Goal: Task Accomplishment & Management: Manage account settings

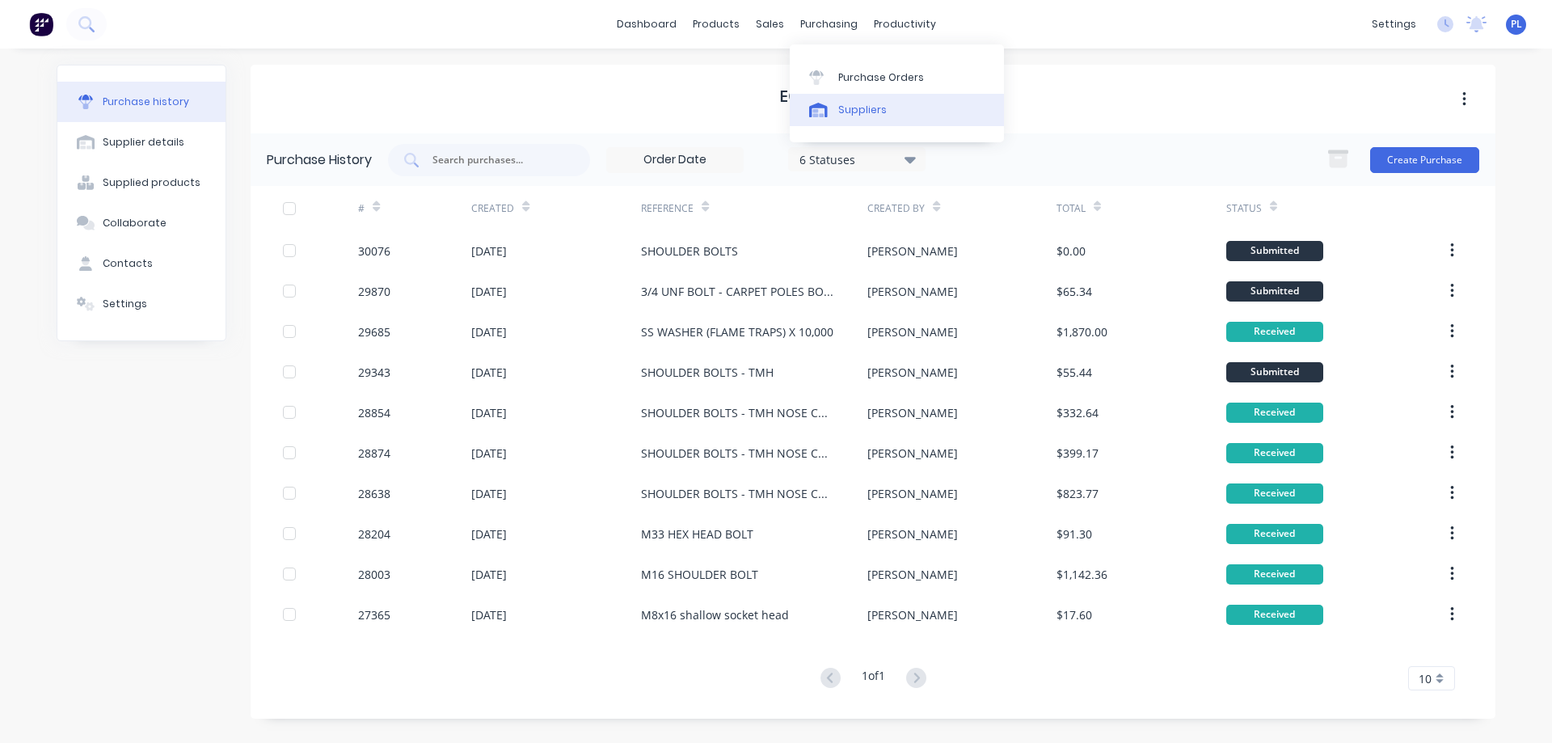
click at [839, 109] on div "Suppliers" at bounding box center [862, 110] width 49 height 15
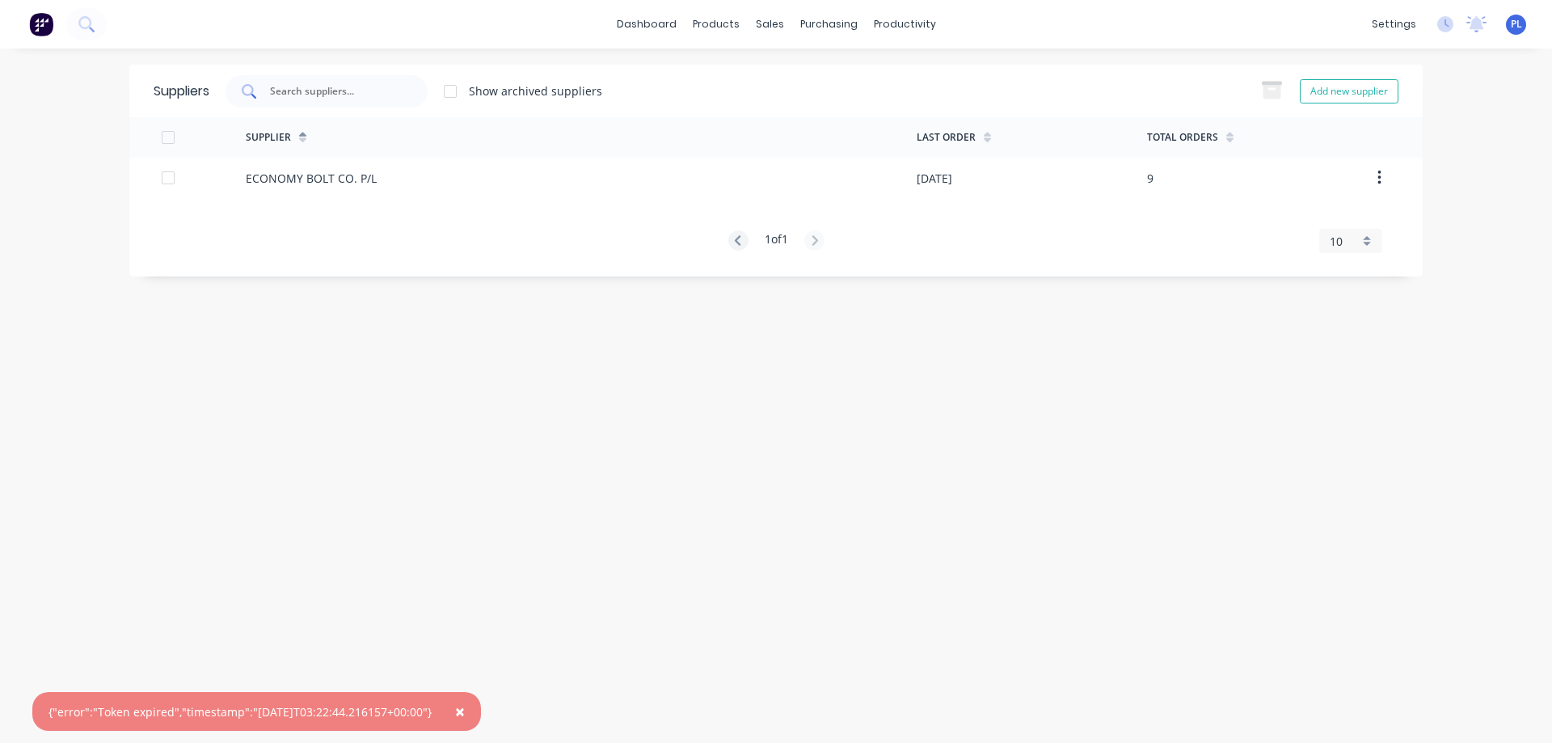
click at [306, 94] on input "text" at bounding box center [335, 91] width 134 height 16
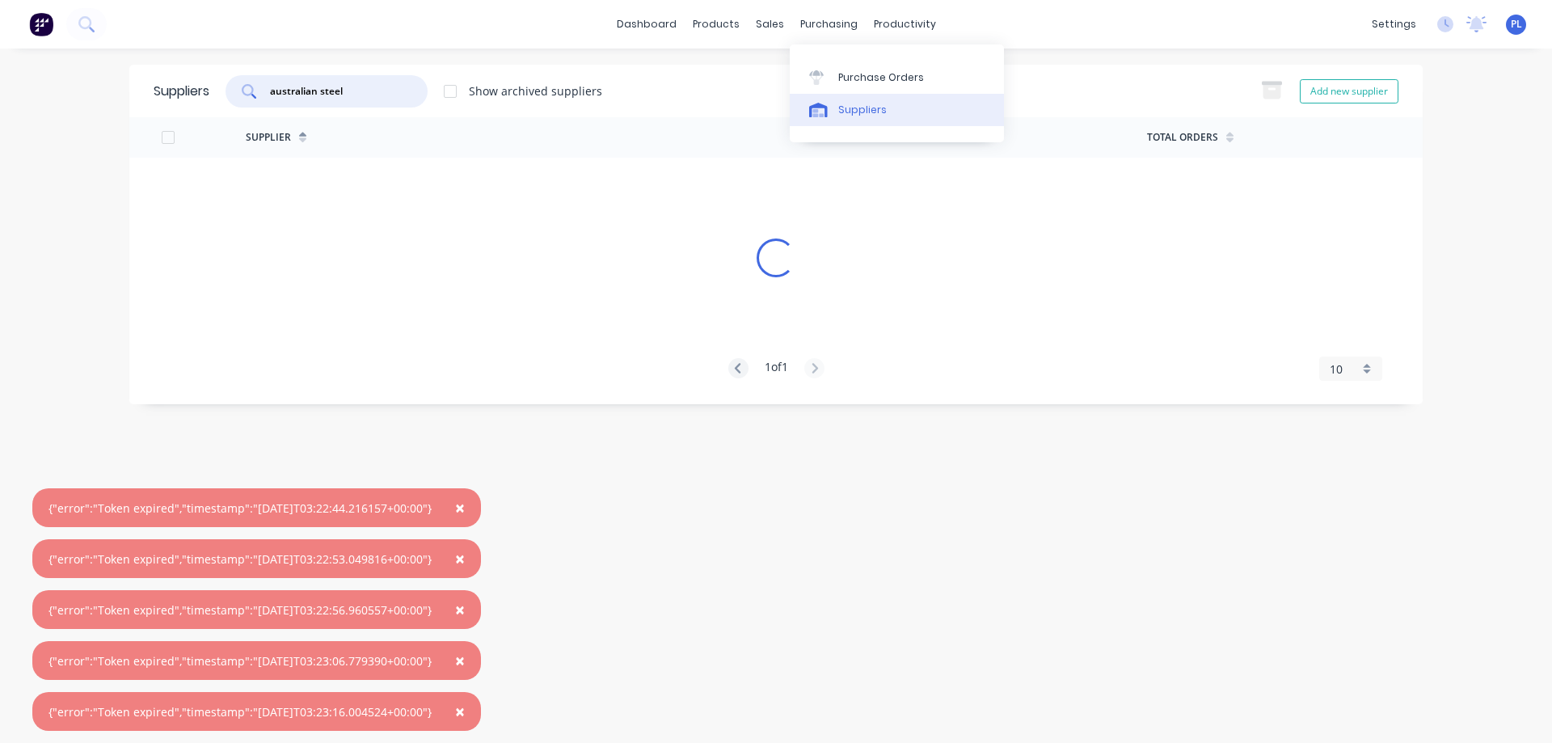
type input "australian steel"
click at [850, 108] on div "Suppliers" at bounding box center [862, 110] width 49 height 15
click at [33, 26] on img at bounding box center [41, 24] width 24 height 24
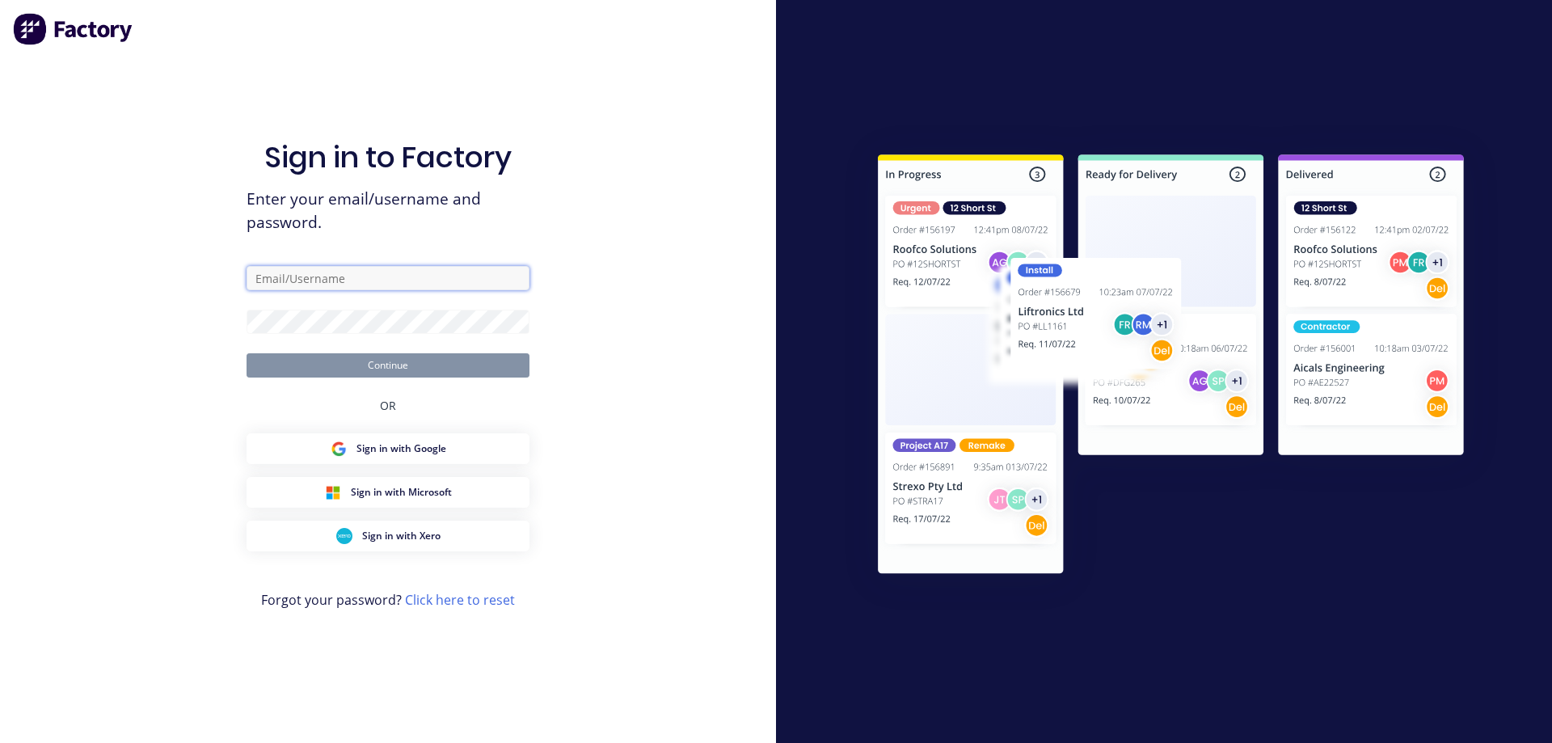
type input "[PERSON_NAME][EMAIL_ADDRESS][DOMAIN_NAME]"
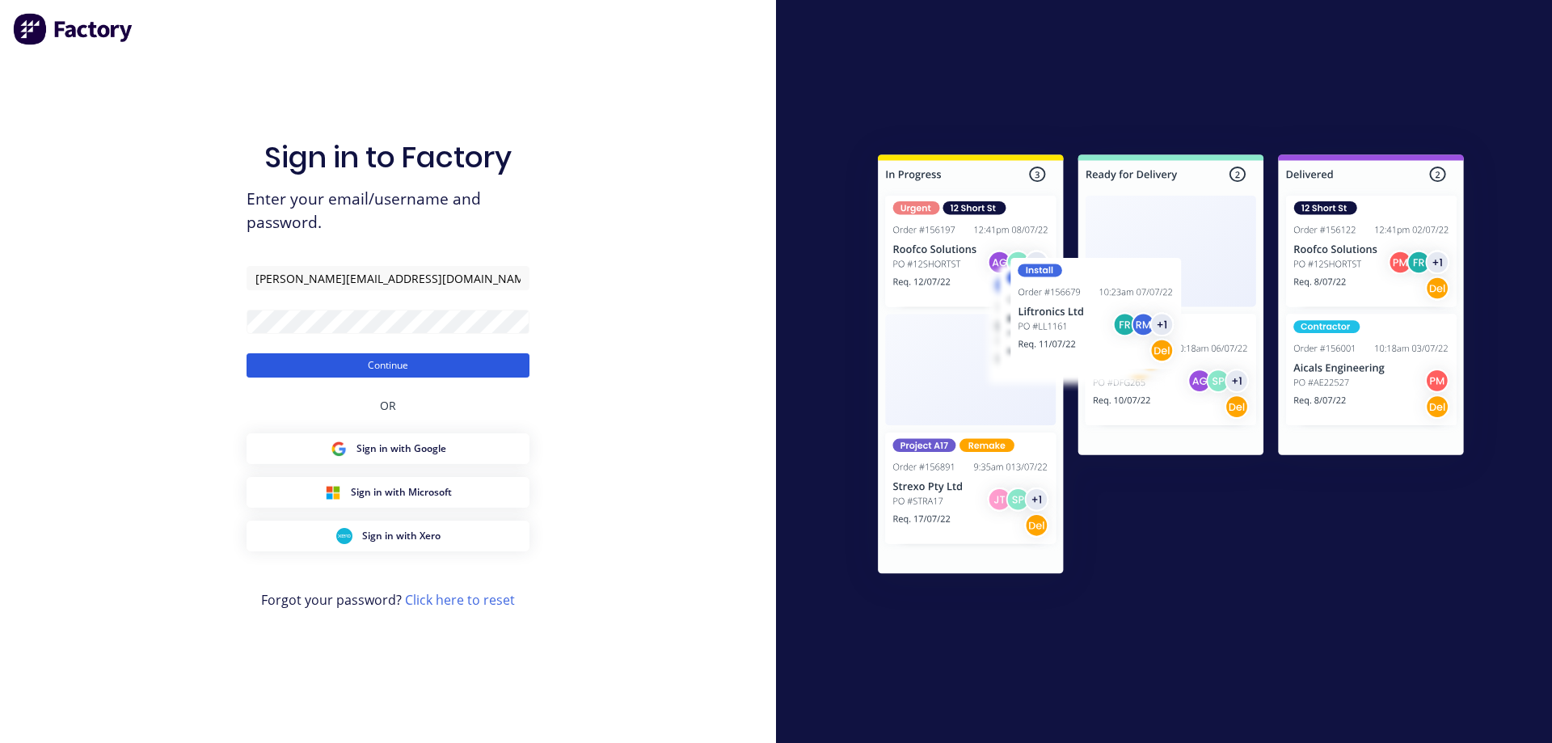
click at [404, 367] on button "Continue" at bounding box center [388, 365] width 283 height 24
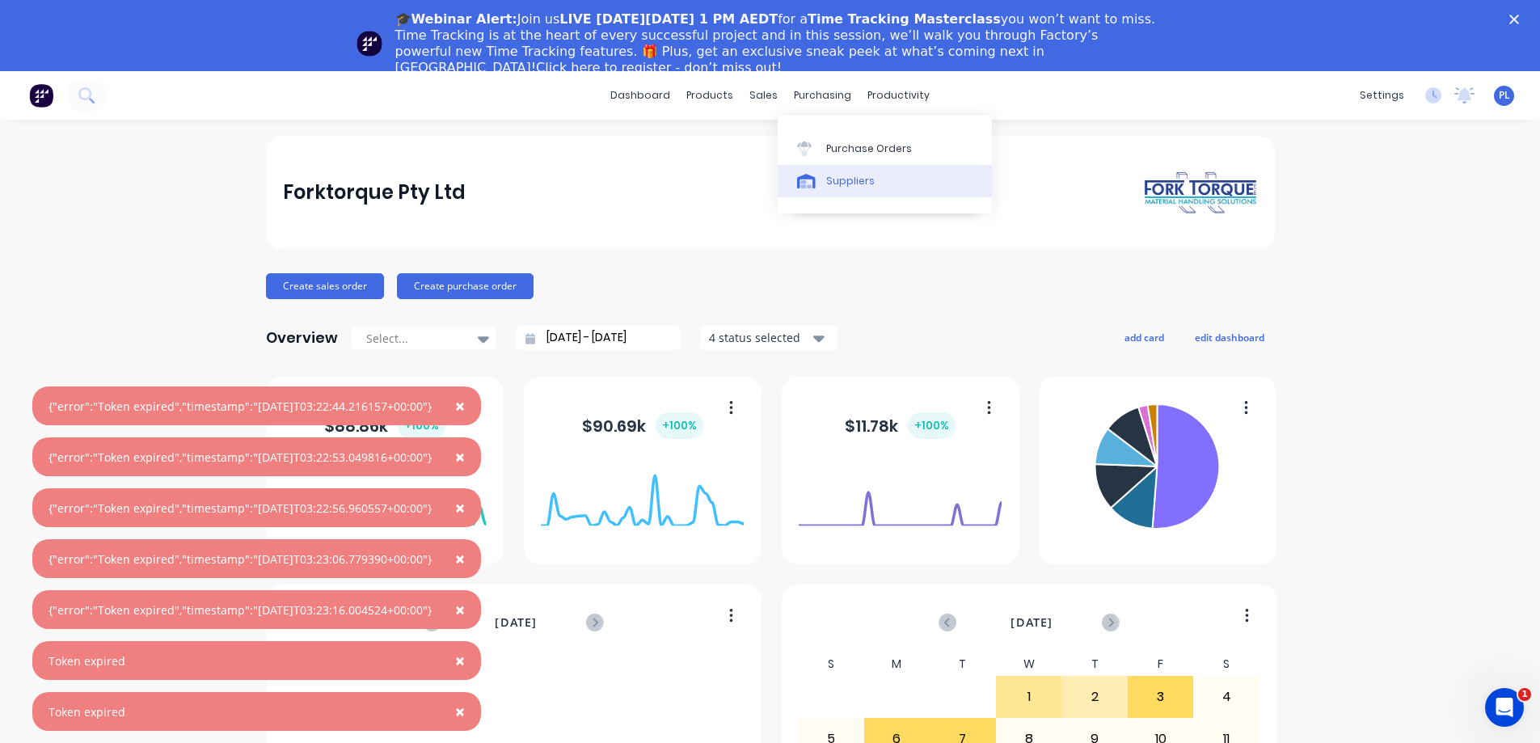
click at [840, 175] on div "Suppliers" at bounding box center [850, 181] width 49 height 15
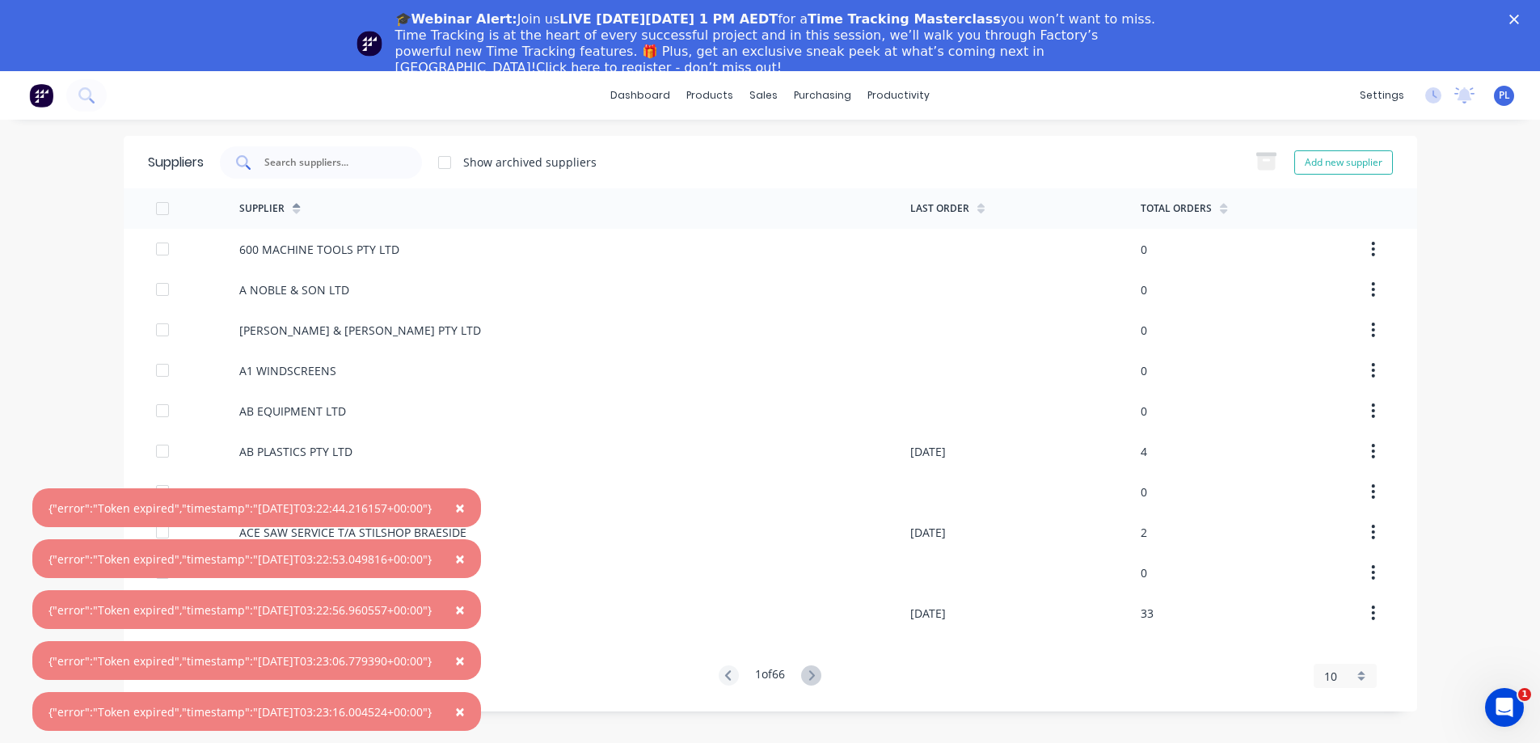
click at [274, 162] on input "text" at bounding box center [330, 162] width 134 height 16
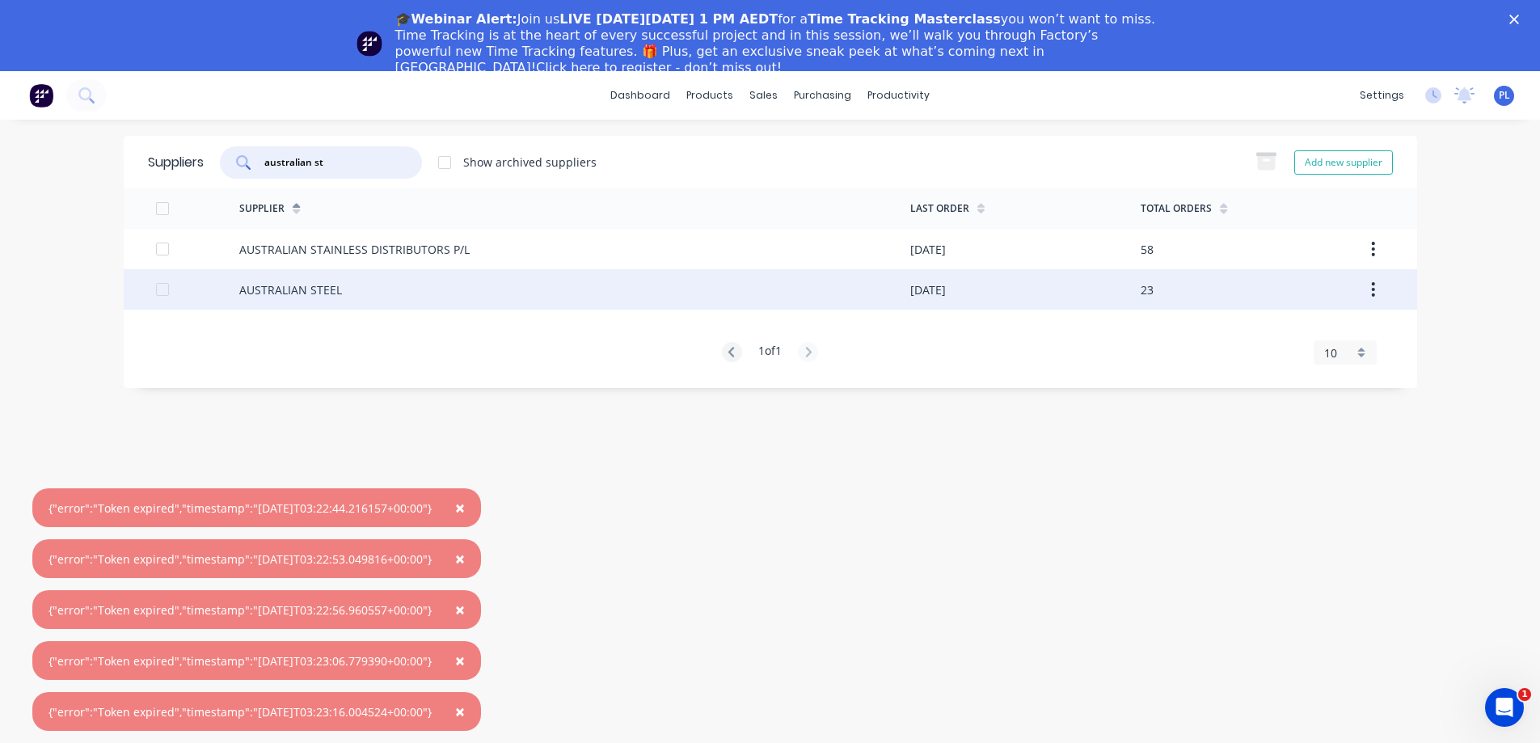
type input "australian st"
click at [332, 295] on div "AUSTRALIAN STEEL" at bounding box center [290, 289] width 103 height 17
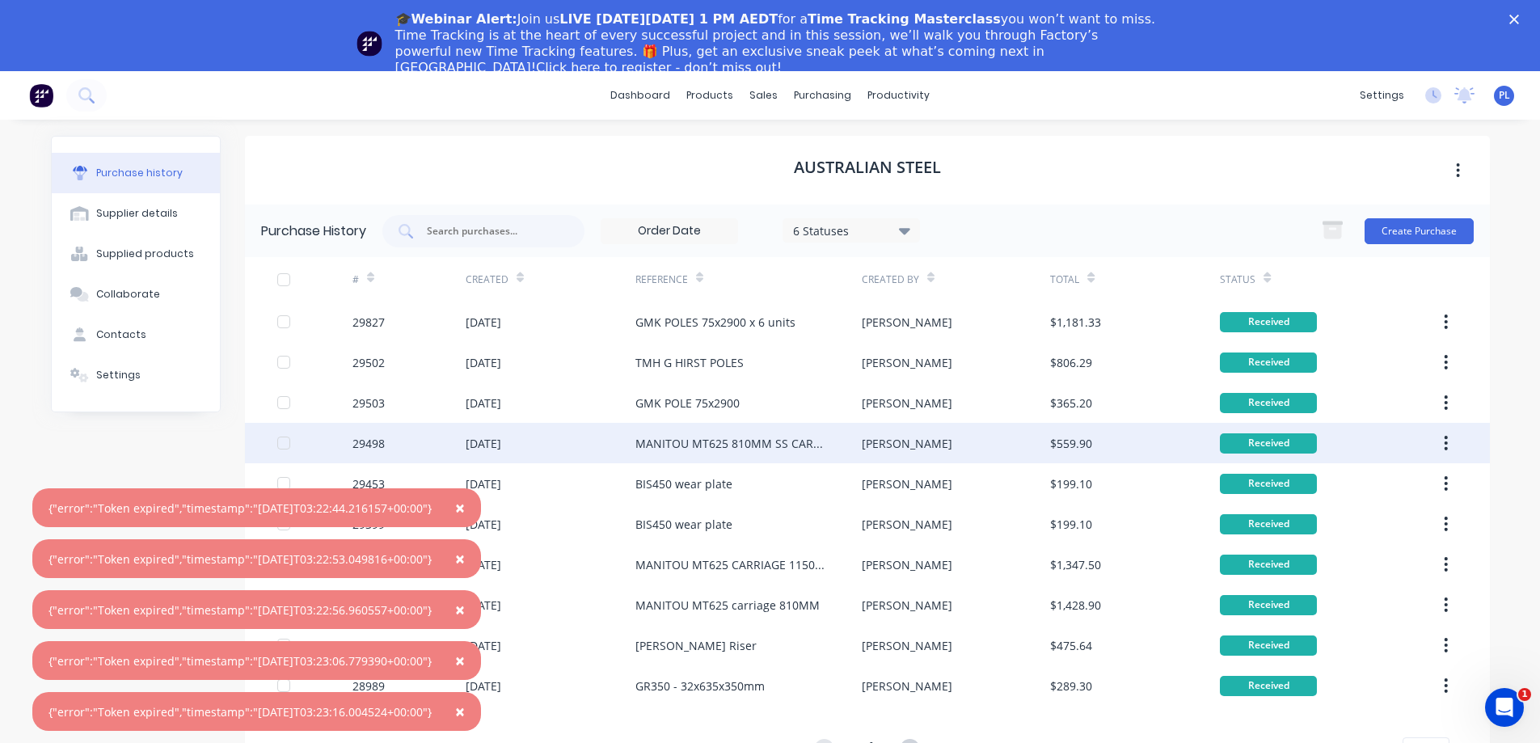
scroll to position [71, 0]
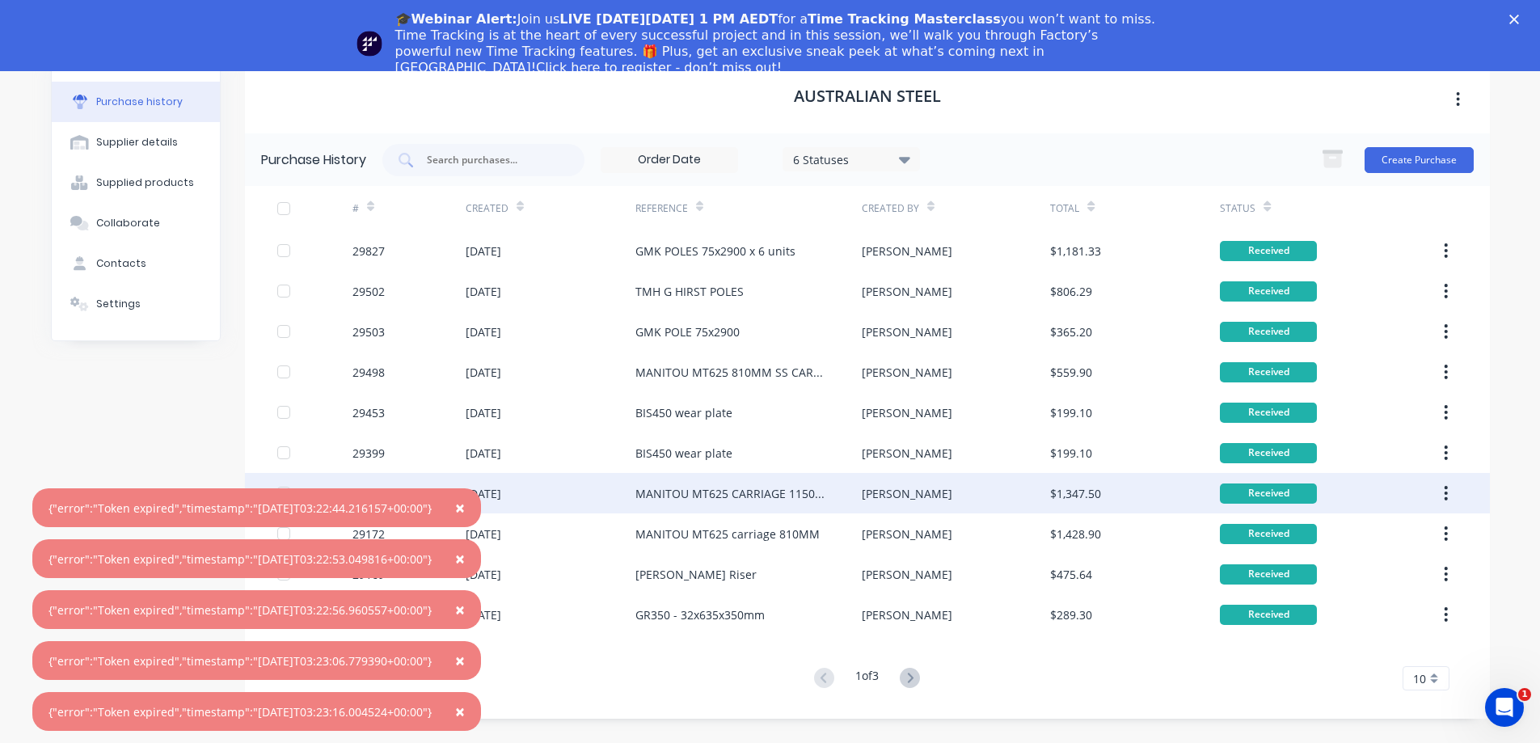
click at [714, 493] on div "MANITOU MT625 CARRIAGE 1150MM" at bounding box center [732, 493] width 194 height 17
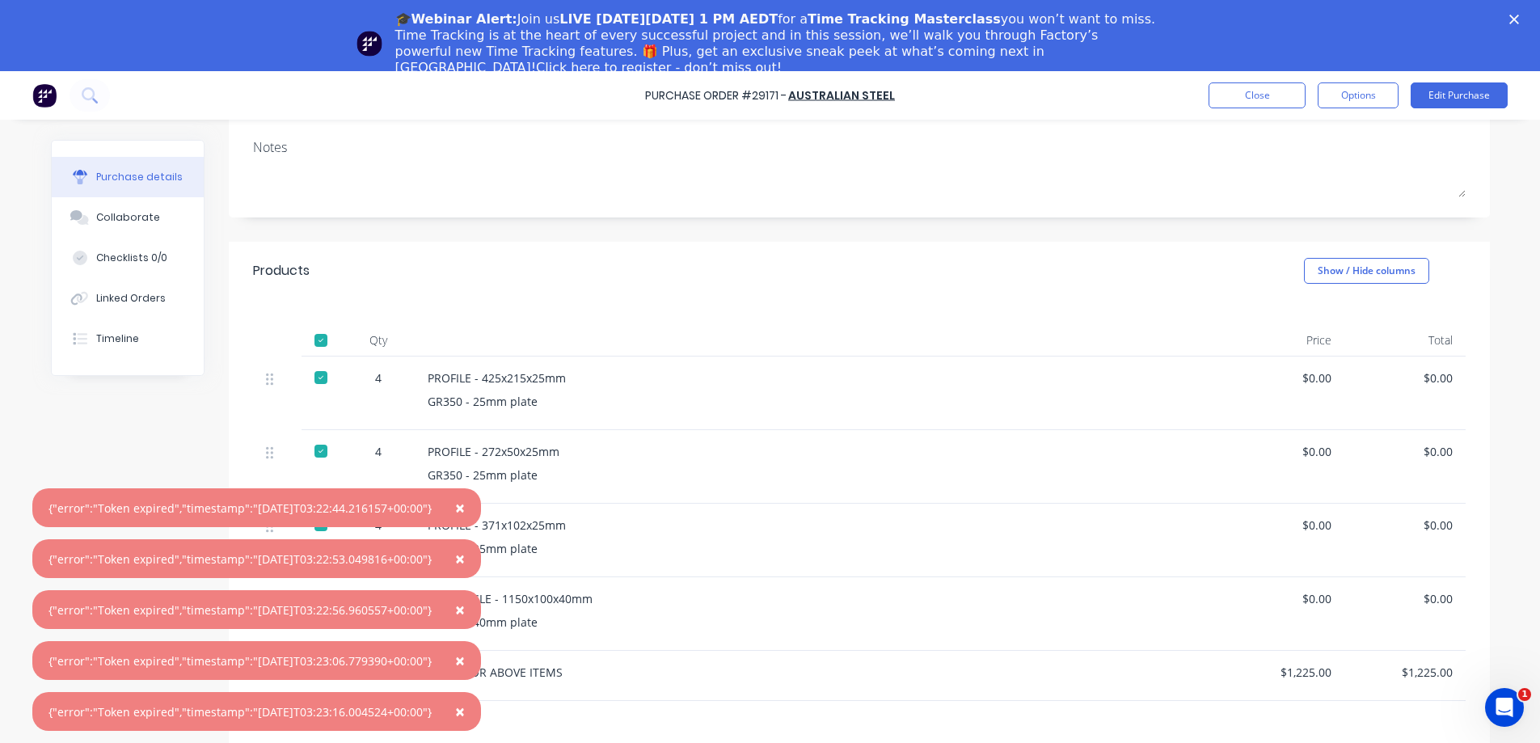
scroll to position [323, 0]
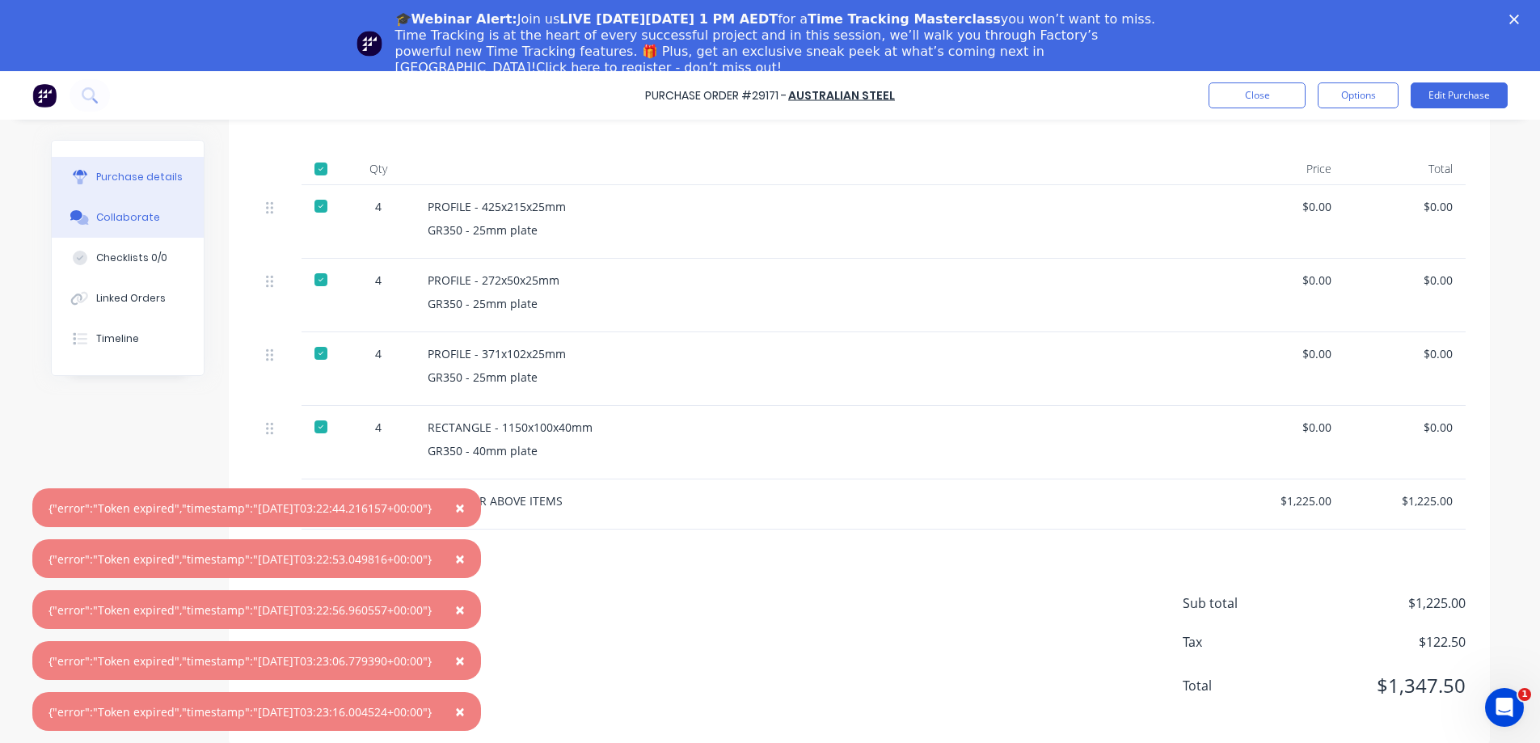
click at [113, 217] on div "Collaborate" at bounding box center [128, 217] width 64 height 15
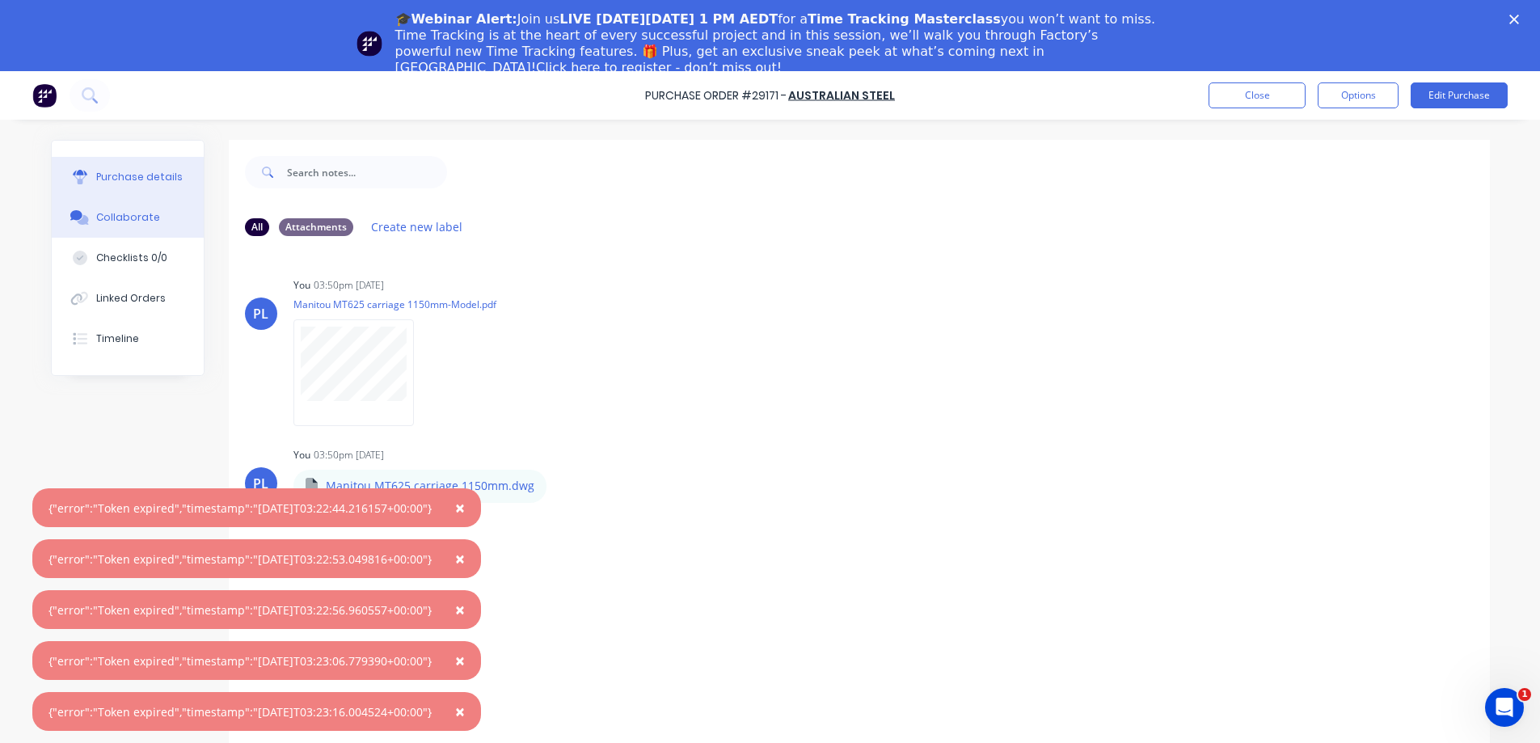
click at [110, 178] on div "Purchase details" at bounding box center [139, 177] width 86 height 15
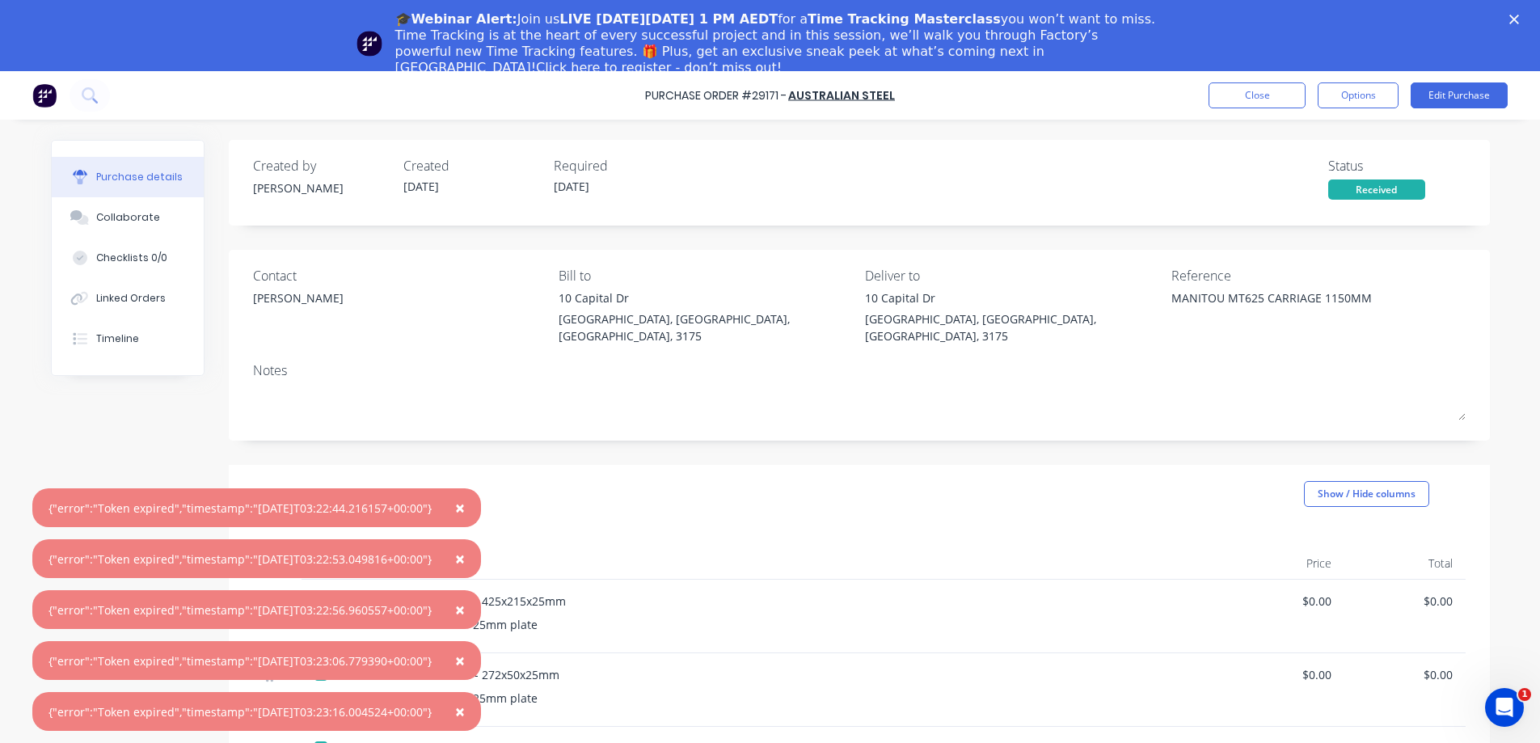
click at [465, 504] on span "×" at bounding box center [460, 507] width 10 height 23
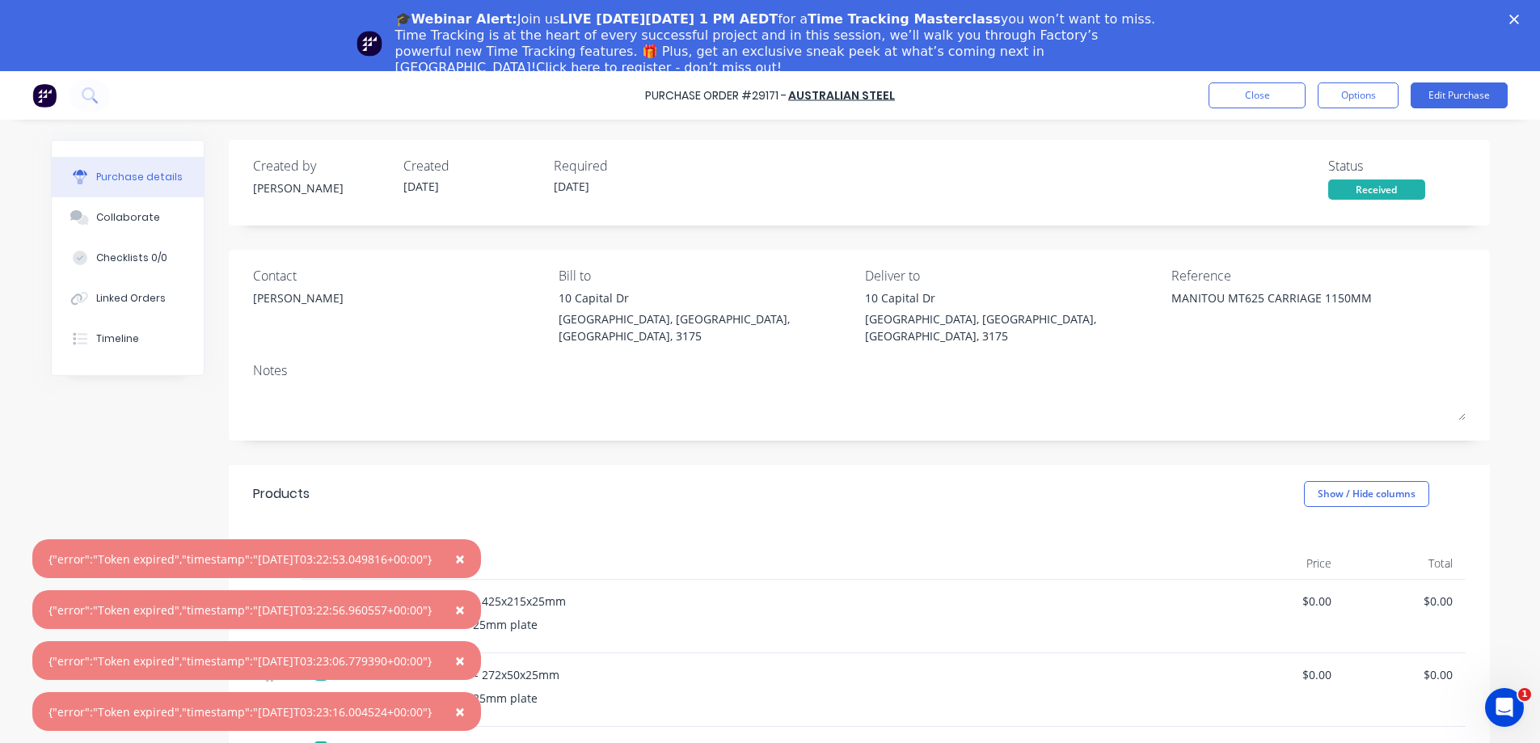
click at [465, 559] on span "×" at bounding box center [460, 558] width 10 height 23
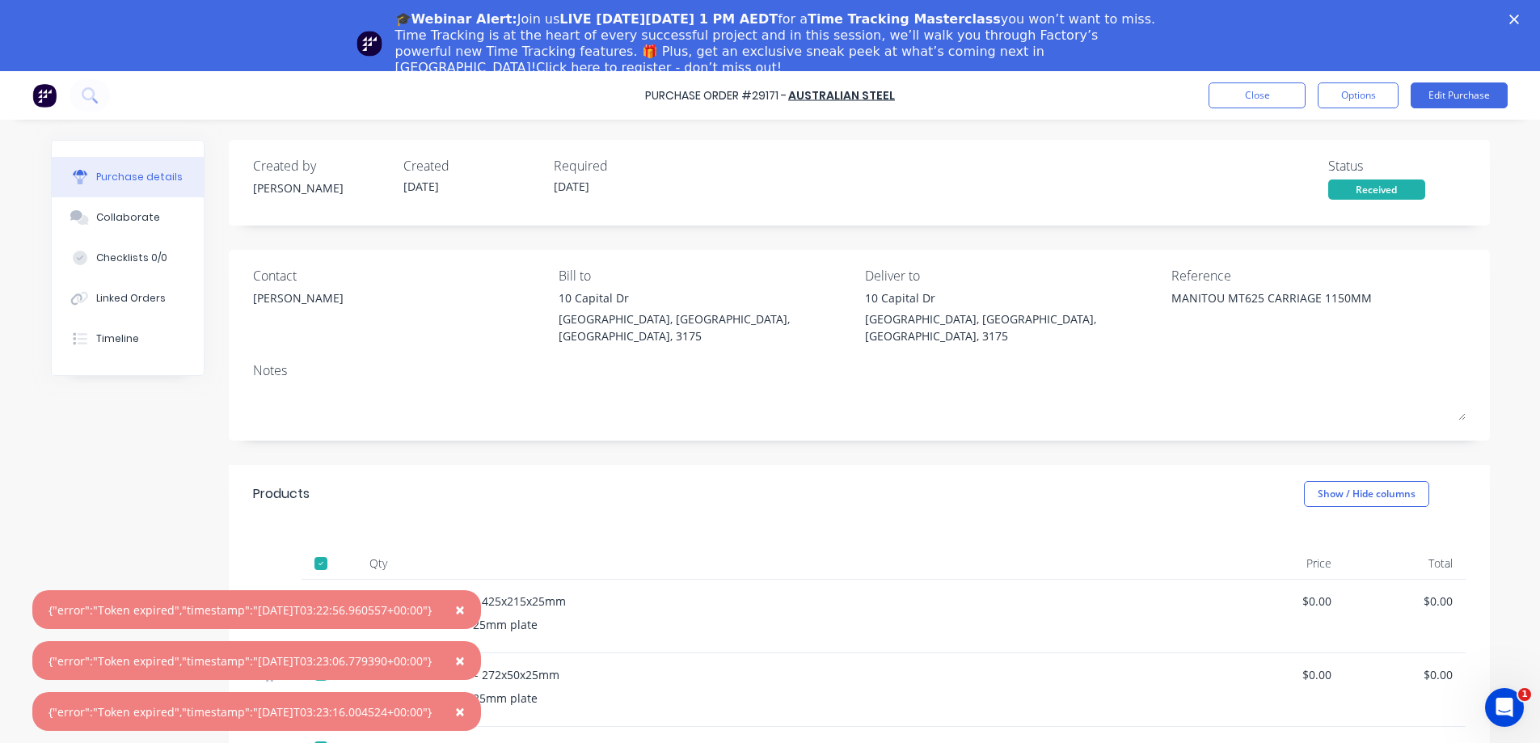
click at [480, 608] on button "×" at bounding box center [460, 609] width 42 height 39
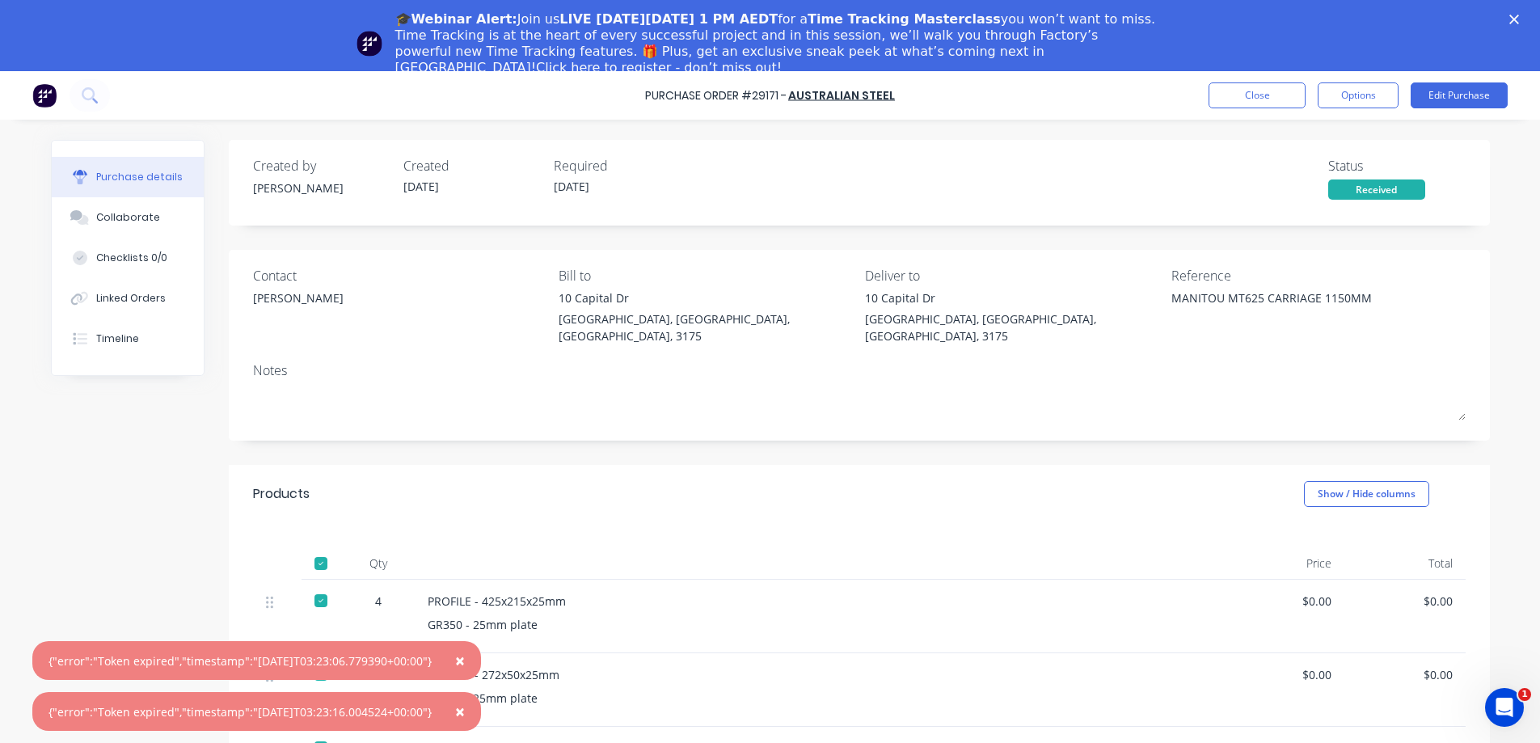
click at [480, 658] on button "×" at bounding box center [460, 660] width 42 height 39
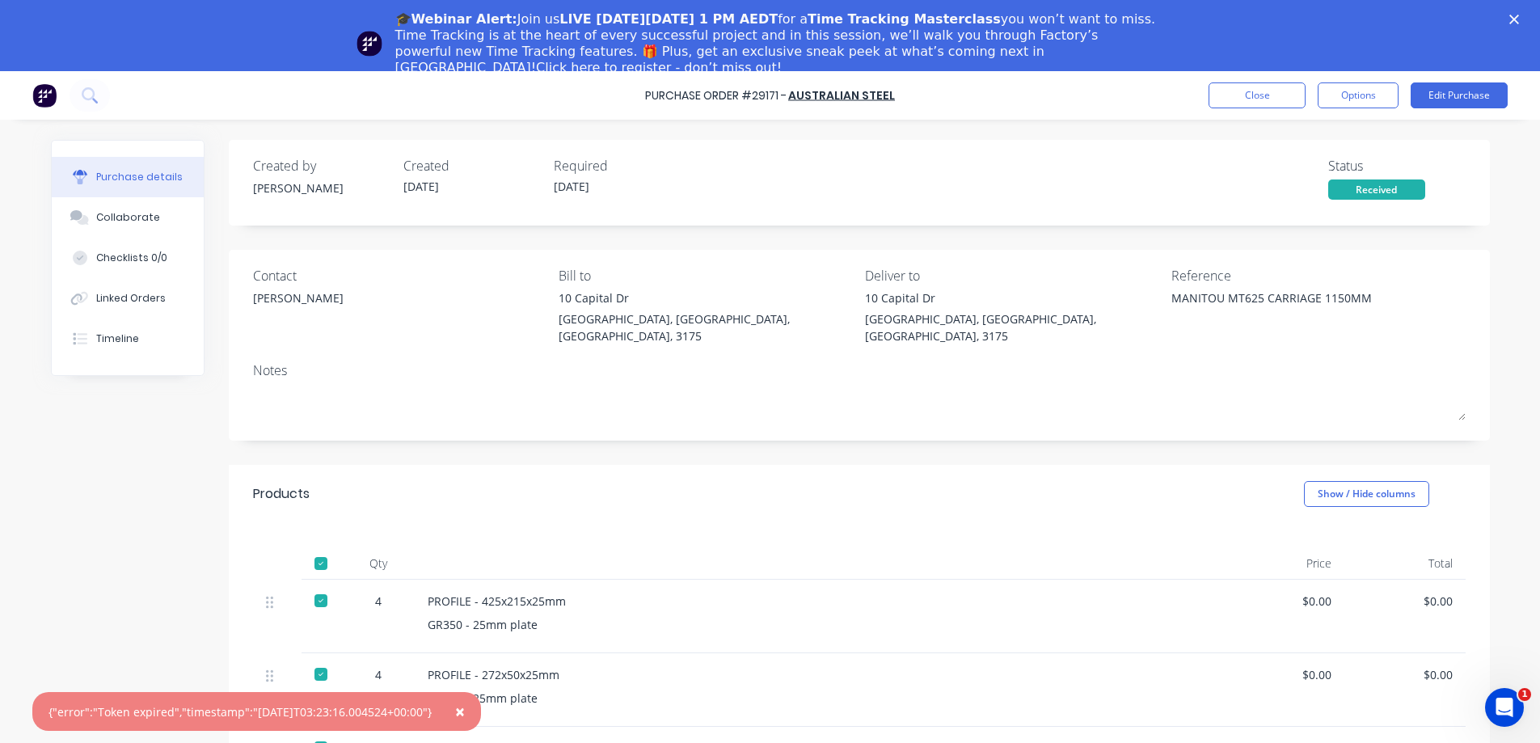
drag, startPoint x: 476, startPoint y: 712, endPoint x: 495, endPoint y: 676, distance: 40.9
click at [481, 710] on button "×" at bounding box center [460, 711] width 42 height 39
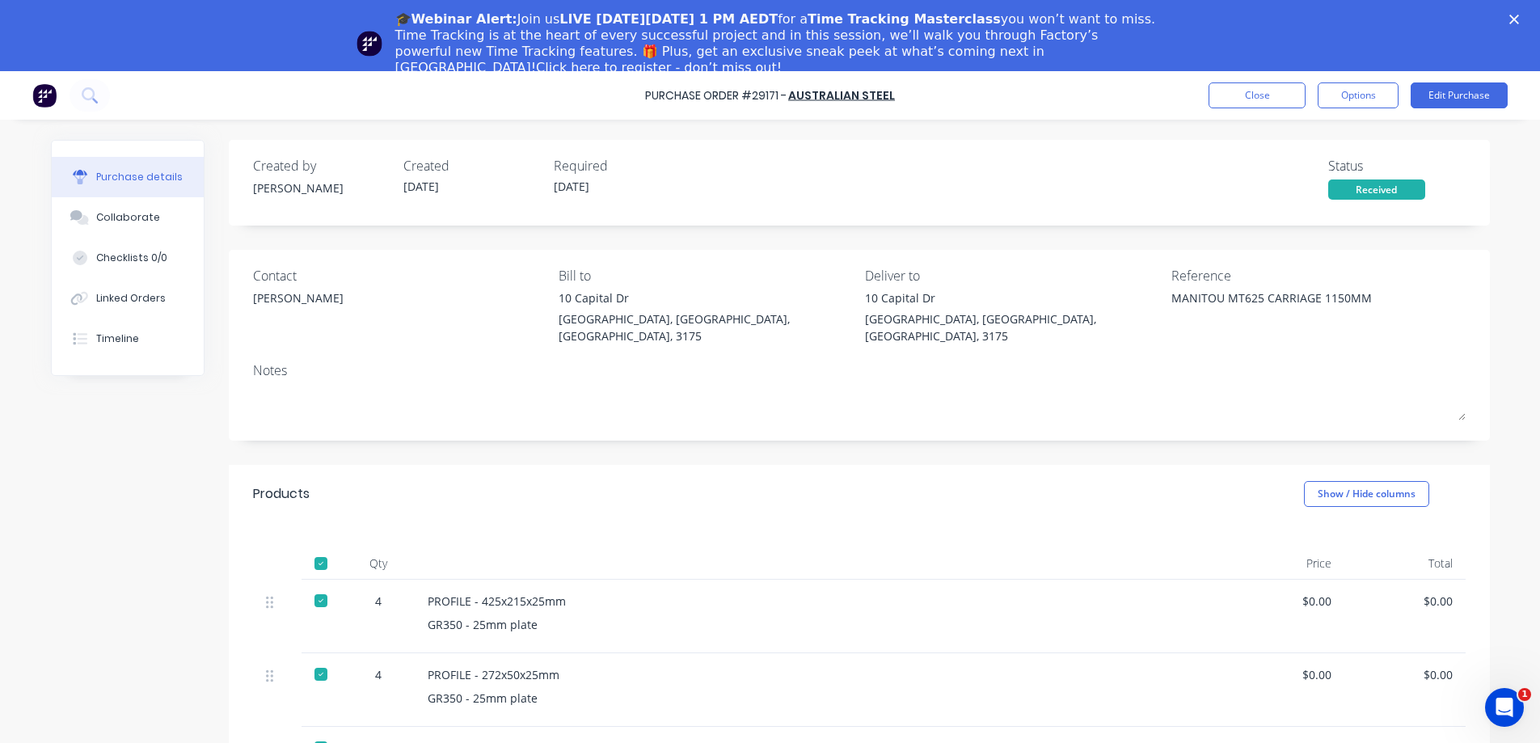
click at [120, 176] on div "Purchase details" at bounding box center [139, 177] width 86 height 15
click at [1343, 95] on button "Options" at bounding box center [1358, 95] width 81 height 26
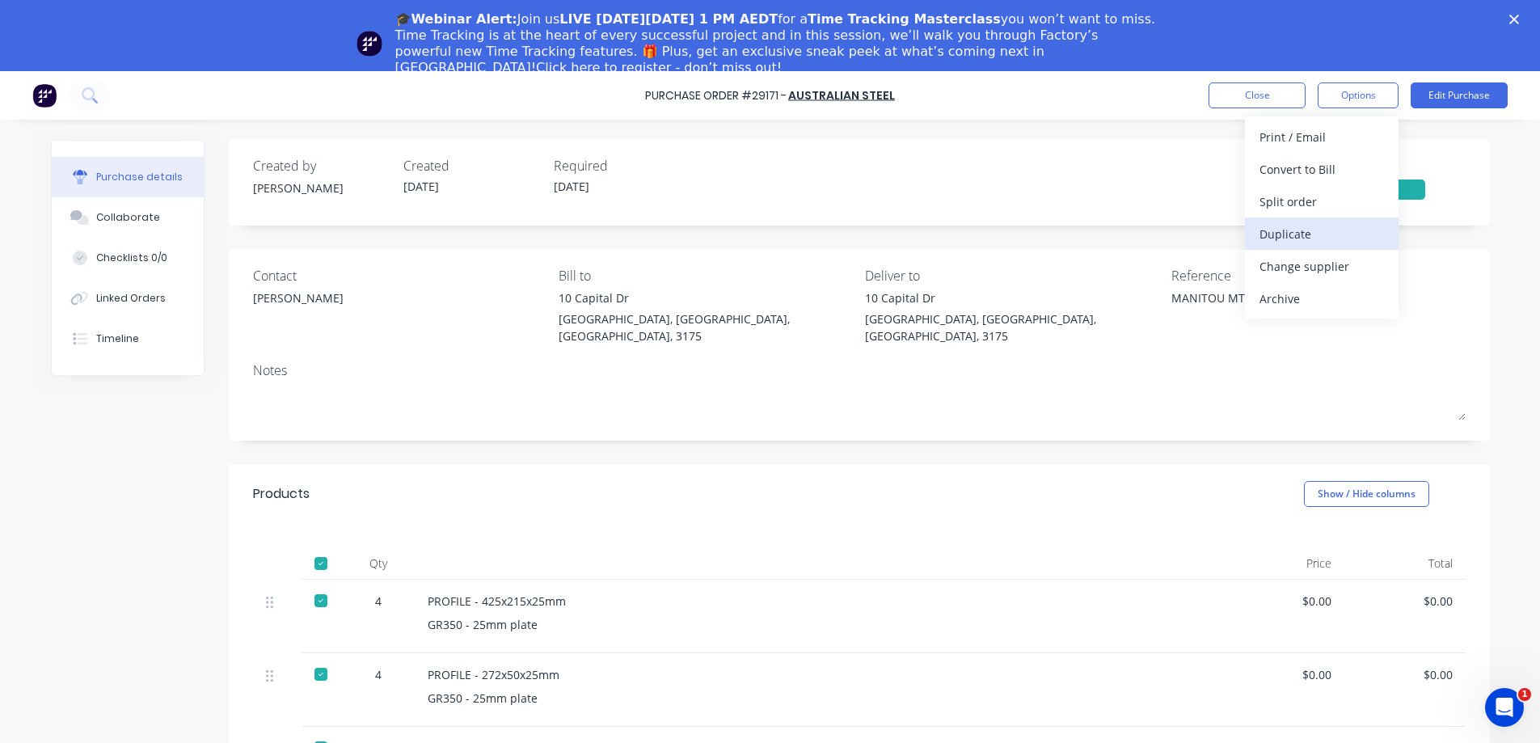
click at [1302, 234] on div "Duplicate" at bounding box center [1321, 233] width 124 height 23
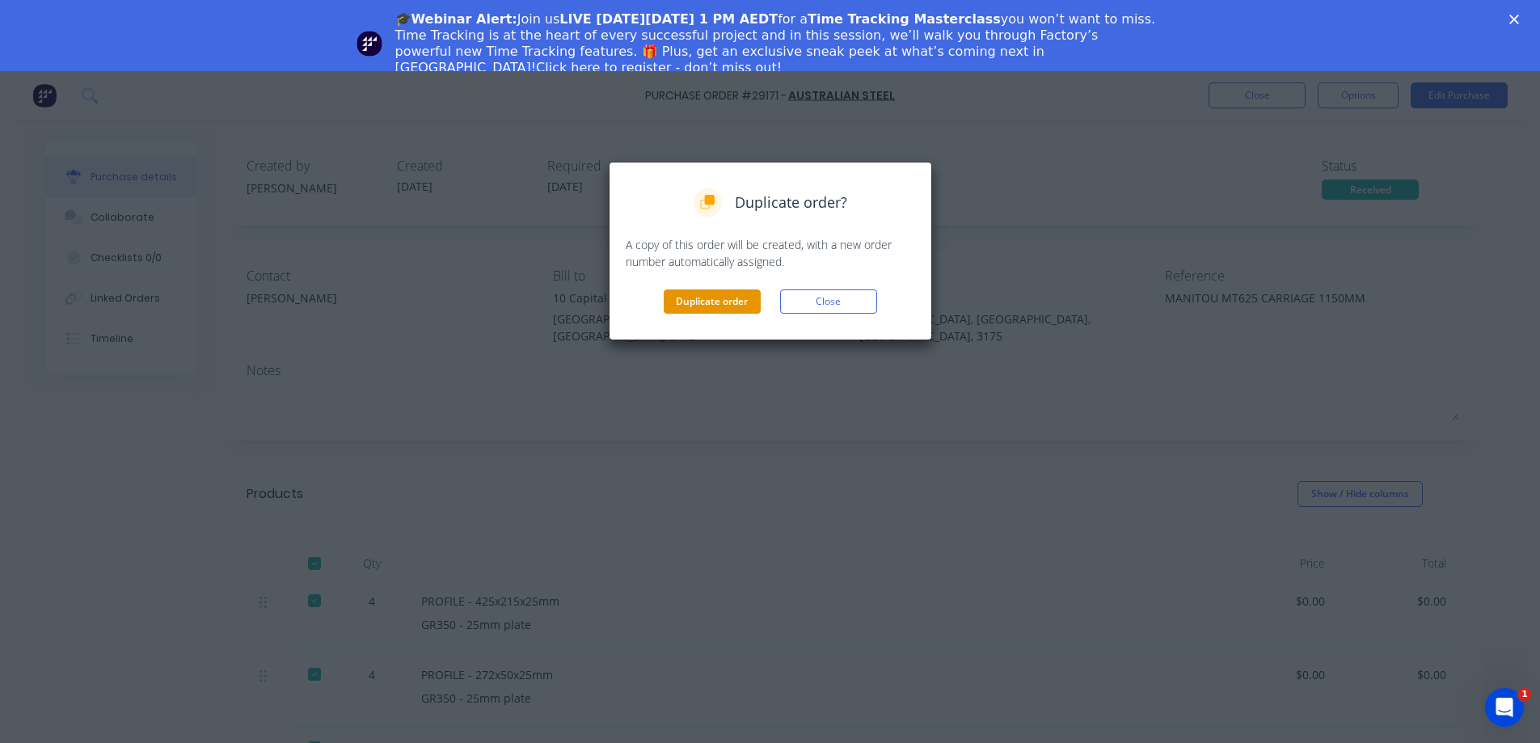
click at [705, 300] on button "Duplicate order" at bounding box center [712, 301] width 97 height 24
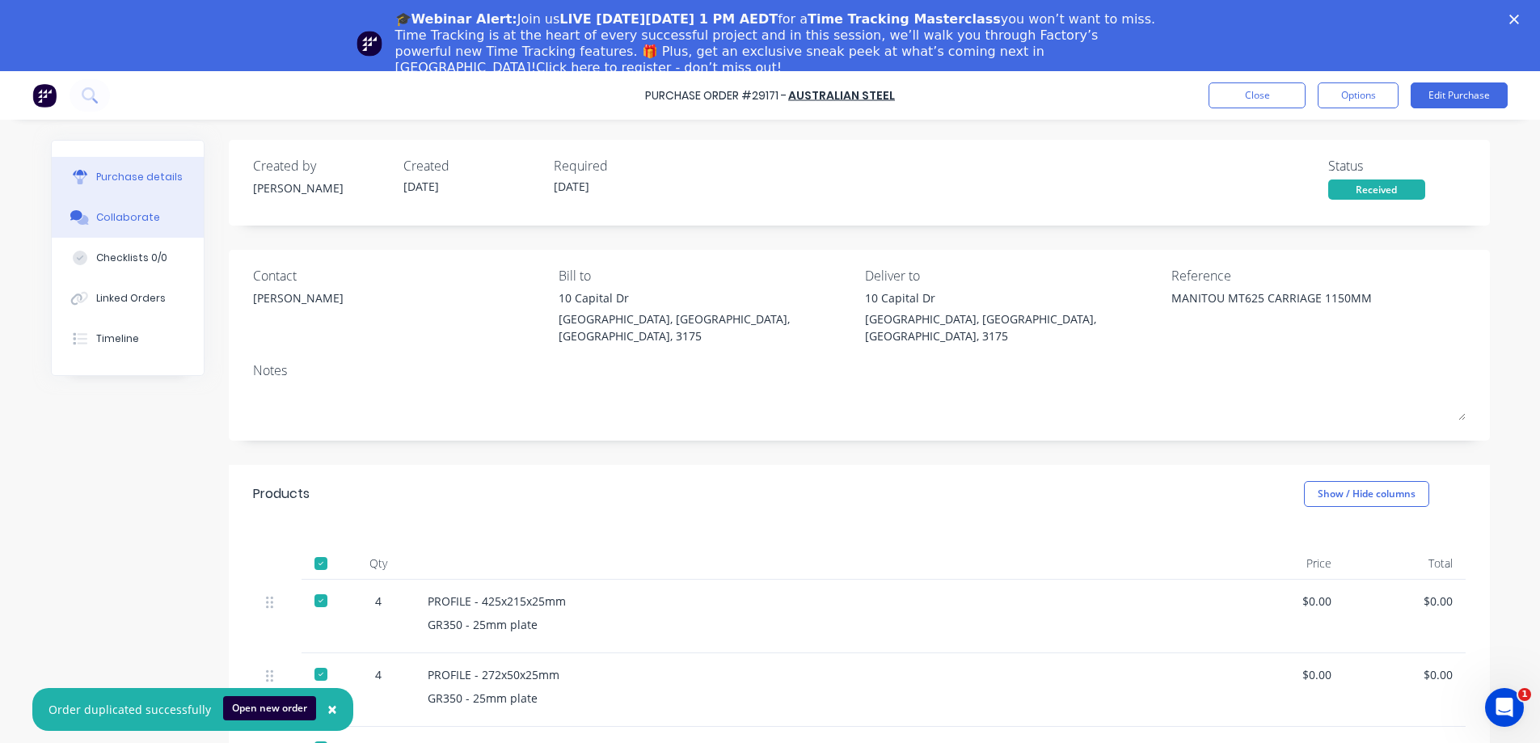
click at [102, 223] on div "Collaborate" at bounding box center [128, 217] width 64 height 15
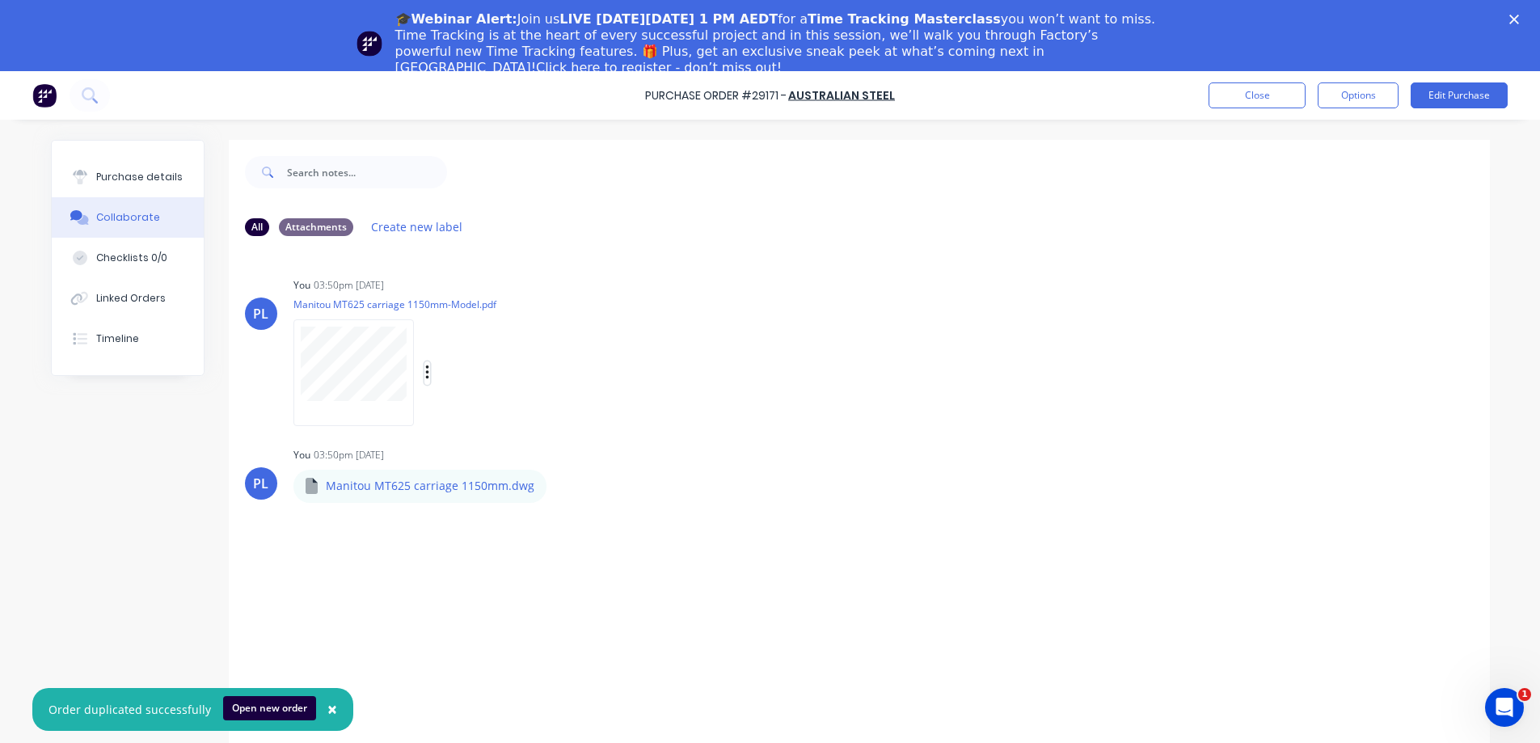
click at [425, 373] on icon "button" at bounding box center [426, 372] width 3 height 15
click at [480, 421] on button "Download" at bounding box center [533, 416] width 182 height 36
click at [112, 179] on div "Purchase details" at bounding box center [139, 177] width 86 height 15
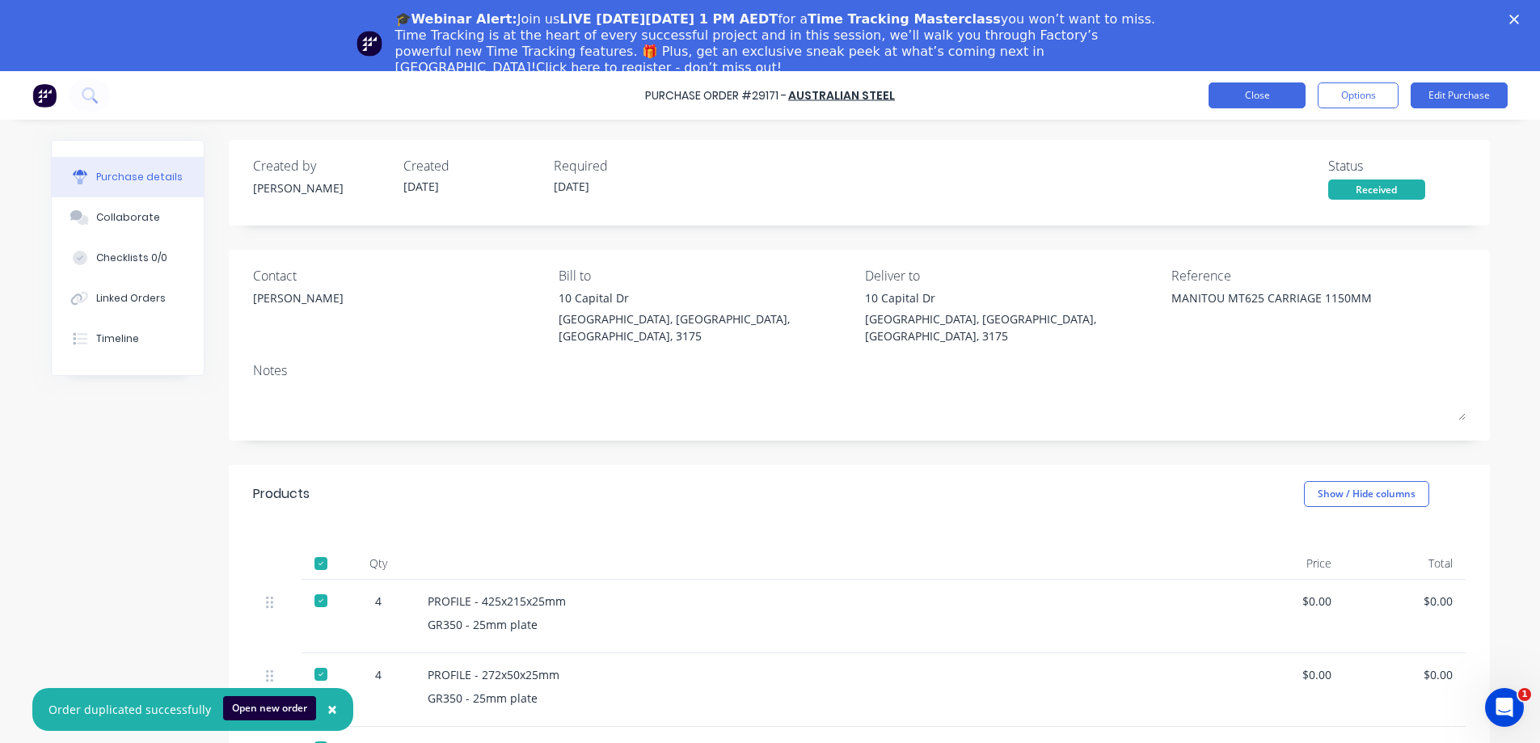
click at [1248, 99] on button "Close" at bounding box center [1257, 95] width 97 height 26
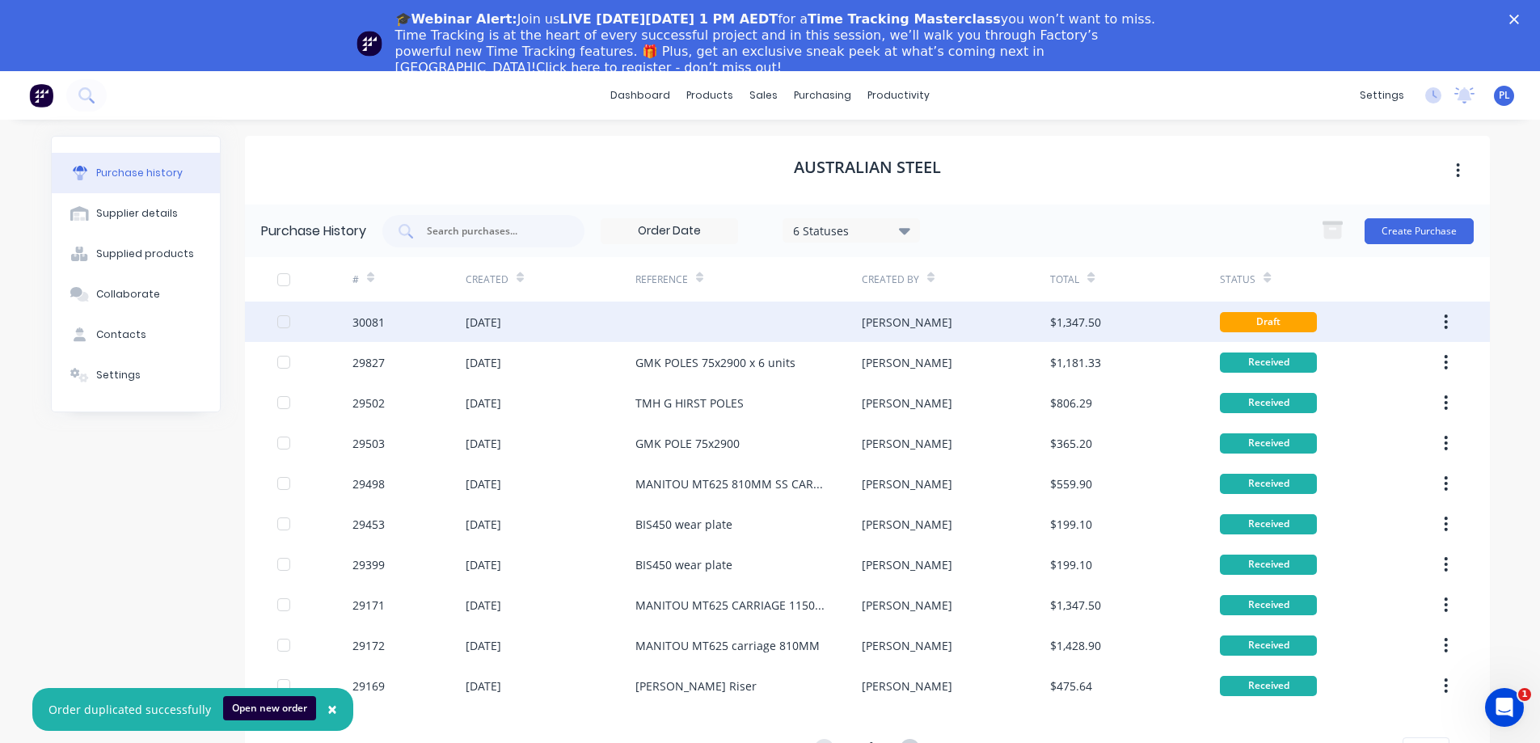
click at [582, 325] on div "[DATE]" at bounding box center [551, 322] width 170 height 40
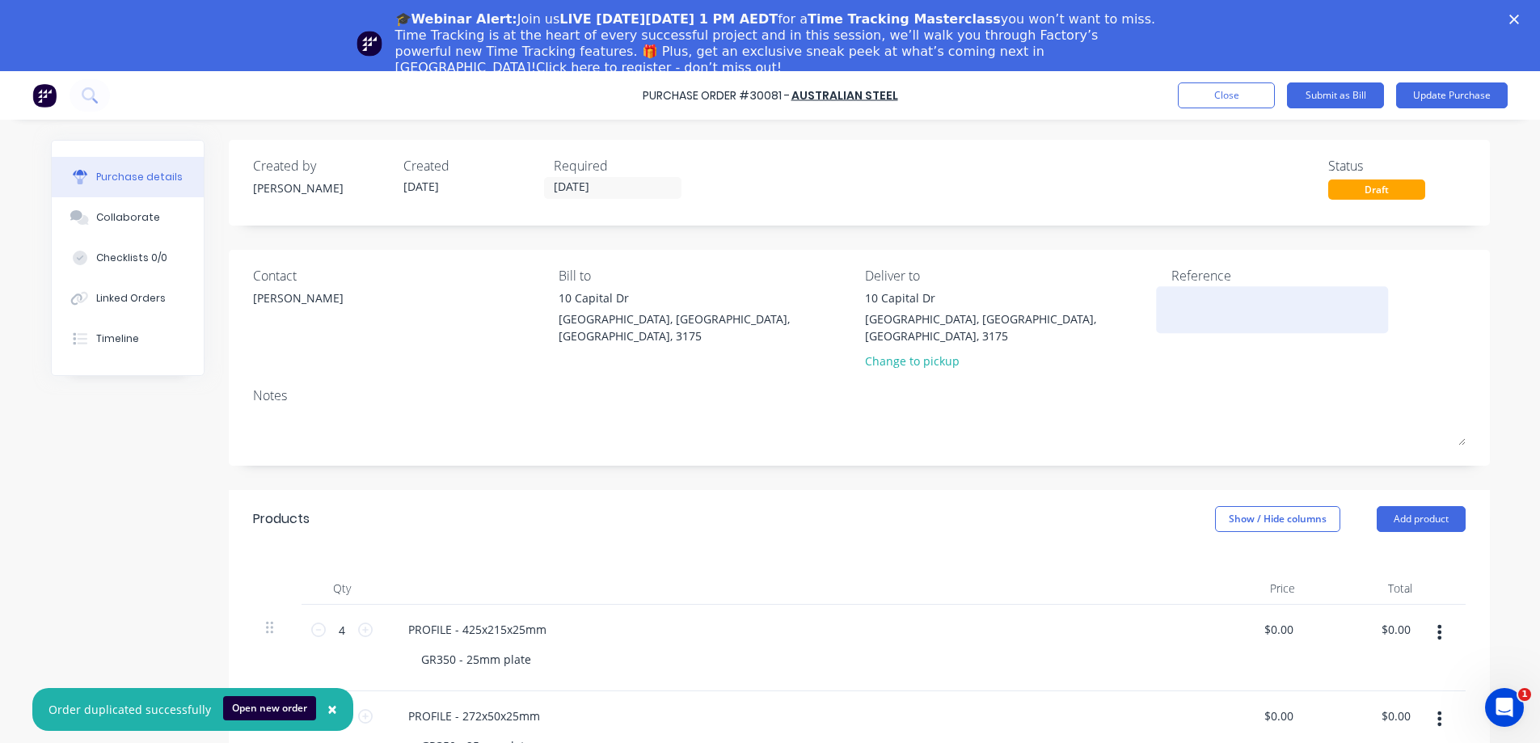
click at [1176, 296] on textarea at bounding box center [1272, 307] width 202 height 36
type textarea "MANITOU MT625 1150"
click at [1209, 90] on button "Close" at bounding box center [1226, 95] width 97 height 26
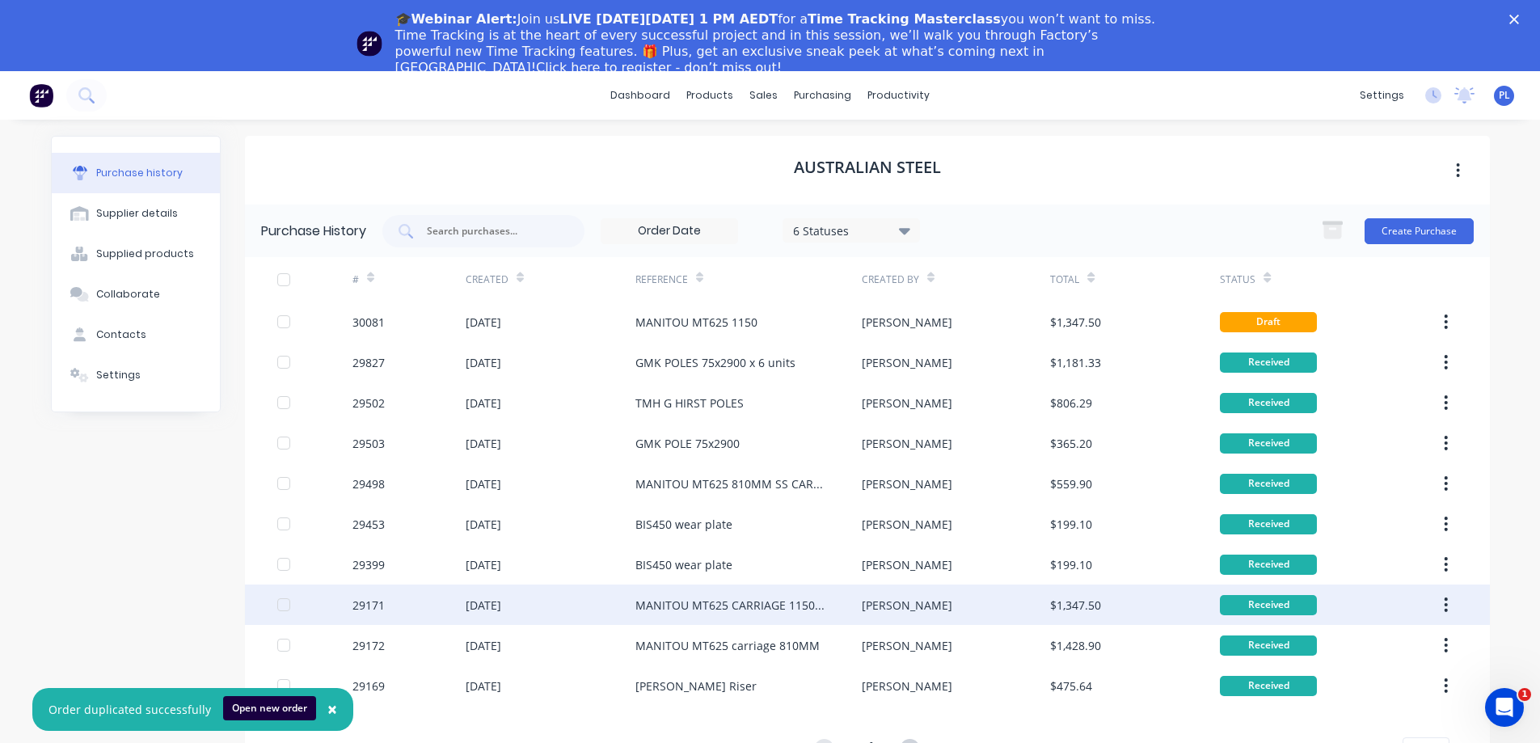
click at [751, 610] on div "MANITOU MT625 CARRIAGE 1150MM" at bounding box center [732, 605] width 194 height 17
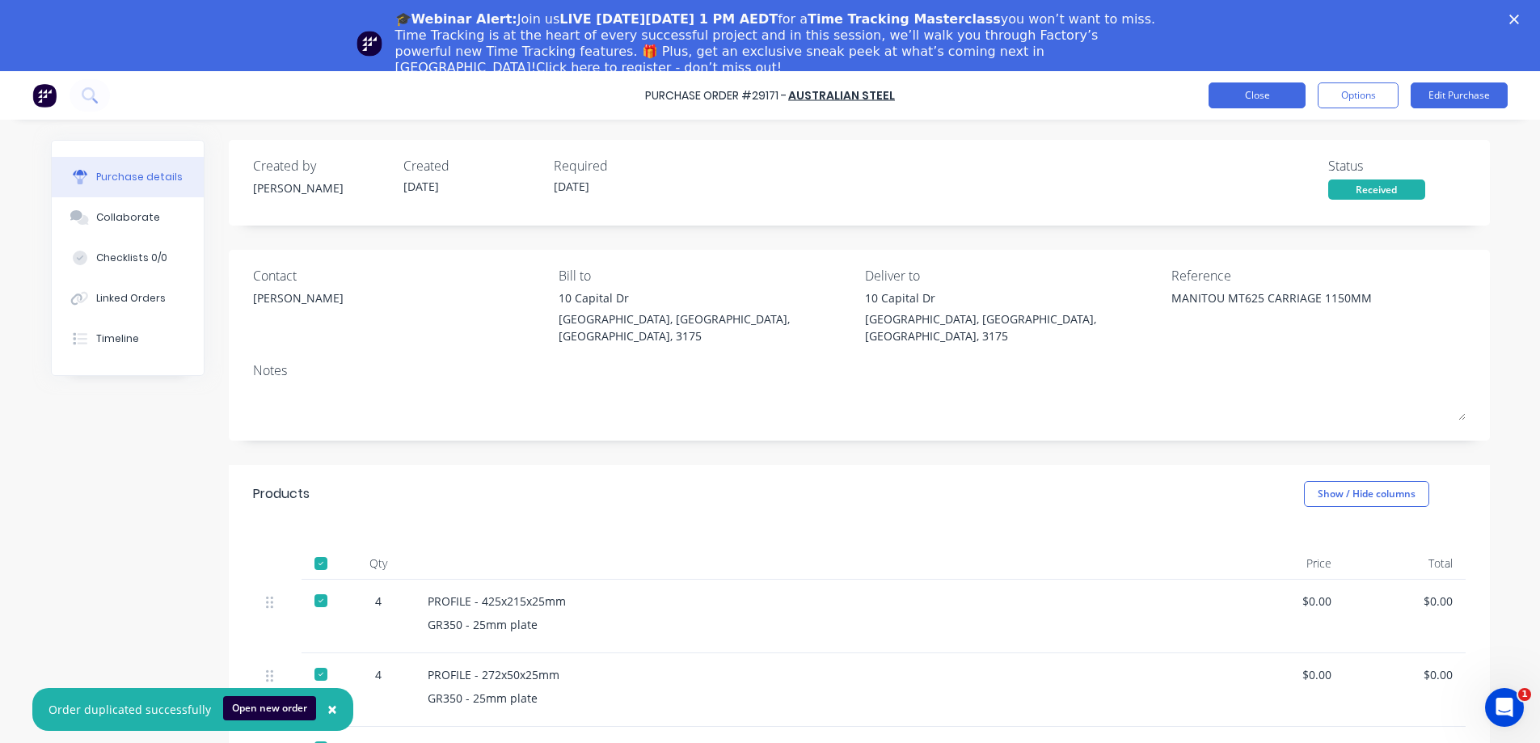
click at [1257, 99] on button "Close" at bounding box center [1257, 95] width 97 height 26
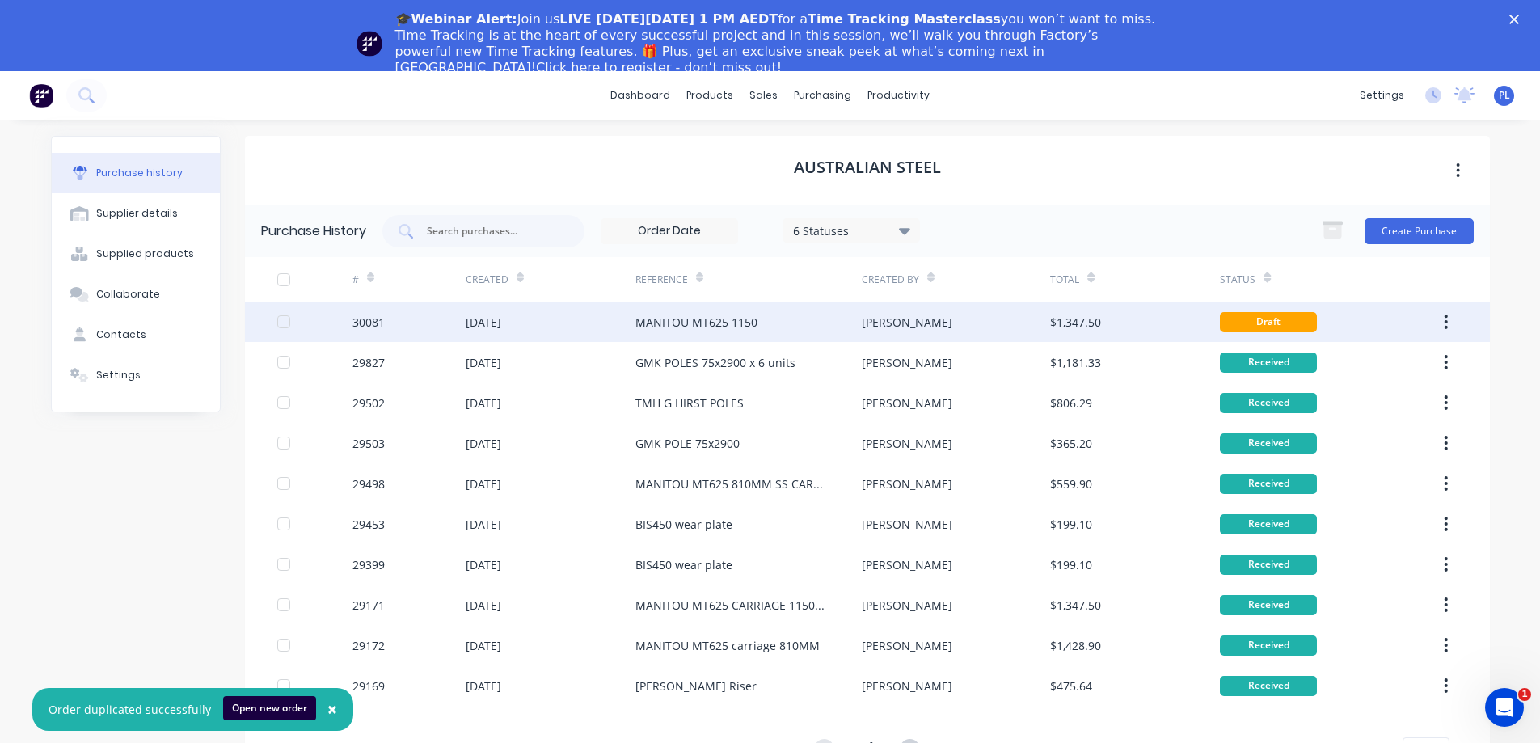
click at [757, 320] on div "MANITOU MT625 1150" at bounding box center [748, 322] width 226 height 40
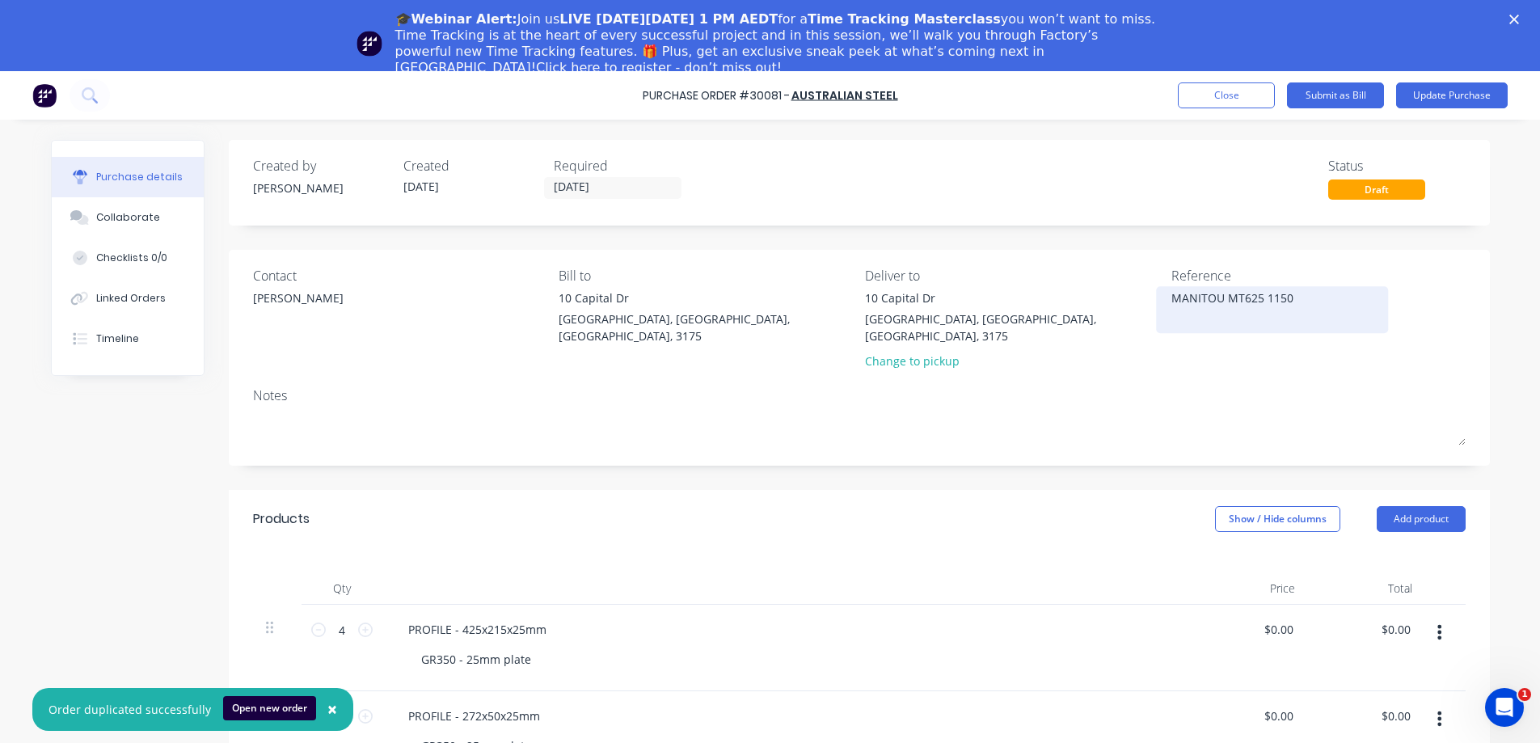
click at [1291, 298] on textarea "MANITOU MT625 1150" at bounding box center [1272, 307] width 202 height 36
type textarea "MANITOU MT625 1150MM"
drag, startPoint x: 898, startPoint y: 344, endPoint x: 833, endPoint y: 357, distance: 66.7
click at [896, 352] on div "Change to pickup" at bounding box center [1012, 360] width 294 height 17
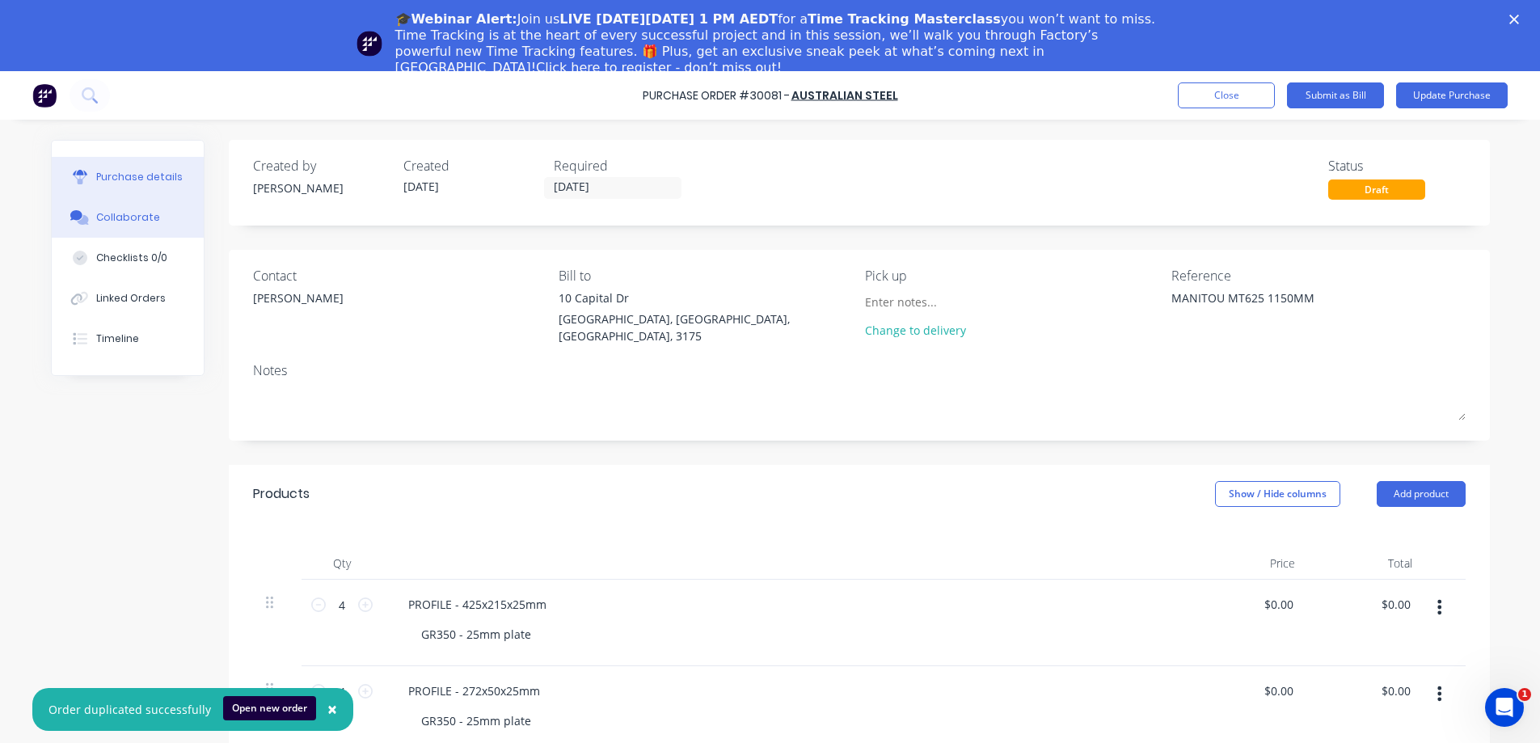
click at [136, 219] on div "Collaborate" at bounding box center [128, 217] width 64 height 15
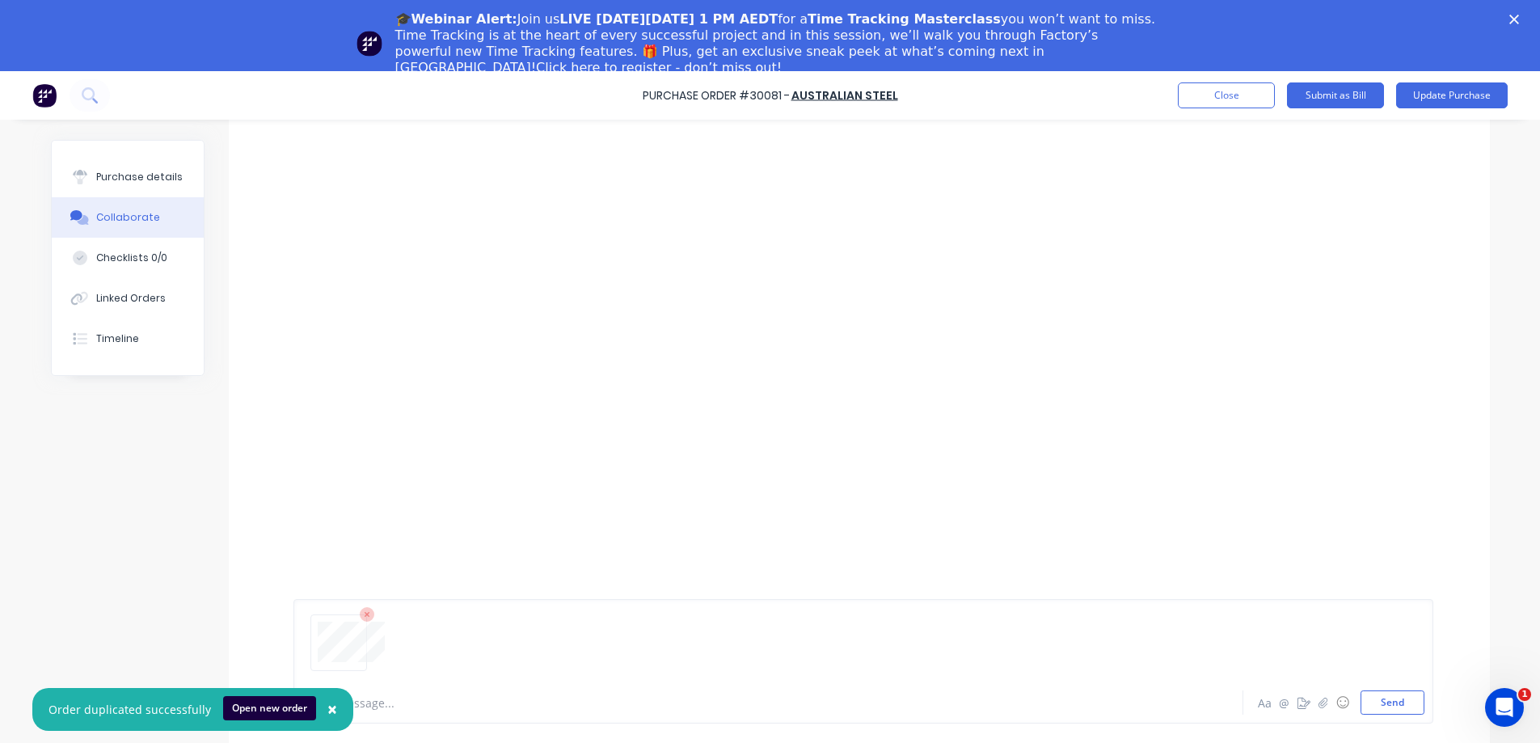
scroll to position [71, 0]
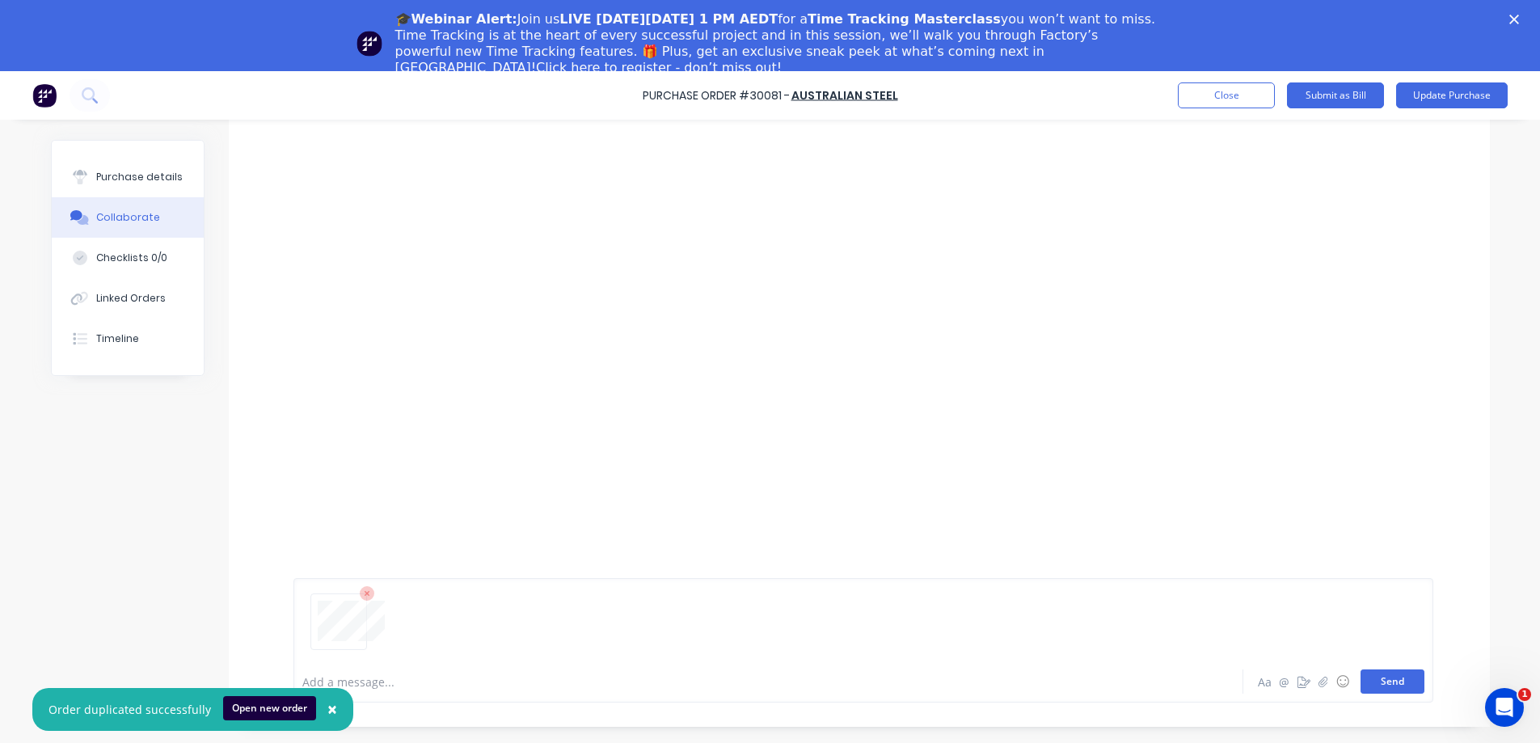
click at [1384, 683] on button "Send" at bounding box center [1392, 681] width 64 height 24
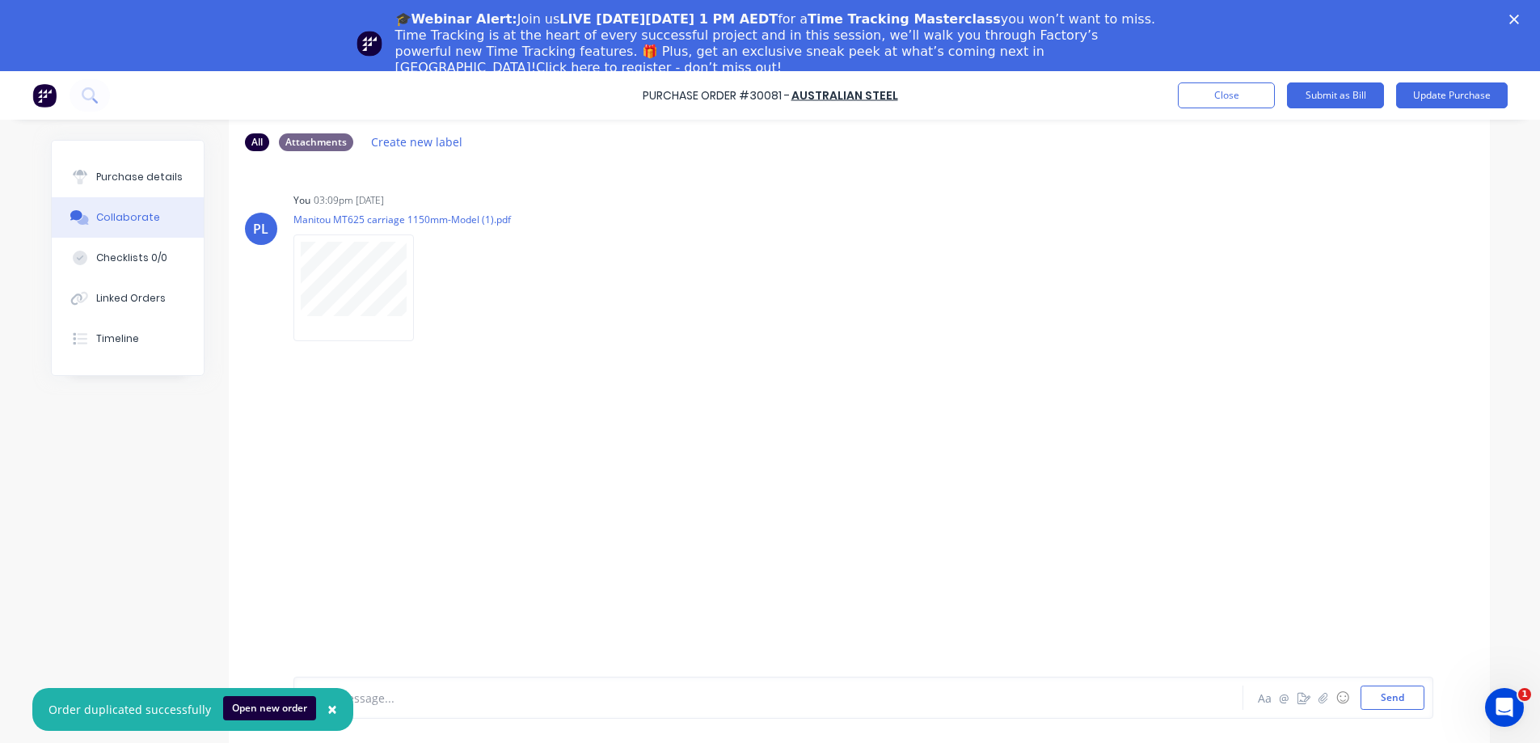
scroll to position [0, 0]
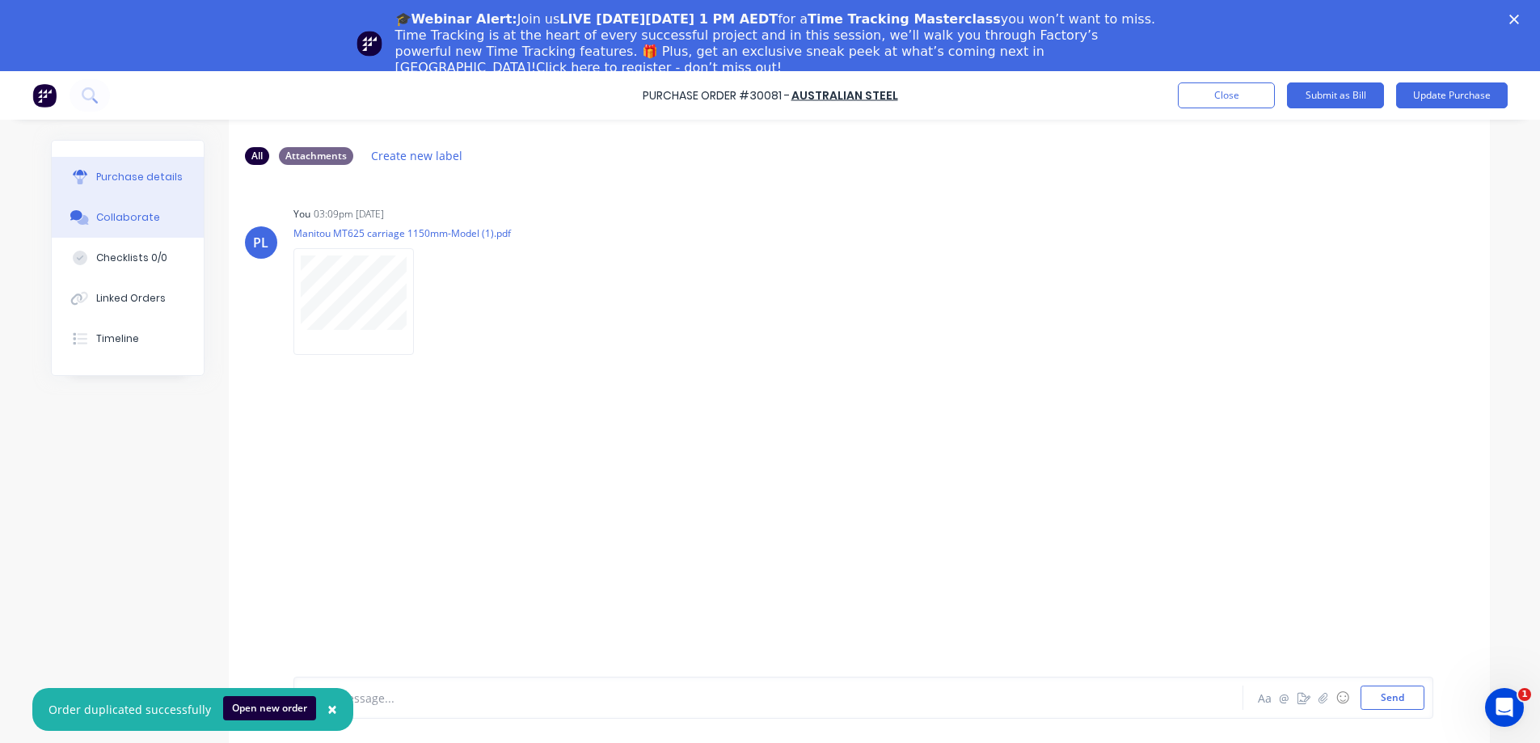
click at [116, 179] on div "Purchase details" at bounding box center [139, 177] width 86 height 15
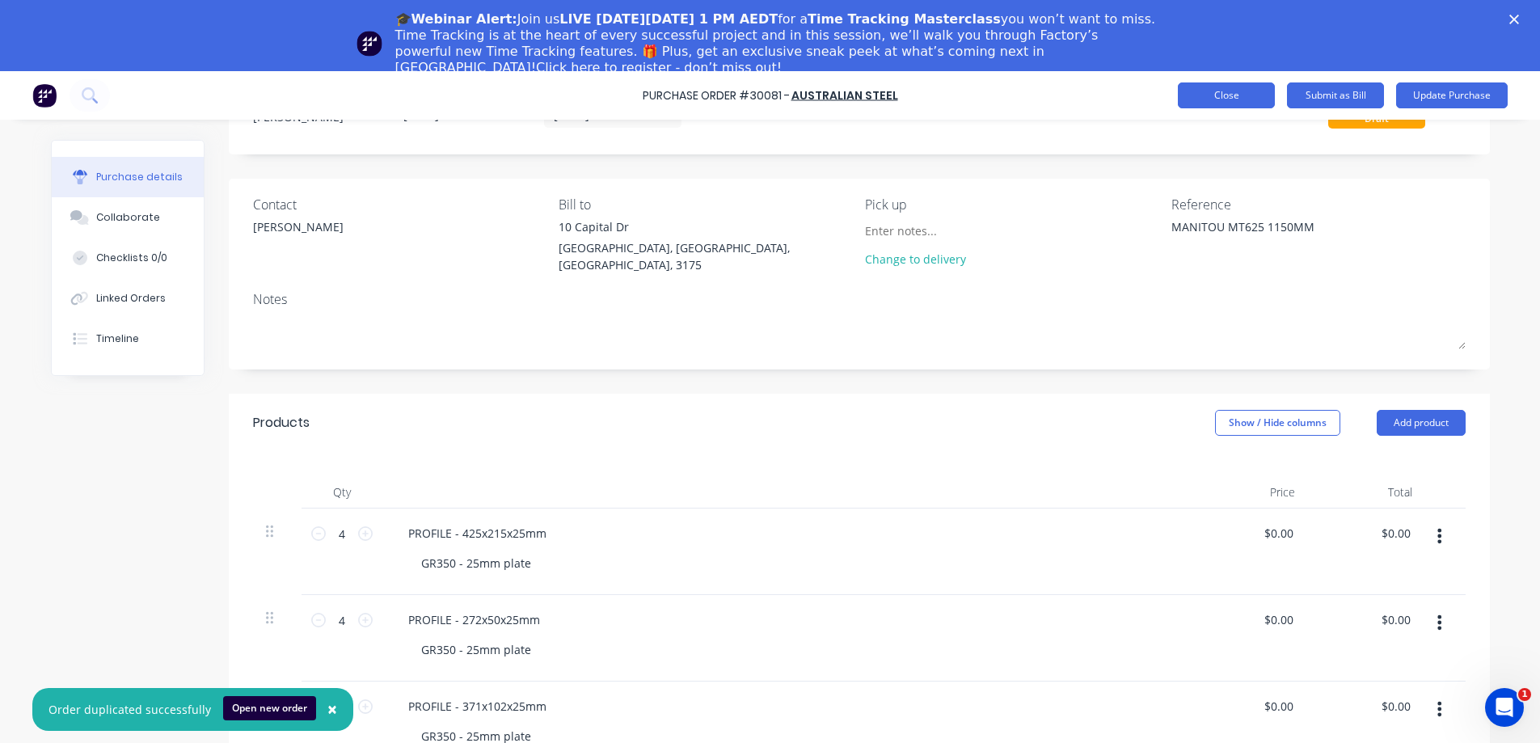
click at [1244, 100] on button "Close" at bounding box center [1226, 95] width 97 height 26
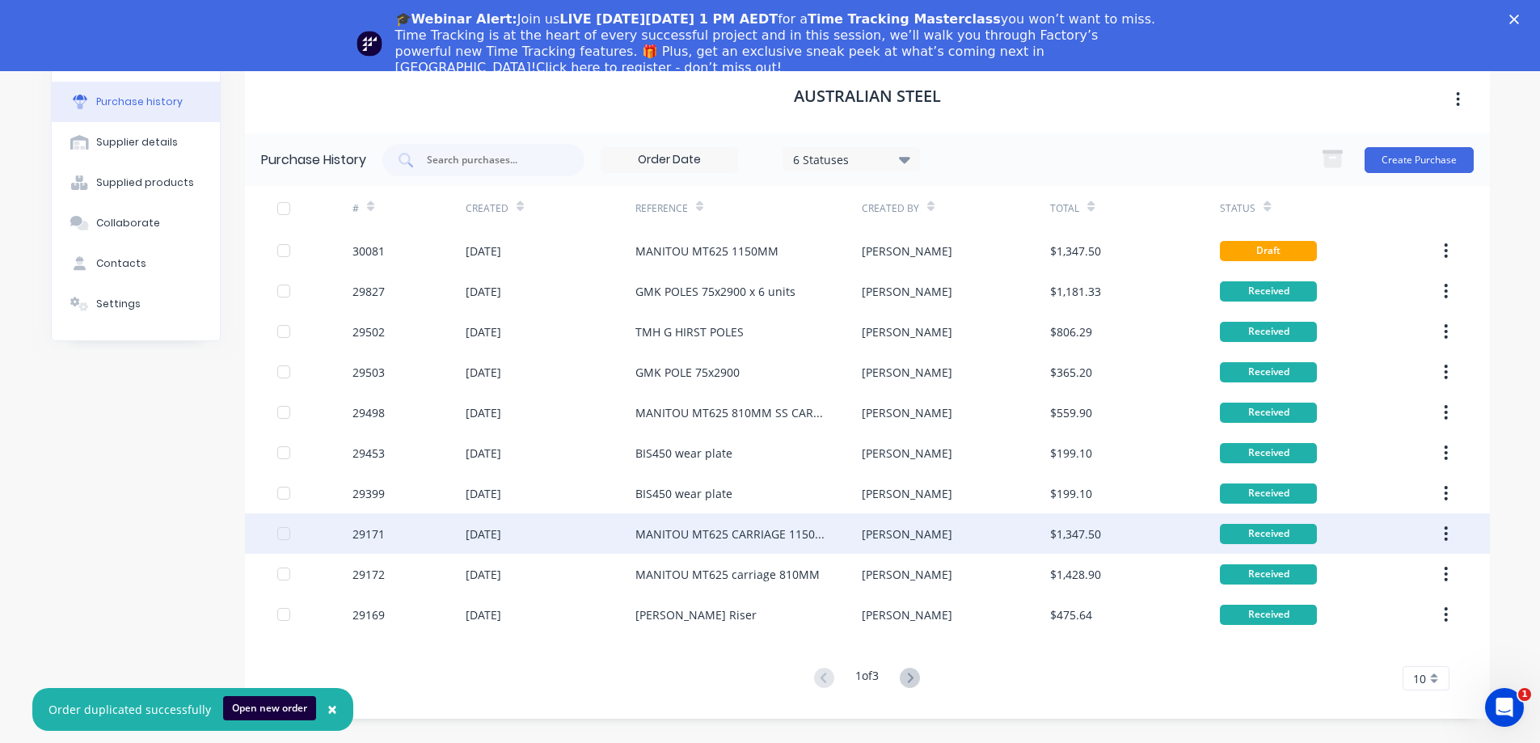
click at [777, 538] on div "MANITOU MT625 CARRIAGE 1150MM" at bounding box center [732, 533] width 194 height 17
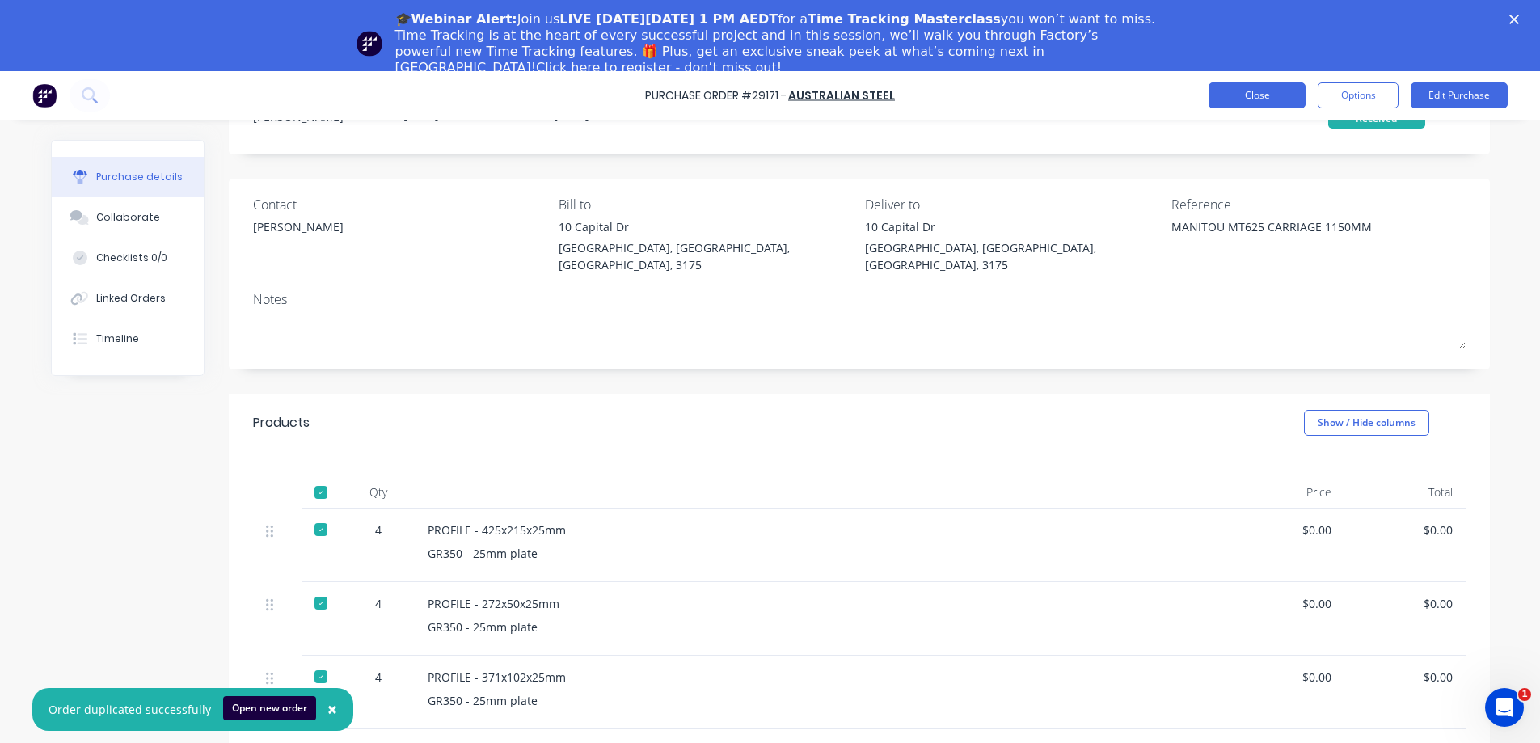
click at [1259, 99] on button "Close" at bounding box center [1257, 95] width 97 height 26
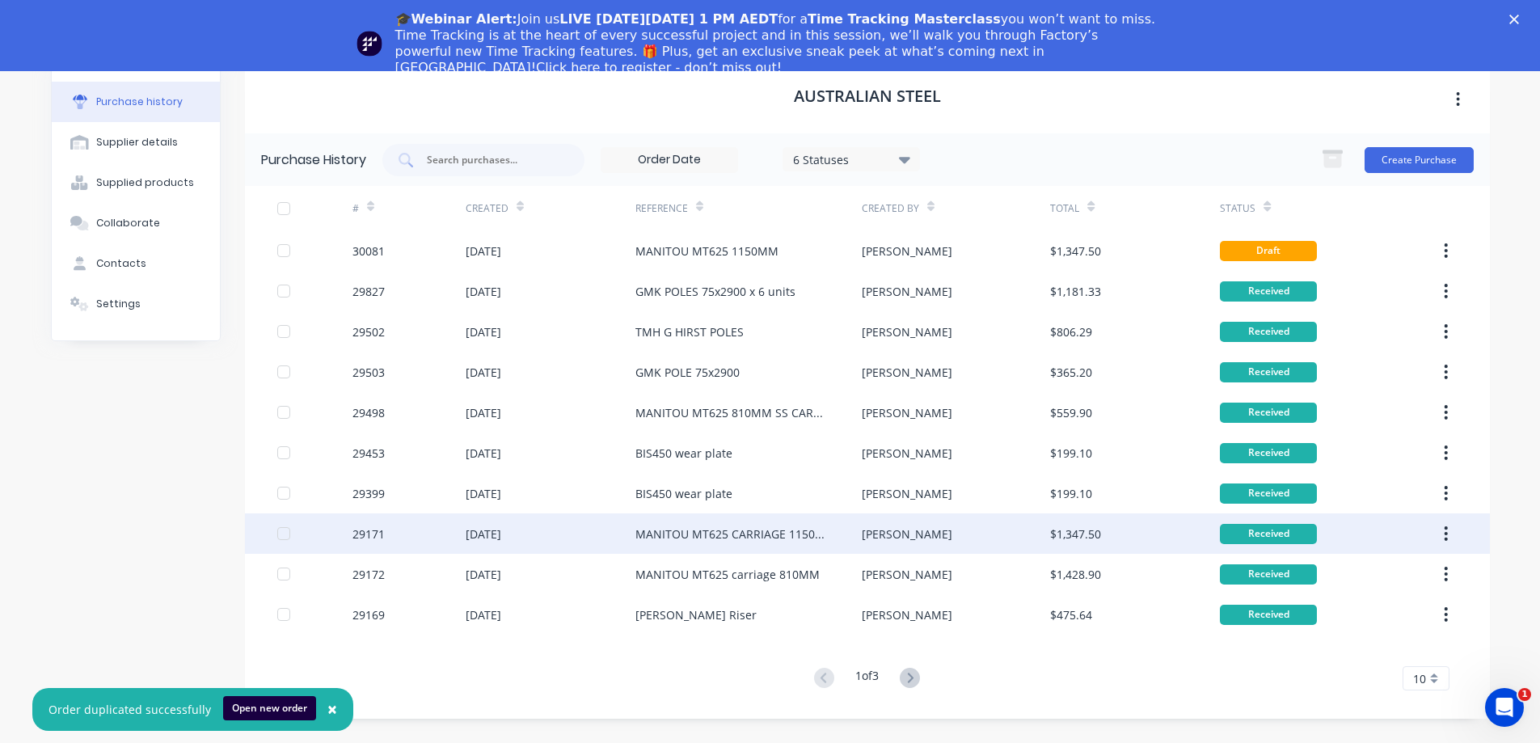
click at [730, 534] on div "MANITOU MT625 CARRIAGE 1150MM" at bounding box center [732, 533] width 194 height 17
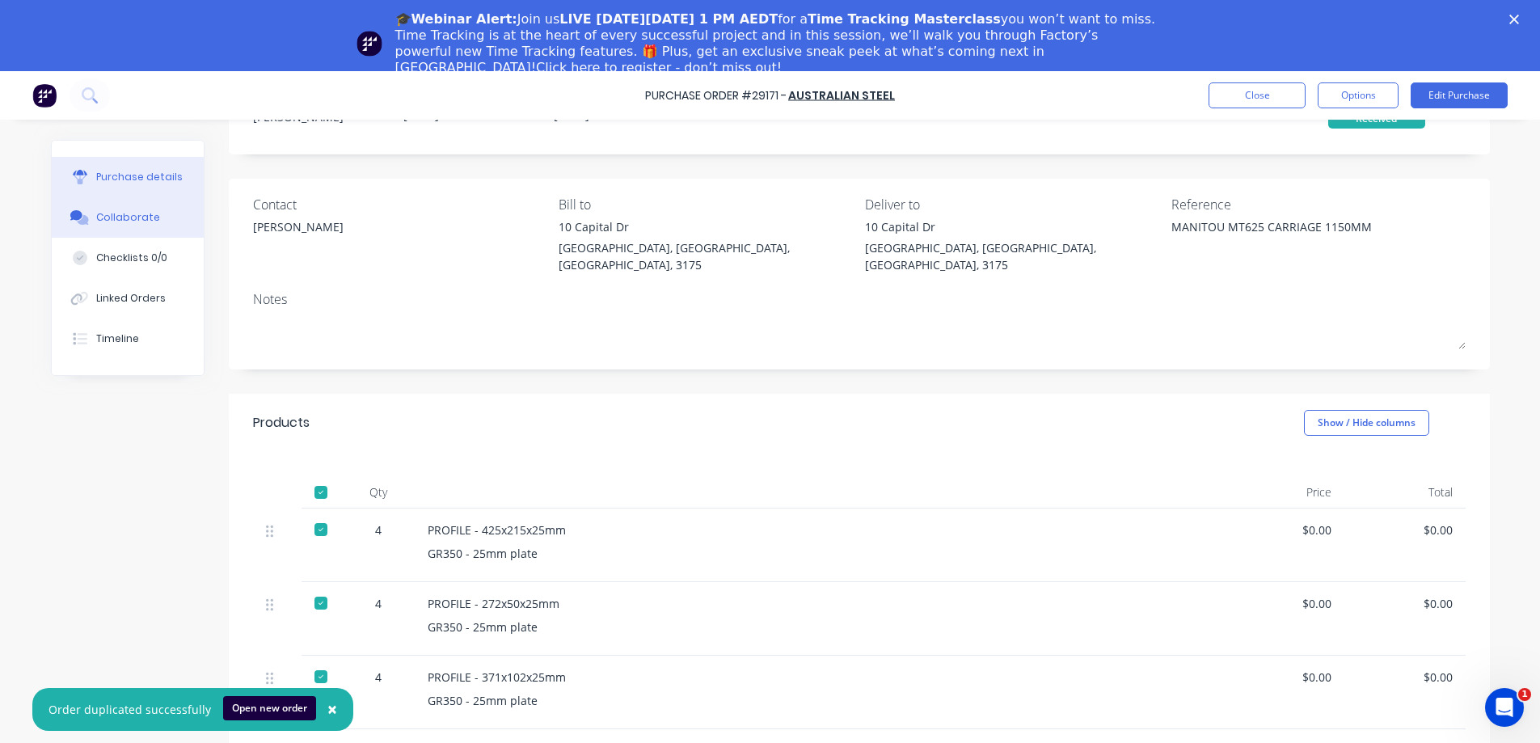
click at [120, 218] on div "Collaborate" at bounding box center [128, 217] width 64 height 15
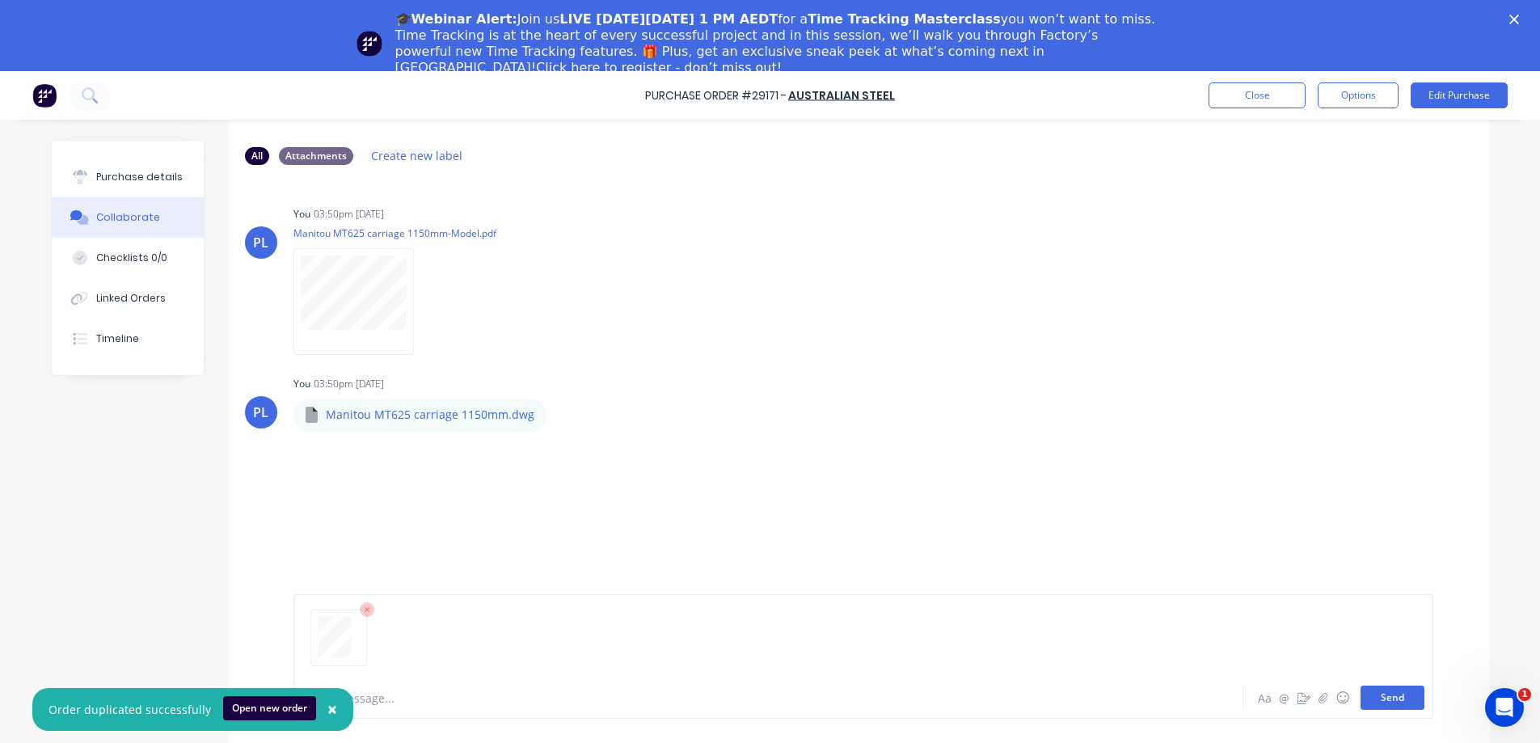
click at [1396, 702] on button "Send" at bounding box center [1392, 697] width 64 height 24
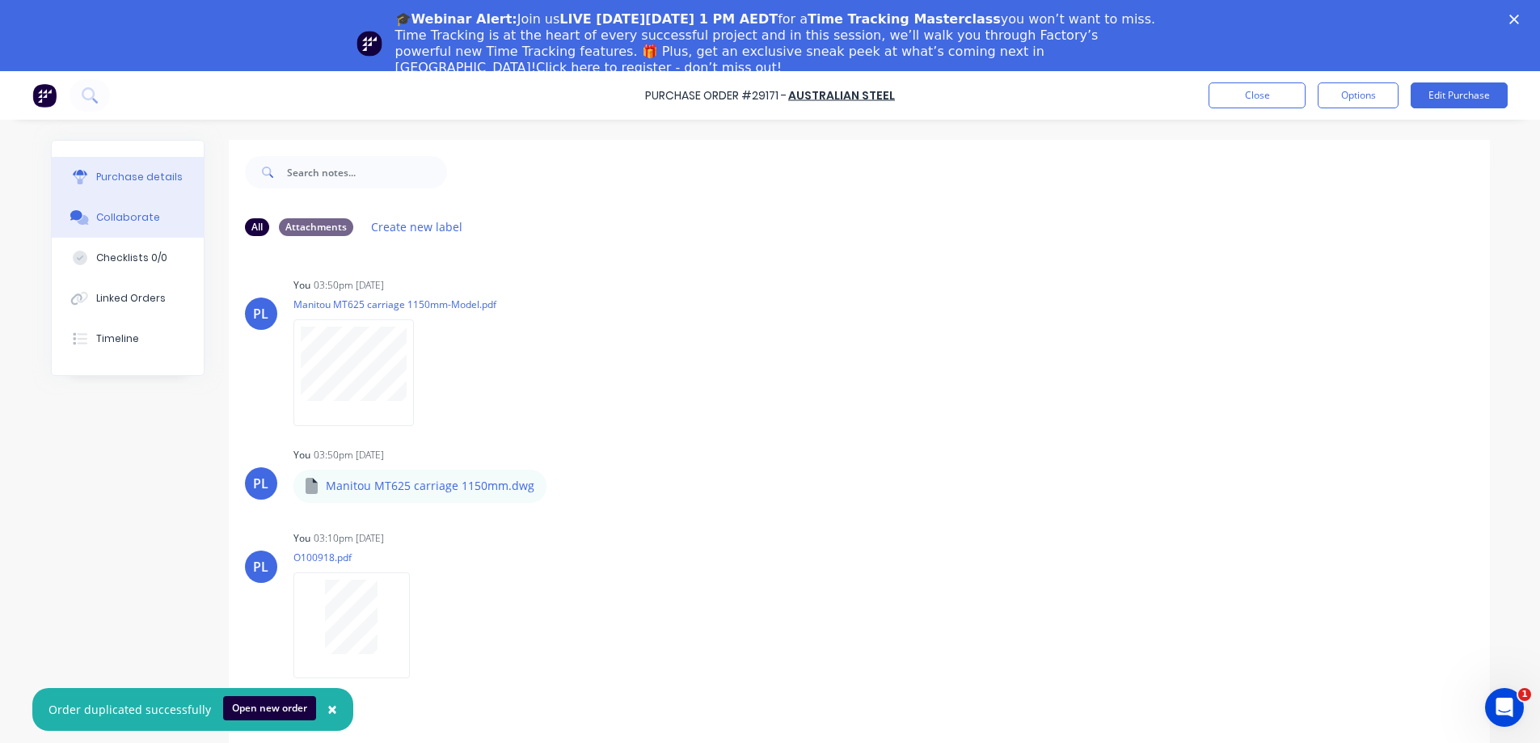
click at [108, 175] on div "Purchase details" at bounding box center [139, 177] width 86 height 15
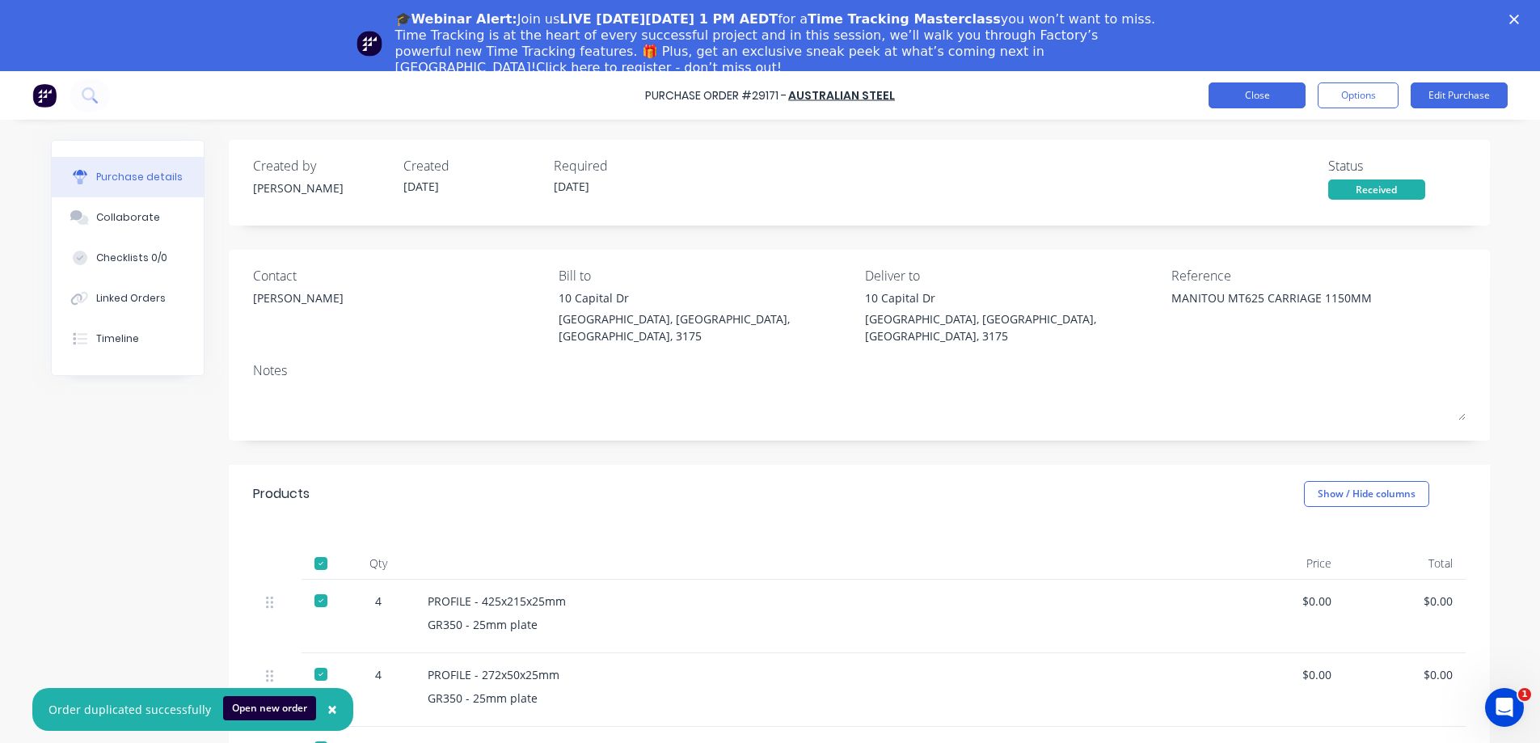
click at [1248, 93] on button "Close" at bounding box center [1257, 95] width 97 height 26
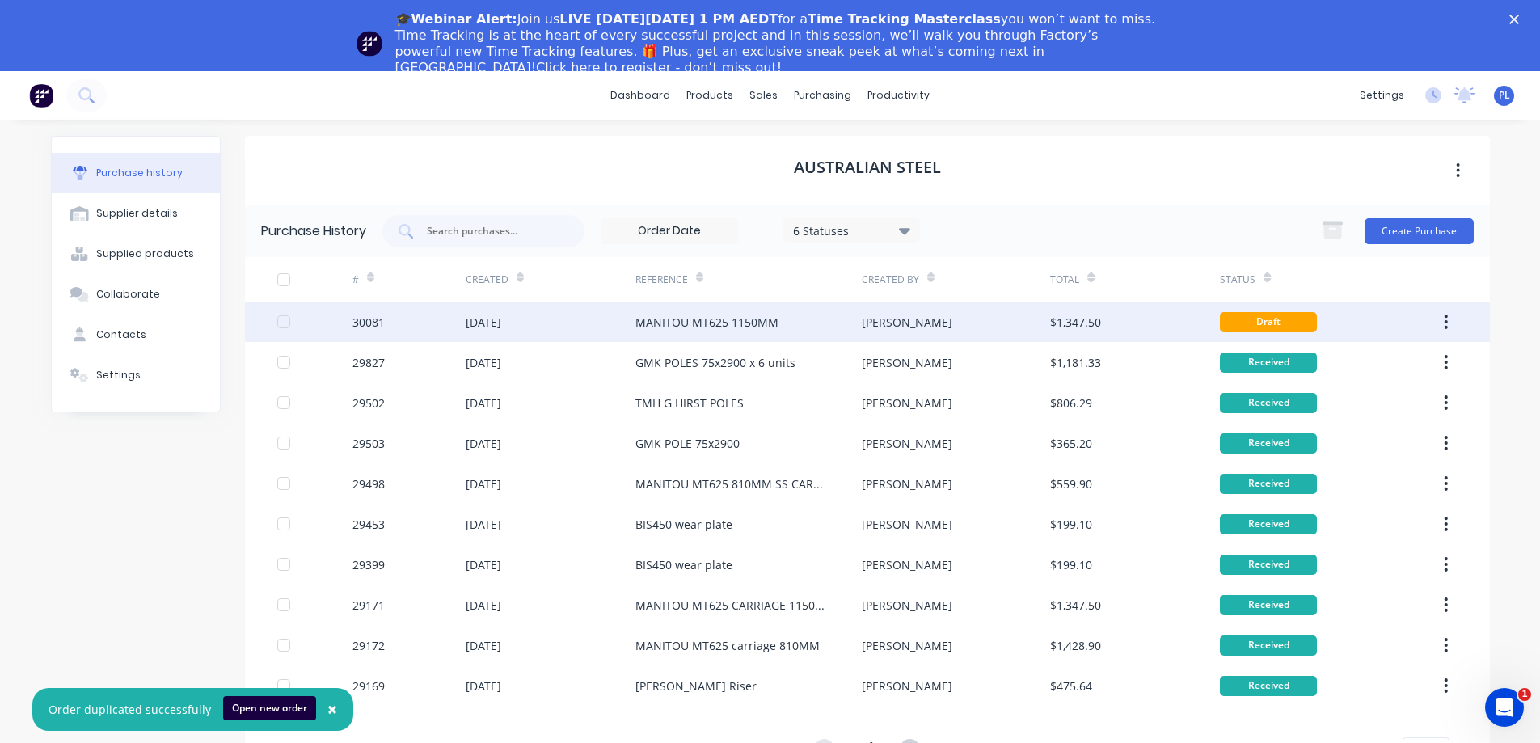
click at [669, 318] on div "MANITOU MT625 1150MM" at bounding box center [706, 322] width 143 height 17
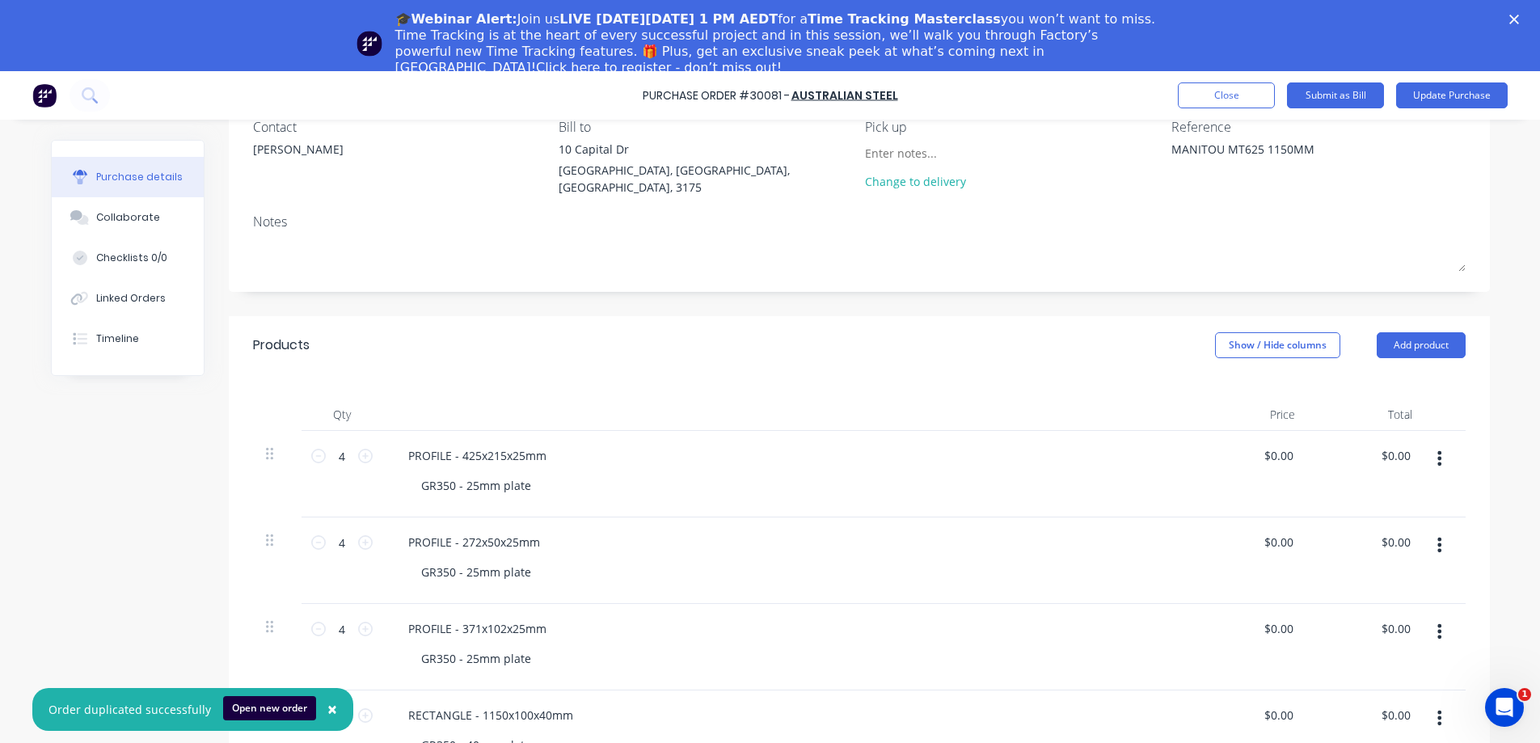
scroll to position [323, 0]
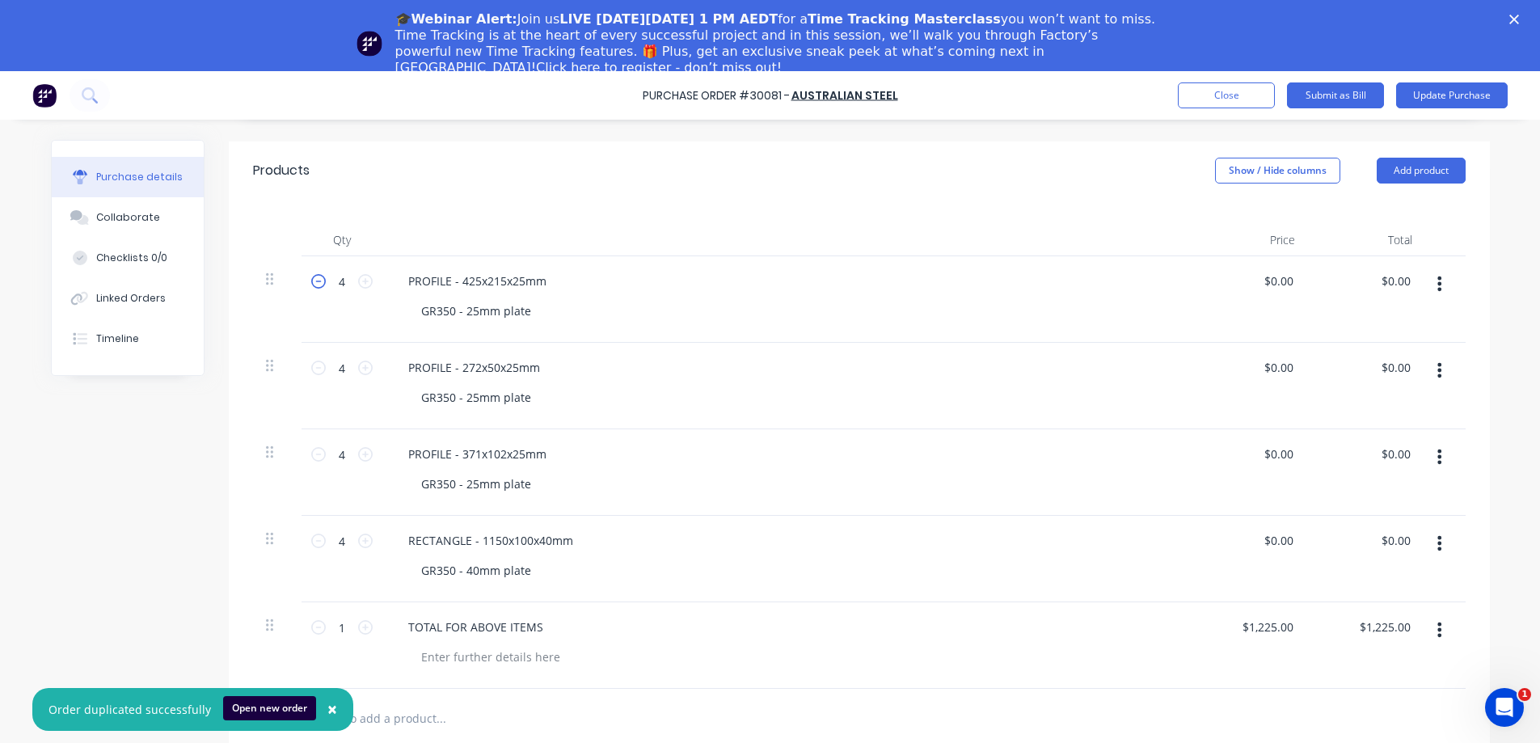
click at [311, 276] on icon at bounding box center [318, 281] width 15 height 15
type input "2"
click at [311, 361] on icon at bounding box center [318, 368] width 15 height 15
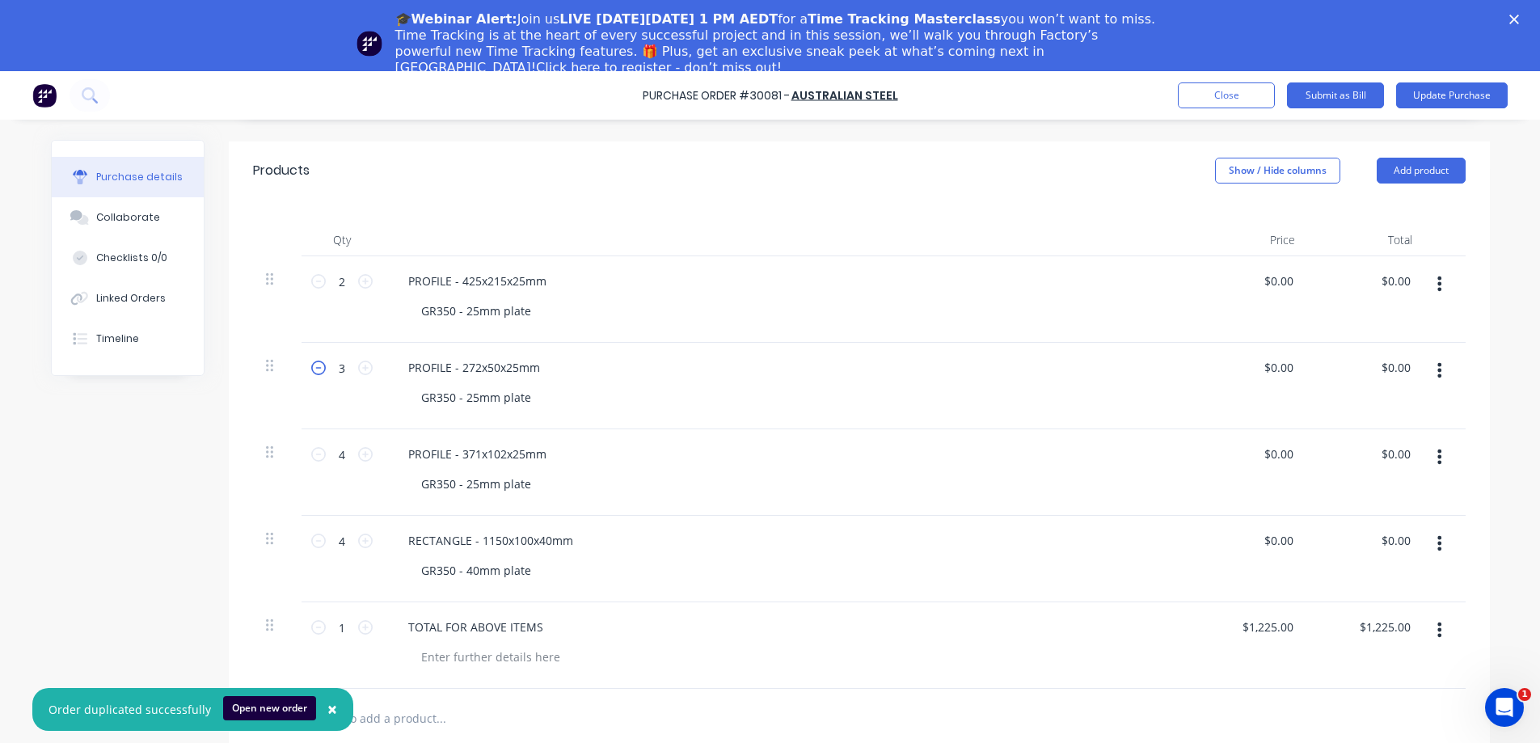
type input "2"
click at [311, 451] on icon at bounding box center [318, 454] width 15 height 15
type input "2"
click at [312, 537] on icon at bounding box center [318, 541] width 15 height 15
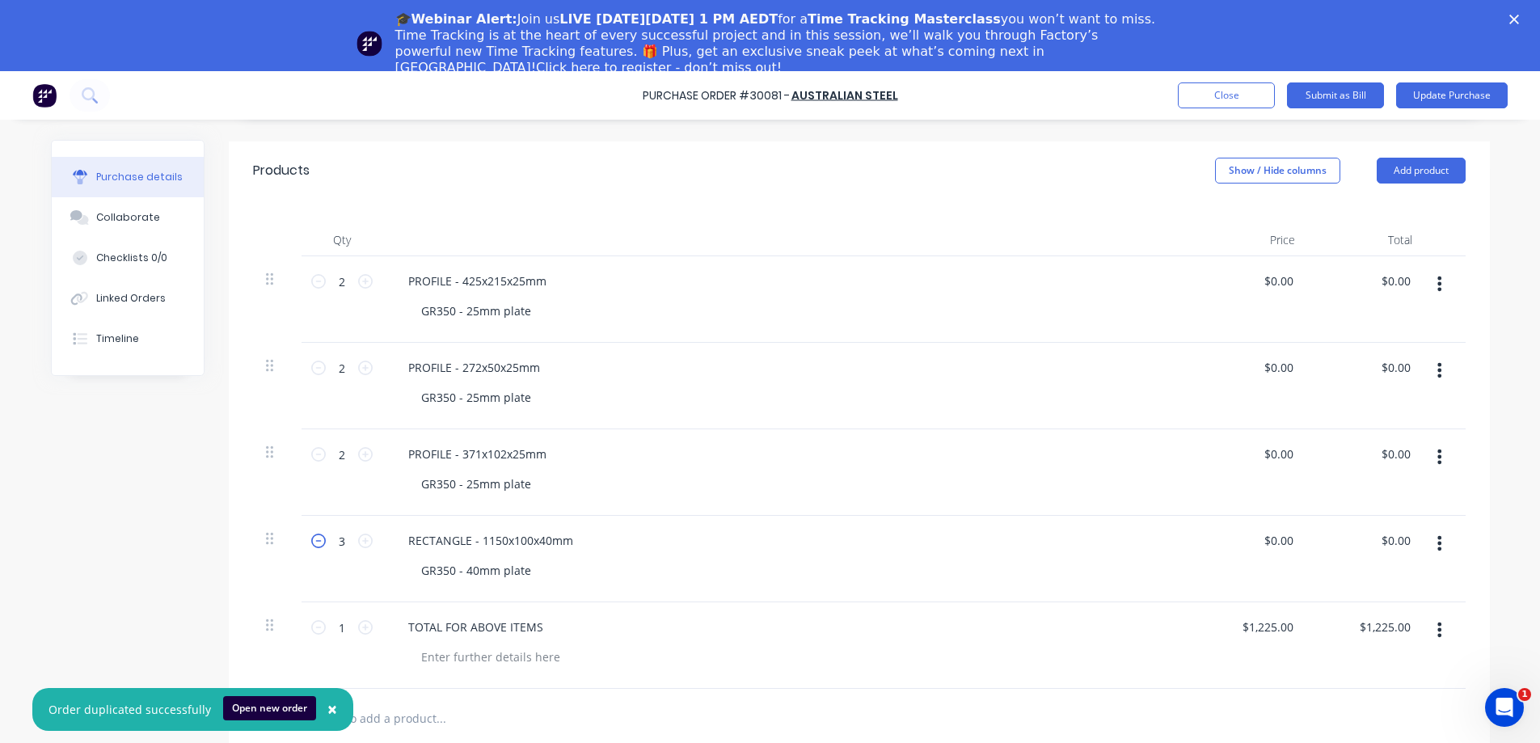
click at [312, 537] on icon at bounding box center [318, 541] width 15 height 15
type input "2"
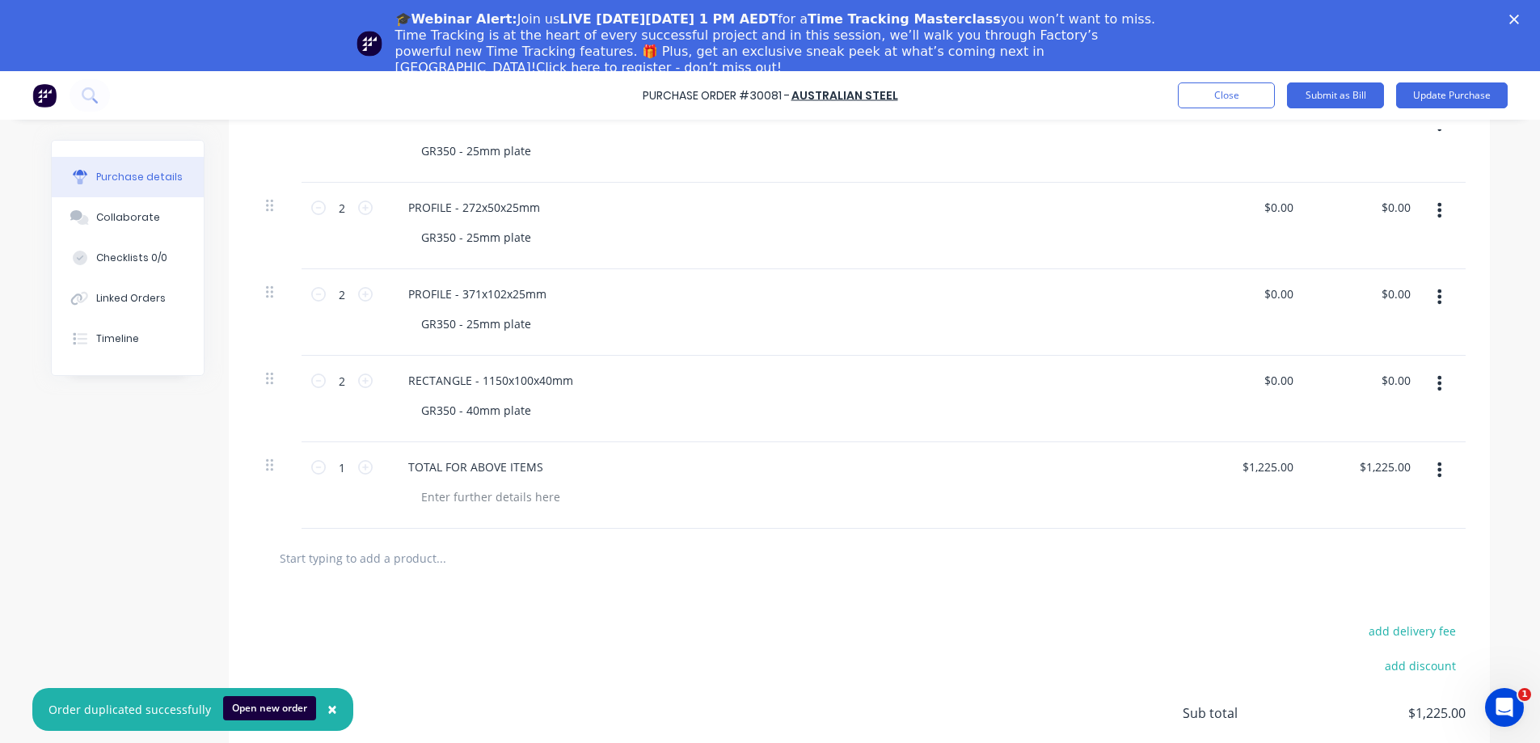
scroll to position [485, 0]
click at [625, 614] on div "add delivery fee add discount Sub total $1,225.00 Tax $122.50 Total $1,347.50" at bounding box center [859, 719] width 1261 height 266
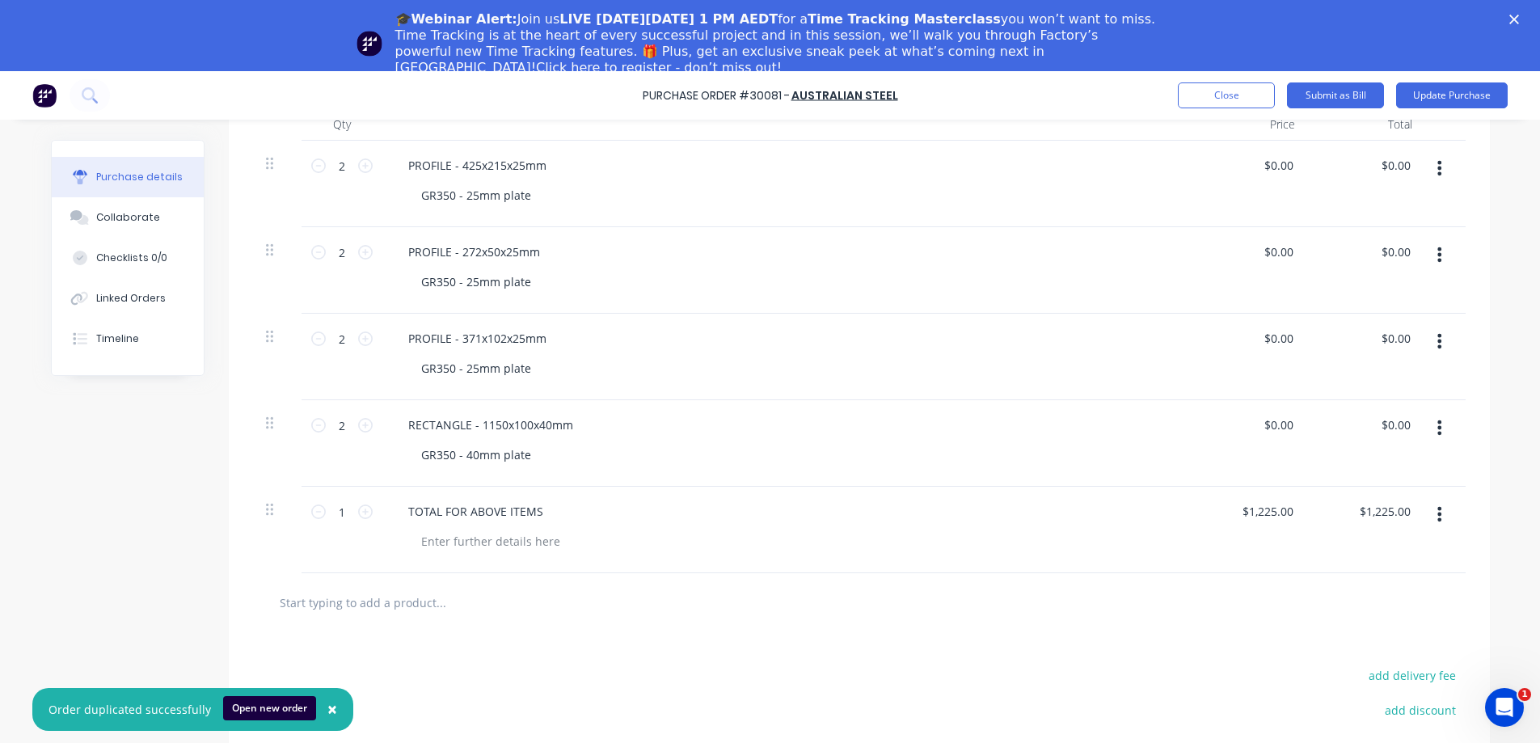
scroll to position [291, 0]
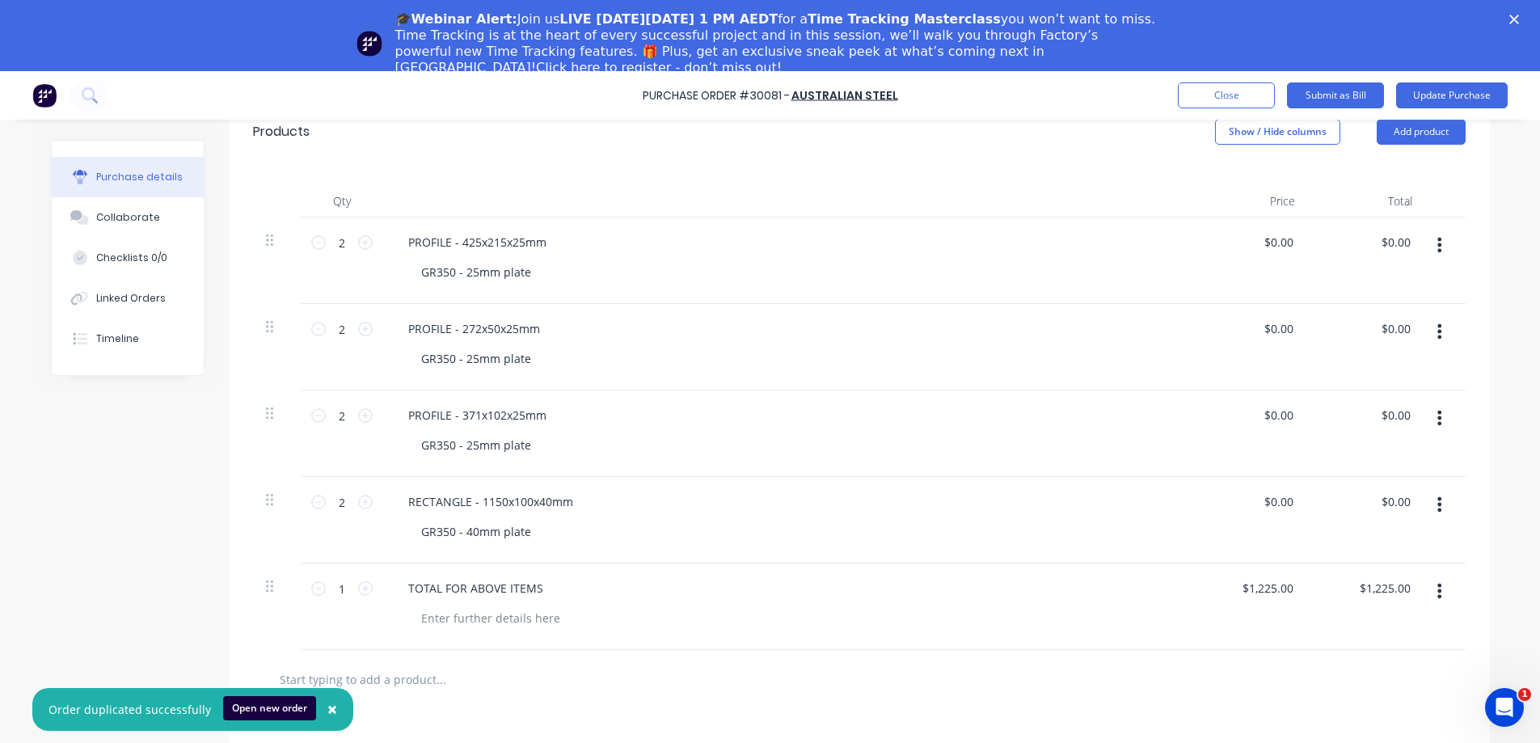
click at [1437, 584] on icon "button" at bounding box center [1439, 591] width 4 height 15
click at [1367, 715] on button "Delete" at bounding box center [1390, 731] width 137 height 32
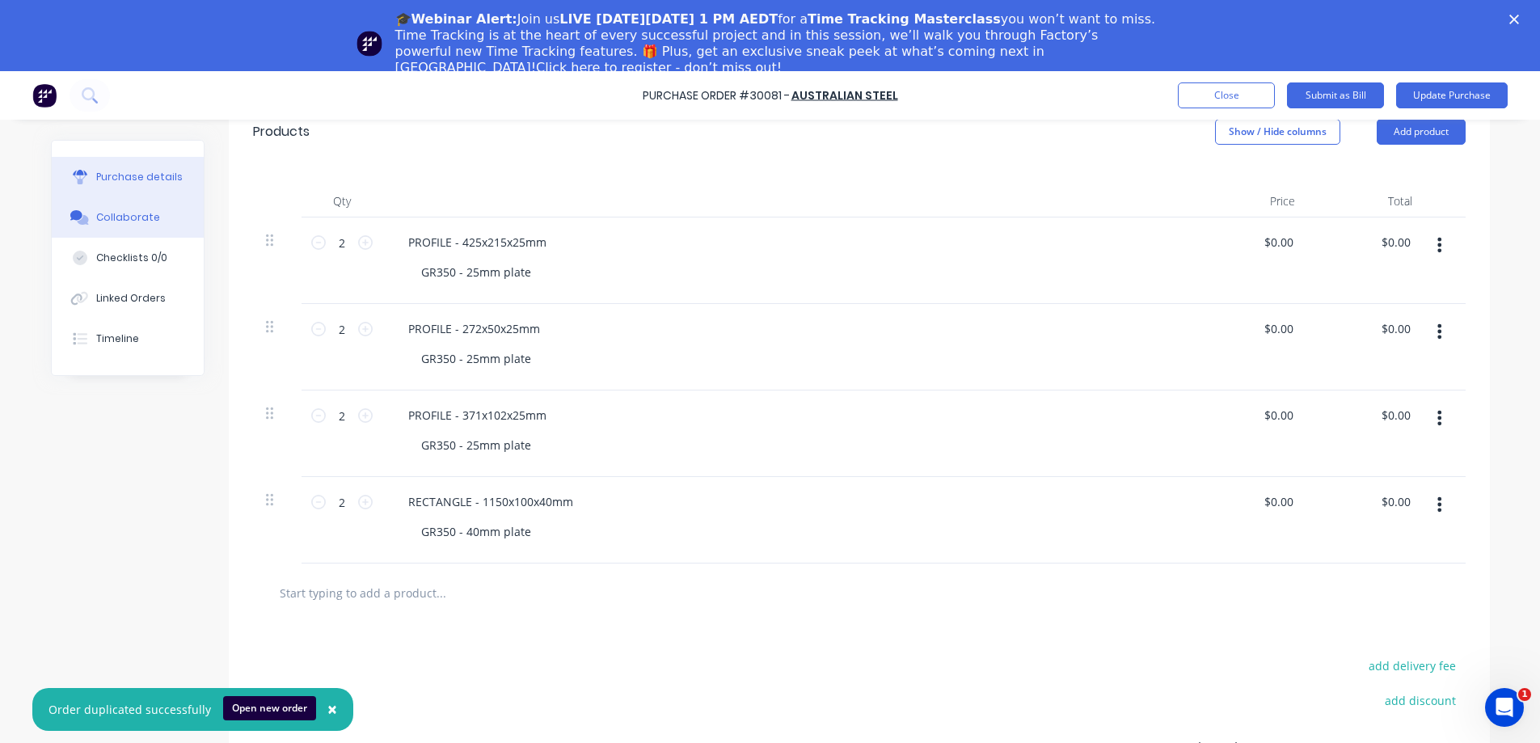
click at [128, 221] on div "Collaborate" at bounding box center [128, 217] width 64 height 15
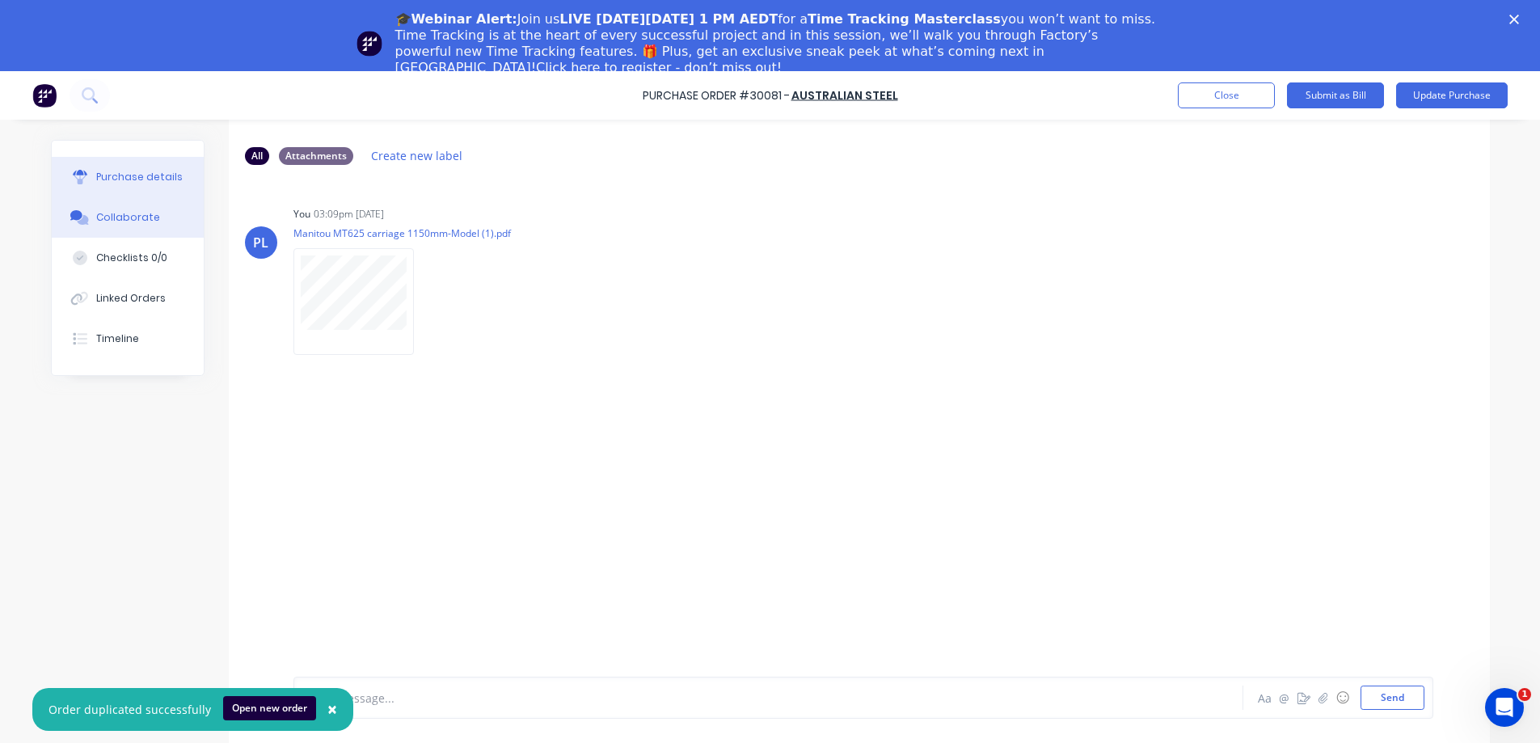
click at [141, 178] on div "Purchase details" at bounding box center [139, 177] width 86 height 15
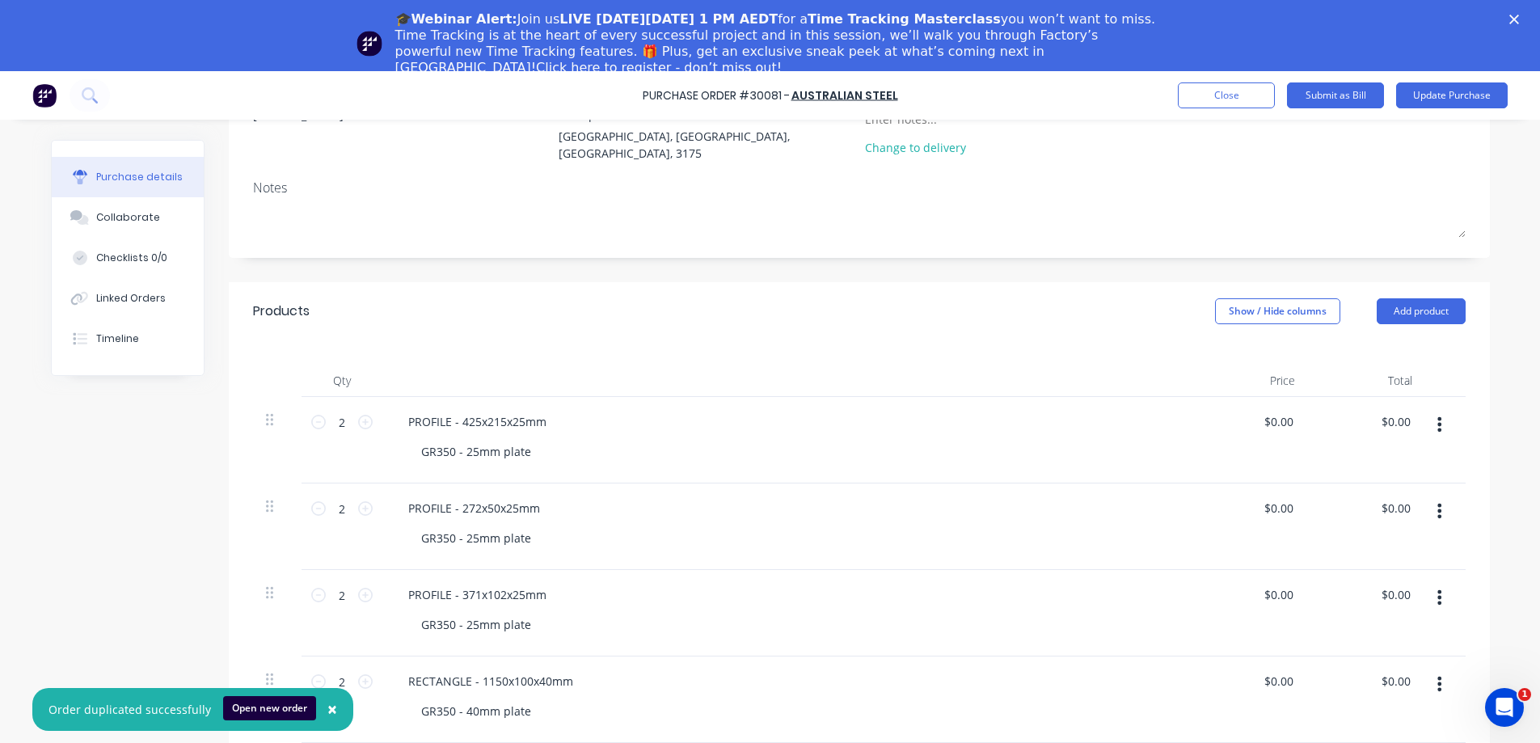
scroll to position [243, 0]
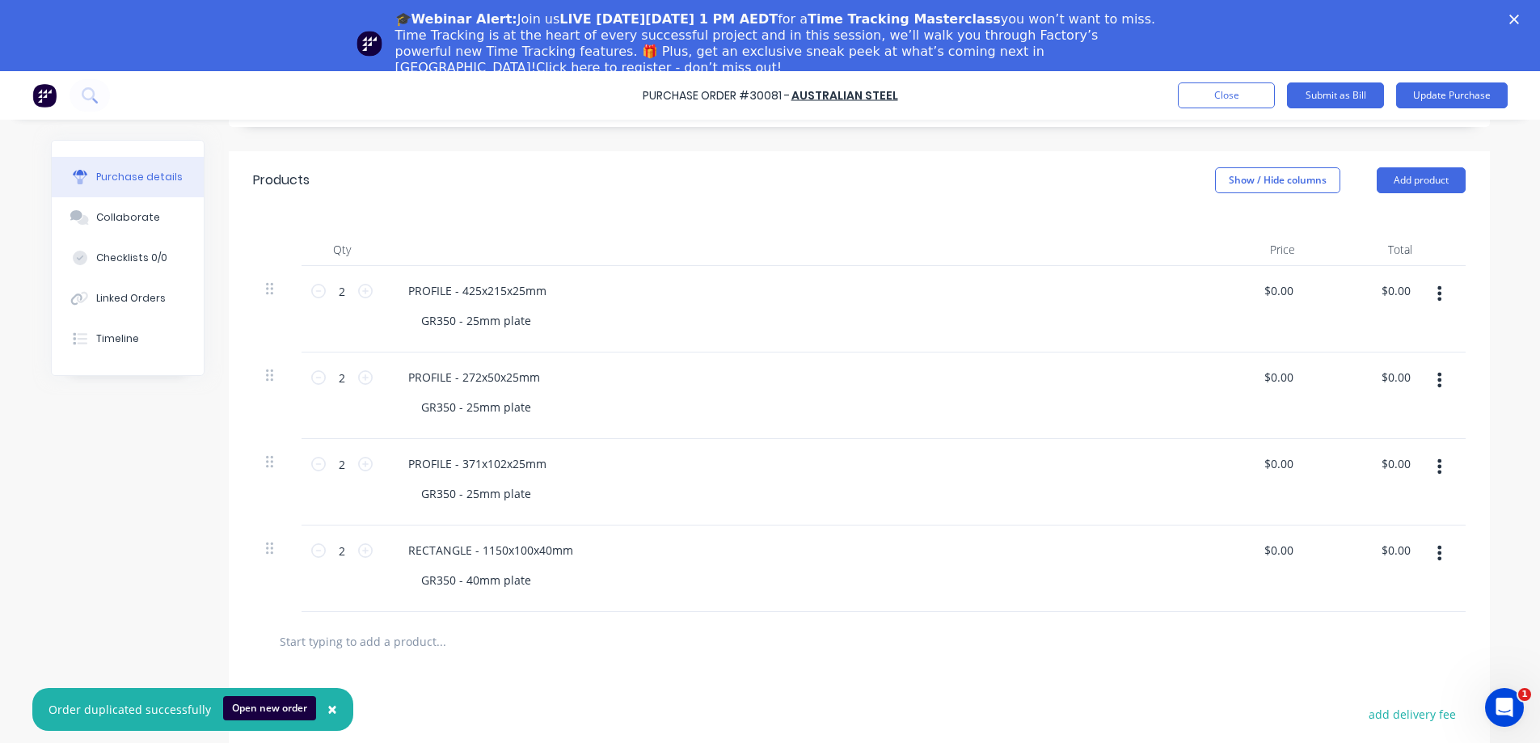
click at [1437, 459] on button "button" at bounding box center [1439, 466] width 38 height 29
drag, startPoint x: 340, startPoint y: 458, endPoint x: 319, endPoint y: 458, distance: 20.2
click at [326, 458] on input "2" at bounding box center [342, 464] width 32 height 24
type input "0"
click at [666, 460] on div "PROFILE - 371x102x25mm" at bounding box center [786, 463] width 783 height 23
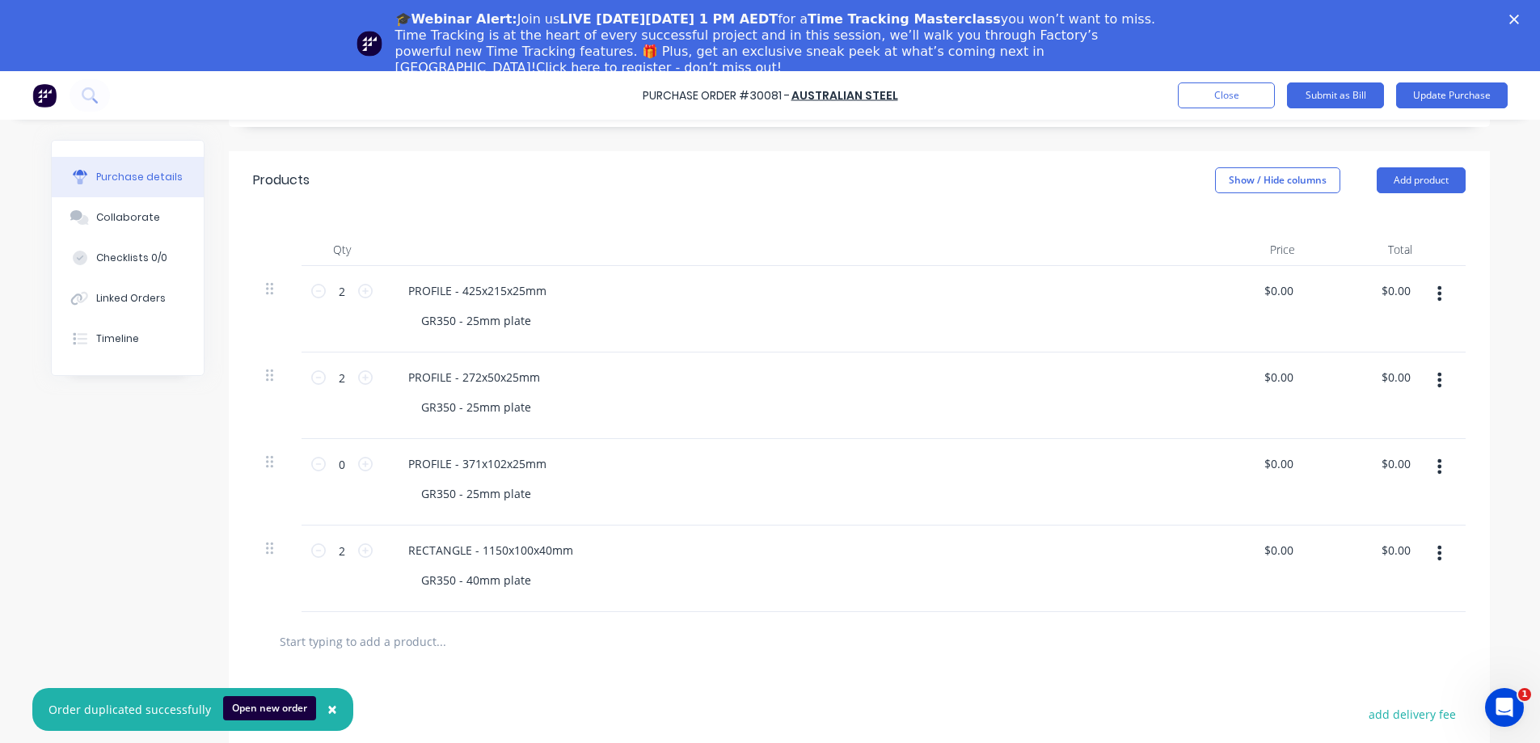
click at [1437, 458] on icon "button" at bounding box center [1439, 467] width 4 height 18
click at [1375, 598] on button "Delete" at bounding box center [1390, 606] width 137 height 32
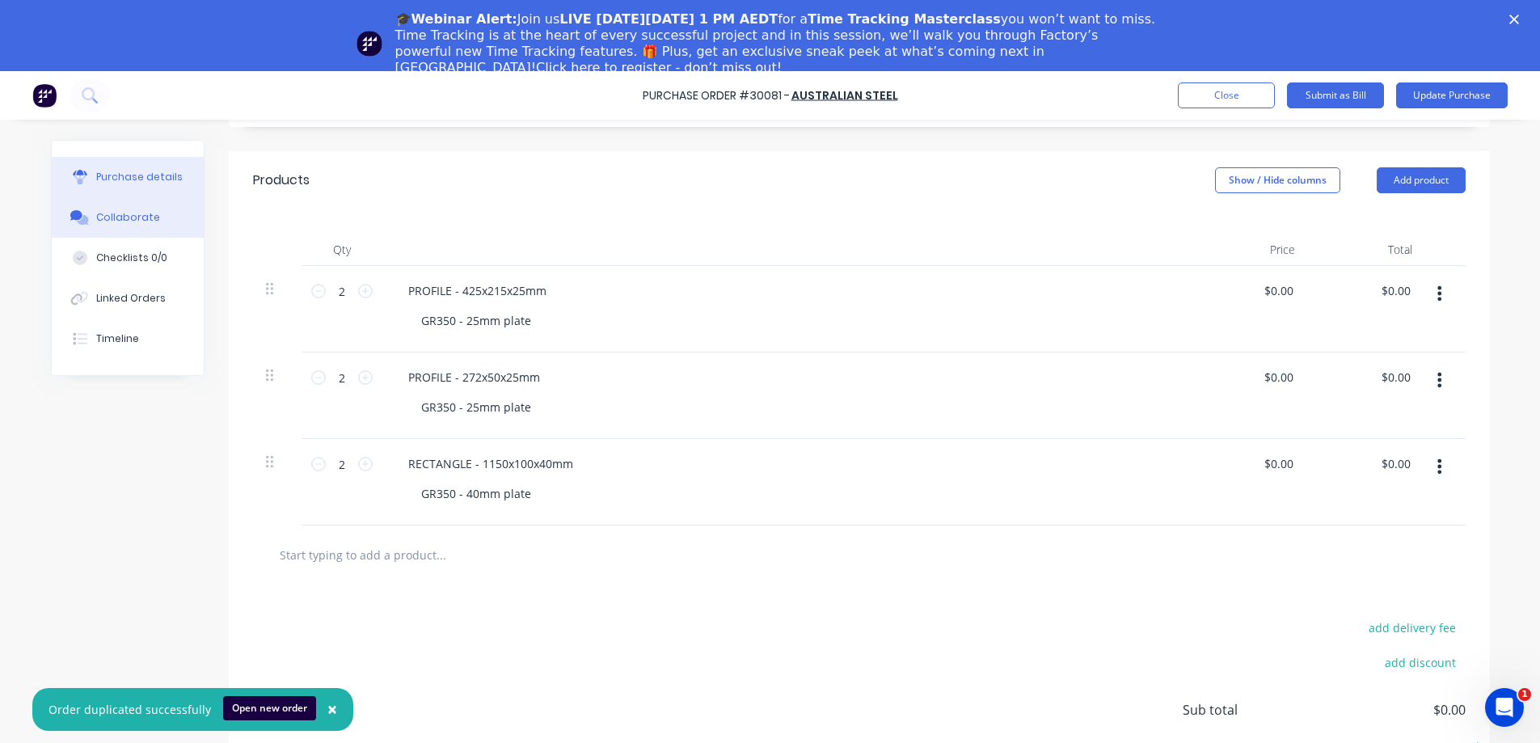
click at [116, 220] on div "Collaborate" at bounding box center [128, 217] width 64 height 15
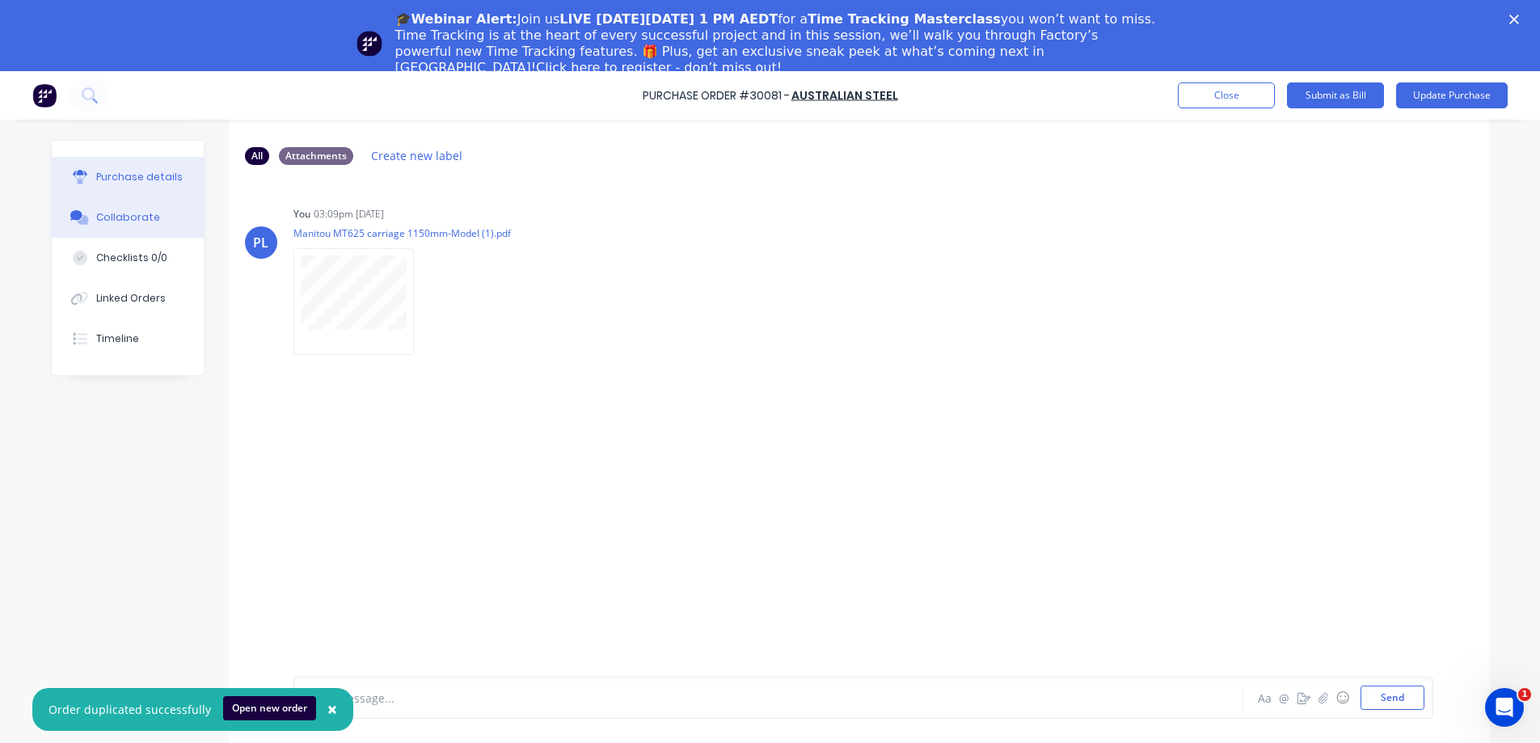
click at [118, 174] on div "Purchase details" at bounding box center [139, 177] width 86 height 15
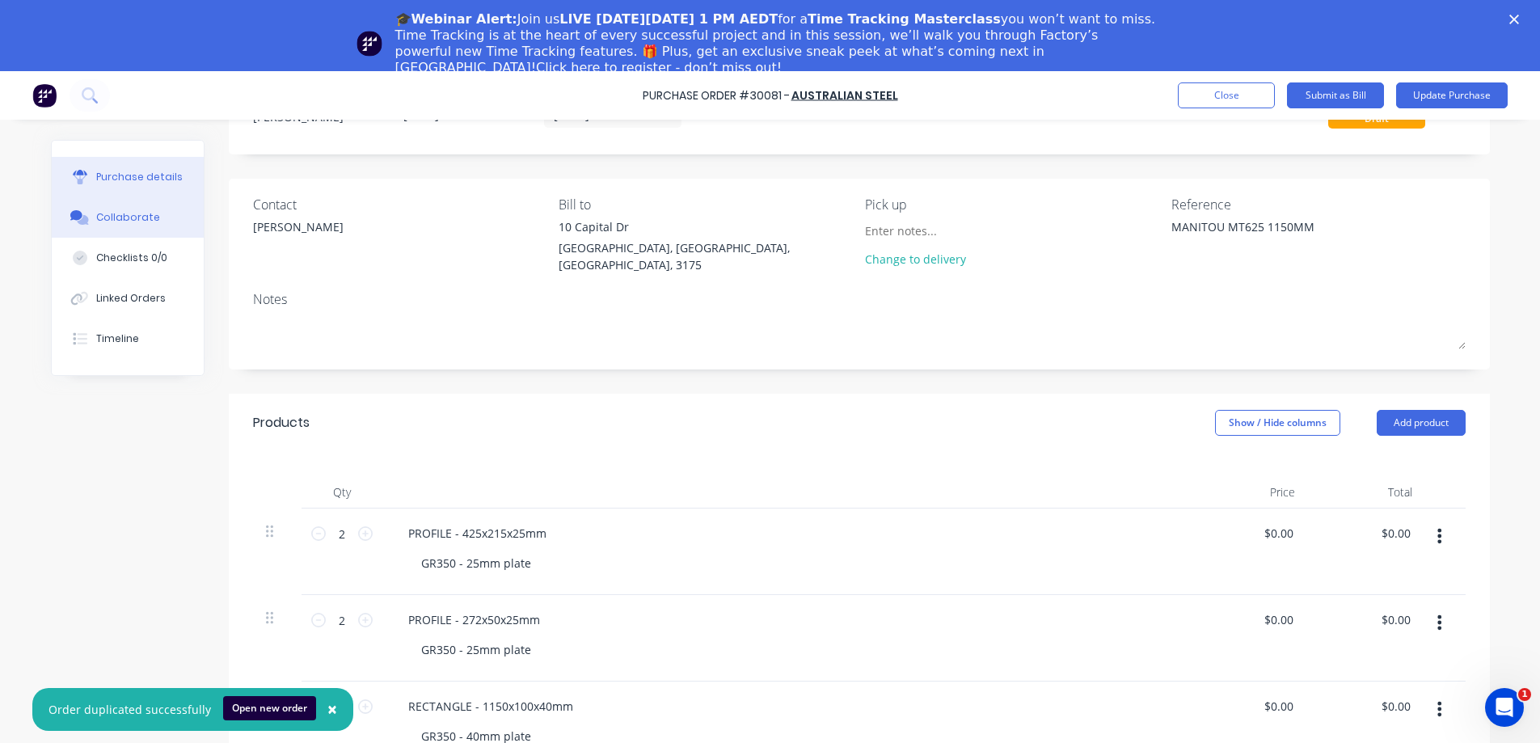
click at [117, 217] on div "Collaborate" at bounding box center [128, 217] width 64 height 15
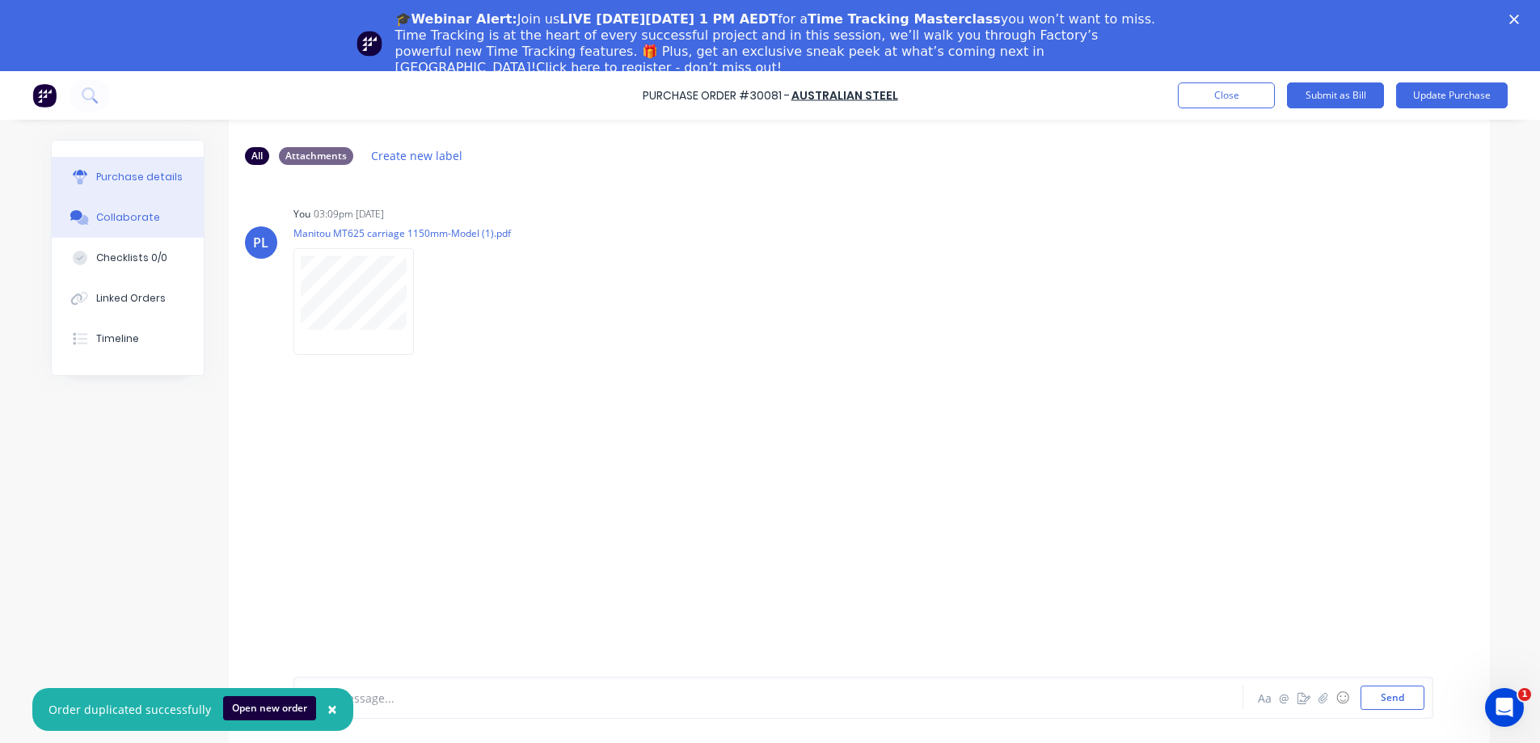
click at [116, 177] on div "Purchase details" at bounding box center [139, 177] width 86 height 15
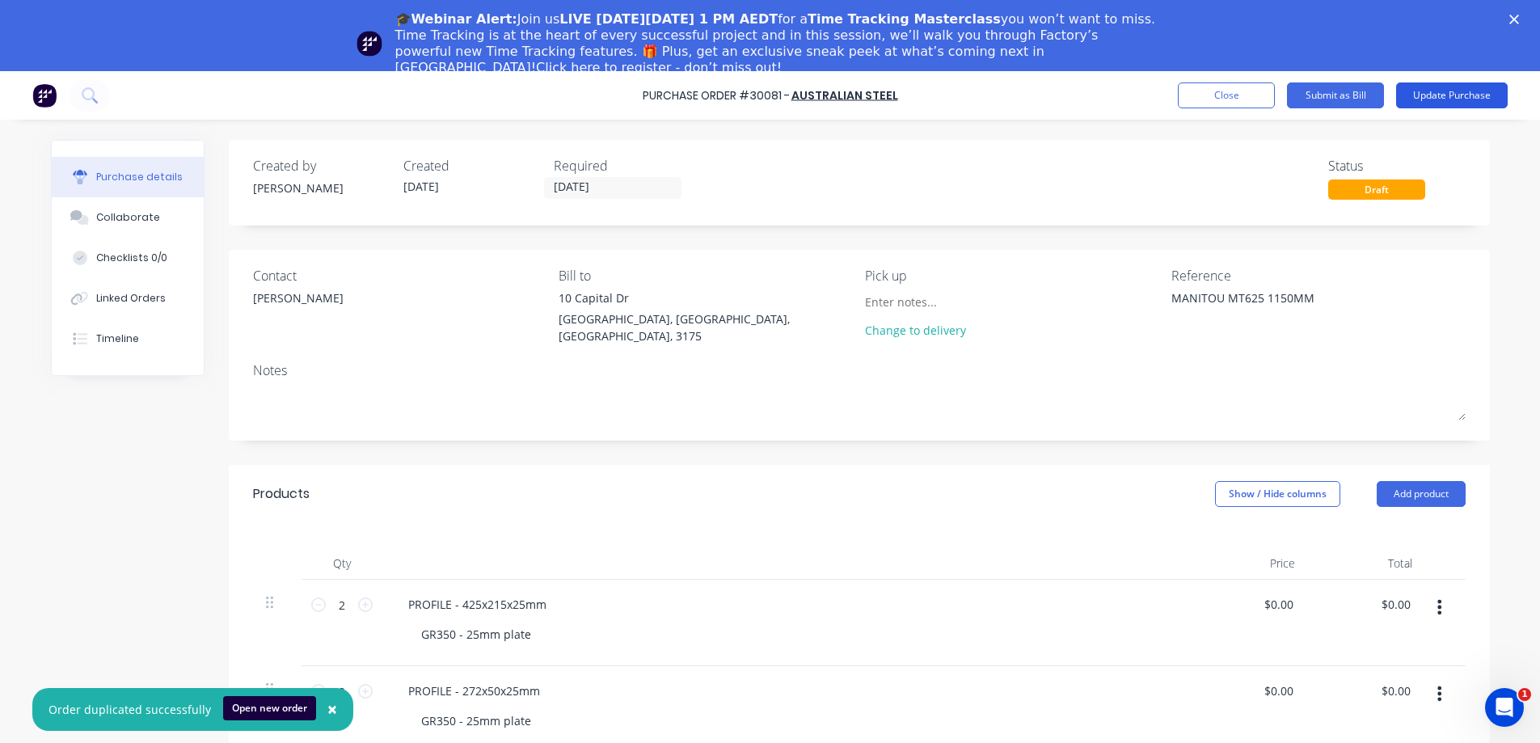
click at [1424, 95] on button "Update Purchase" at bounding box center [1452, 95] width 112 height 26
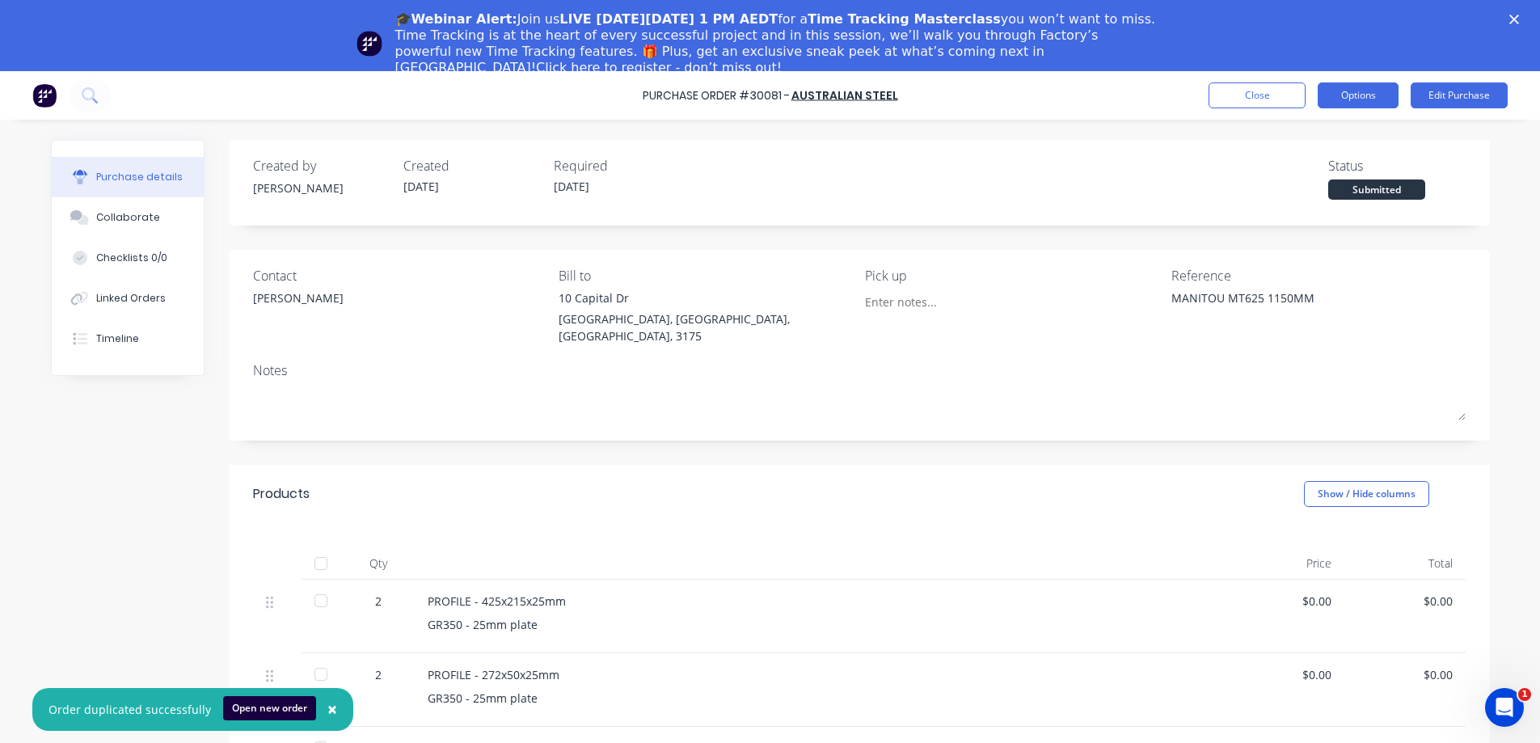
click at [1356, 95] on button "Options" at bounding box center [1358, 95] width 81 height 26
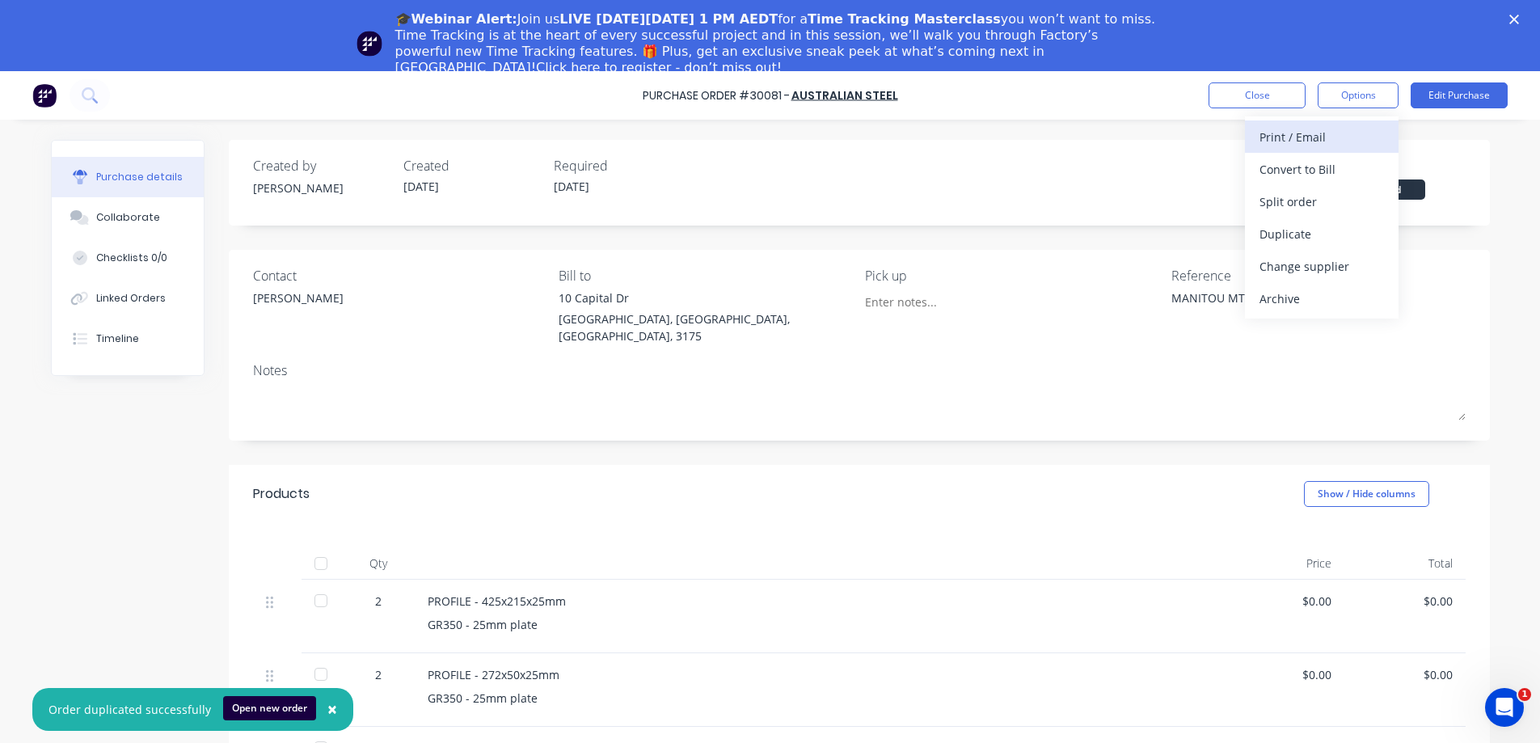
click at [1339, 137] on div "Print / Email" at bounding box center [1321, 136] width 124 height 23
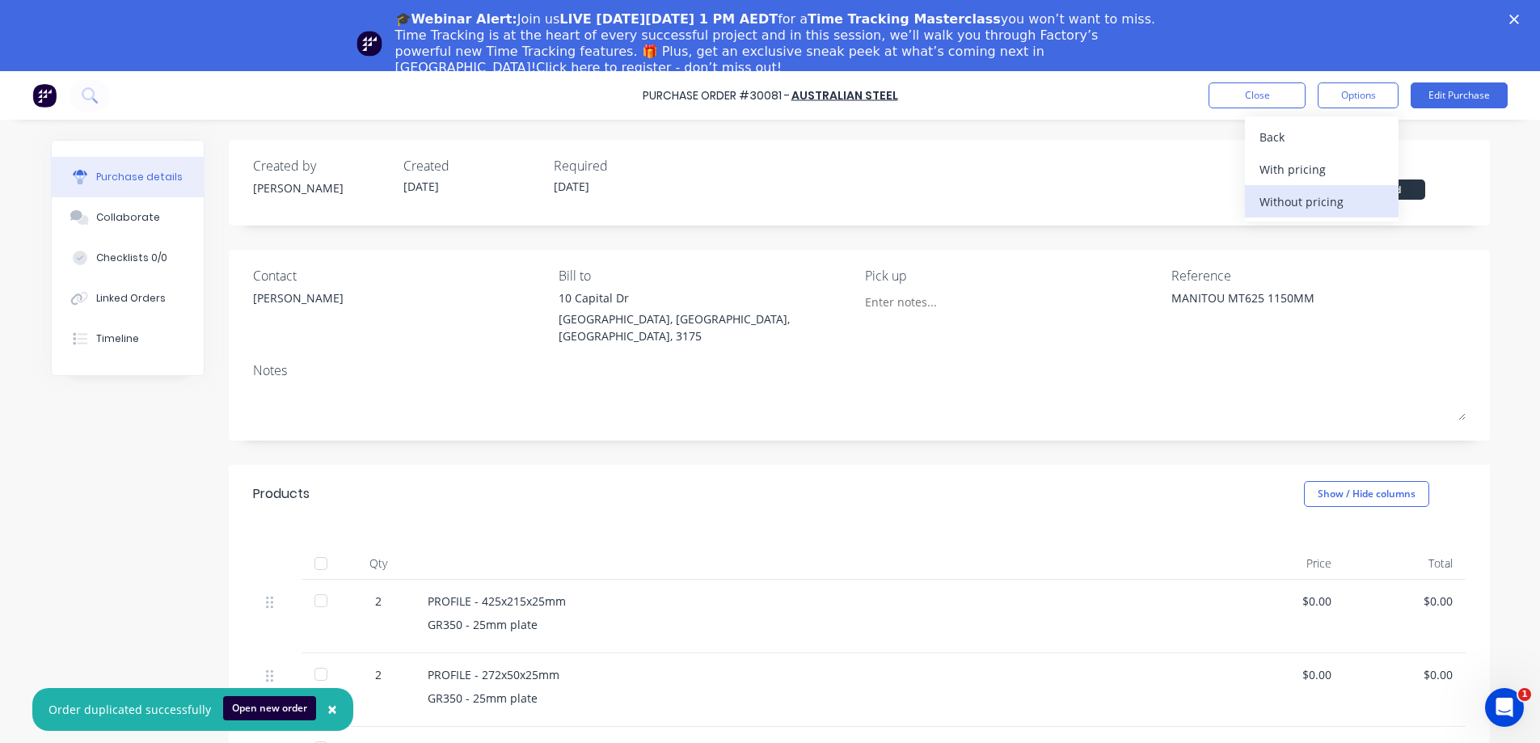
click at [1336, 201] on div "Without pricing" at bounding box center [1321, 201] width 124 height 23
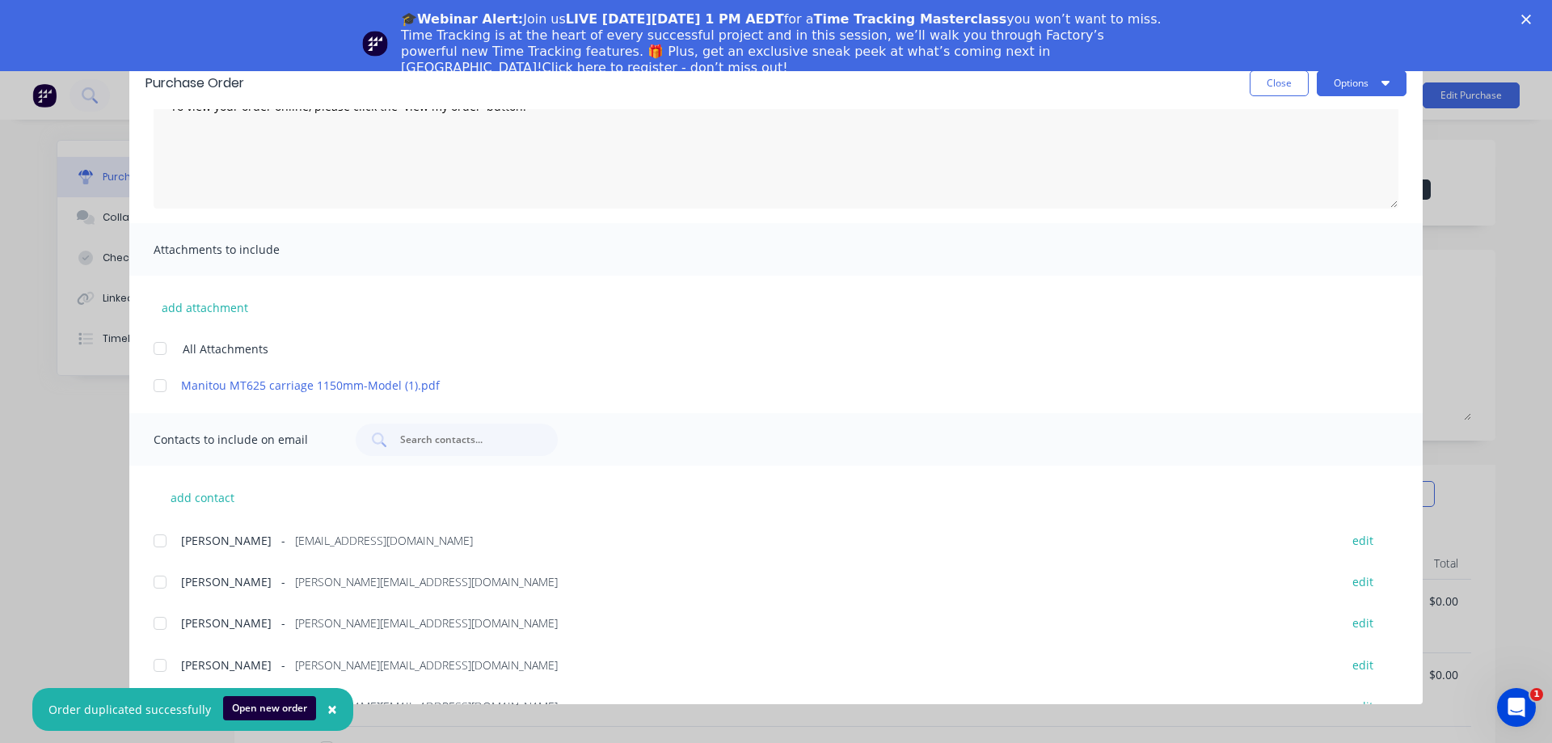
scroll to position [162, 0]
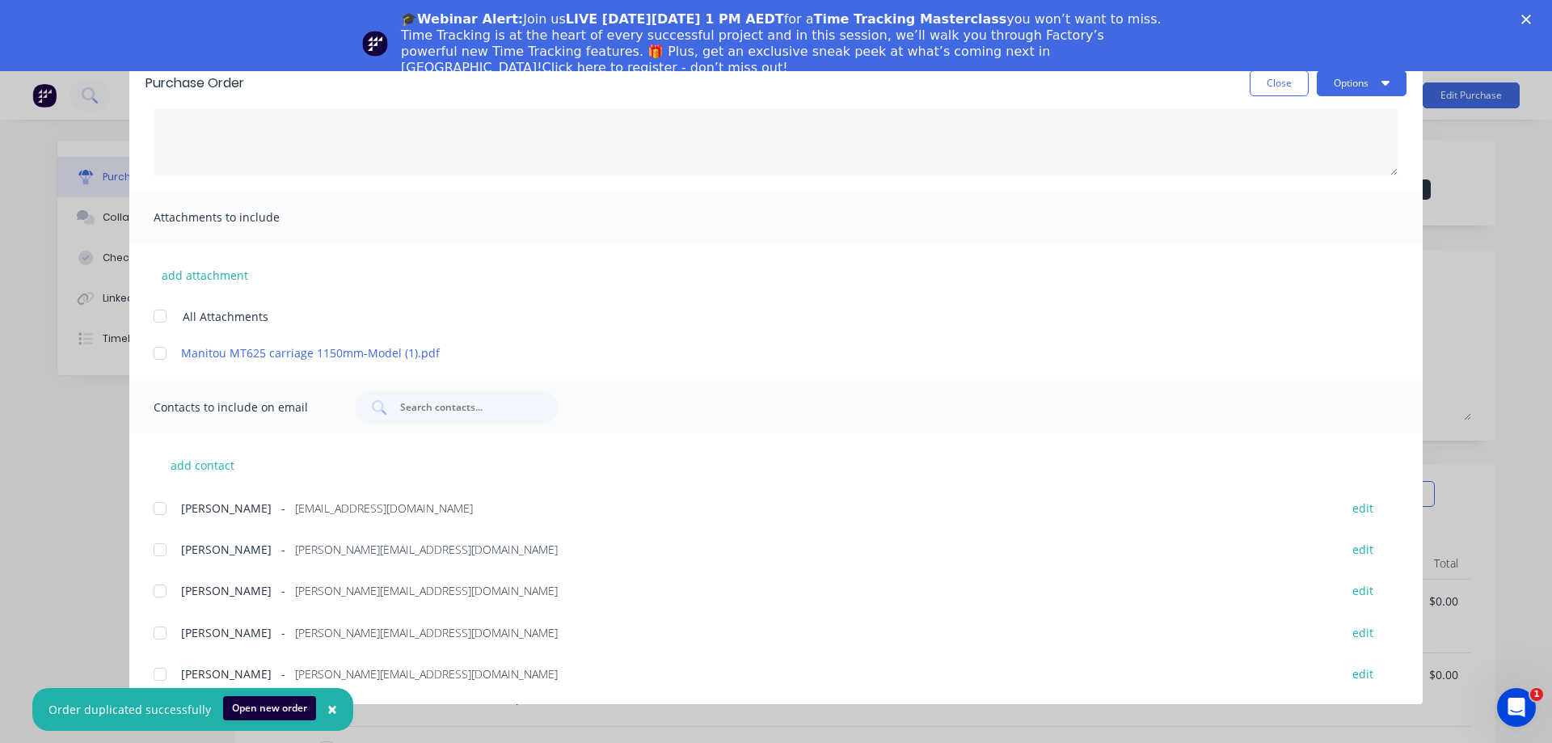
click at [160, 352] on div at bounding box center [160, 353] width 32 height 32
click at [328, 711] on span "×" at bounding box center [332, 709] width 10 height 23
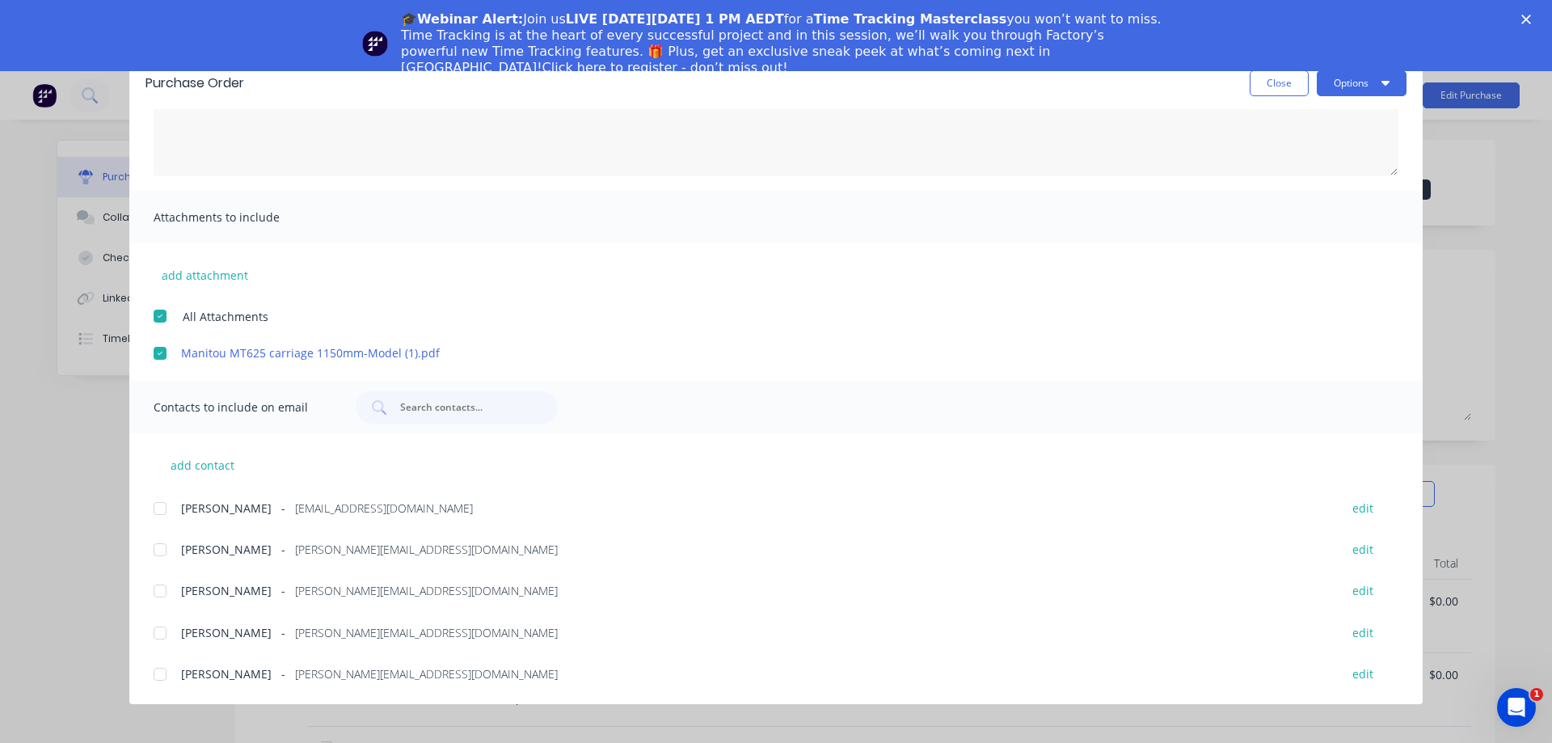
drag, startPoint x: 160, startPoint y: 590, endPoint x: 173, endPoint y: 589, distance: 13.0
click at [167, 591] on div at bounding box center [160, 591] width 32 height 32
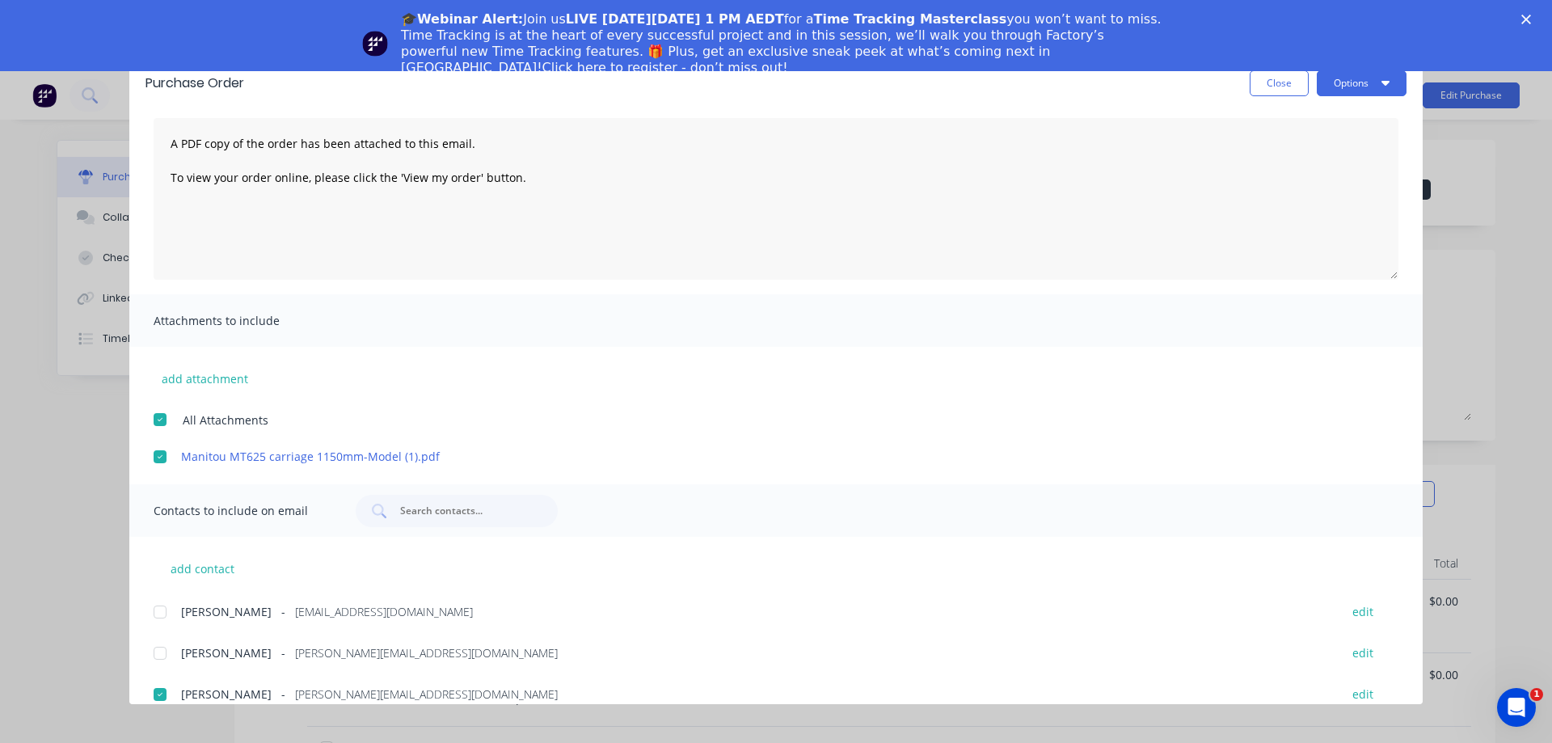
scroll to position [0, 0]
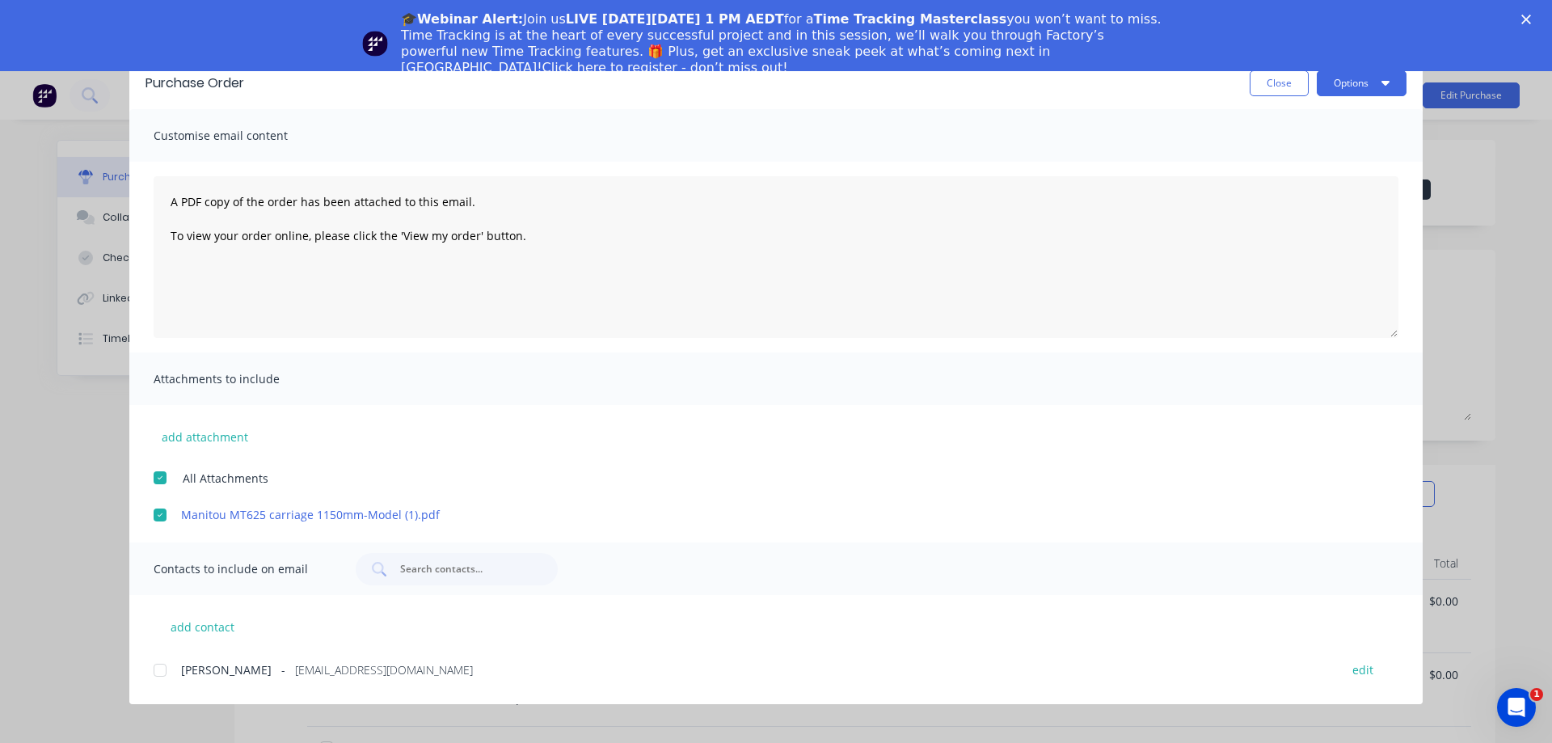
click at [1529, 15] on polygon "Close" at bounding box center [1526, 20] width 10 height 10
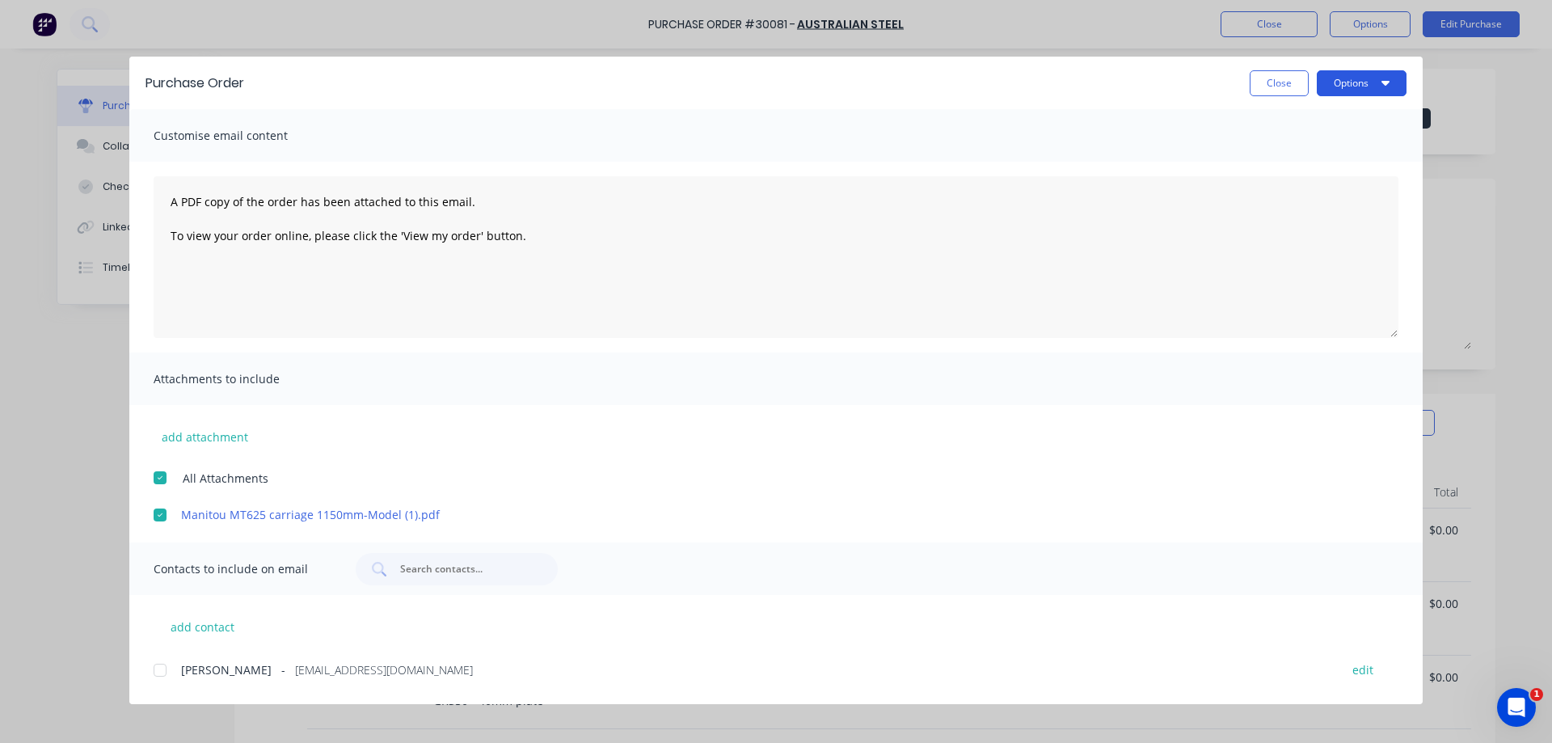
click at [1376, 85] on button "Options" at bounding box center [1362, 83] width 90 height 26
click at [1293, 188] on div "Email" at bounding box center [1330, 188] width 124 height 23
click at [1271, 83] on button "Close" at bounding box center [1279, 83] width 59 height 26
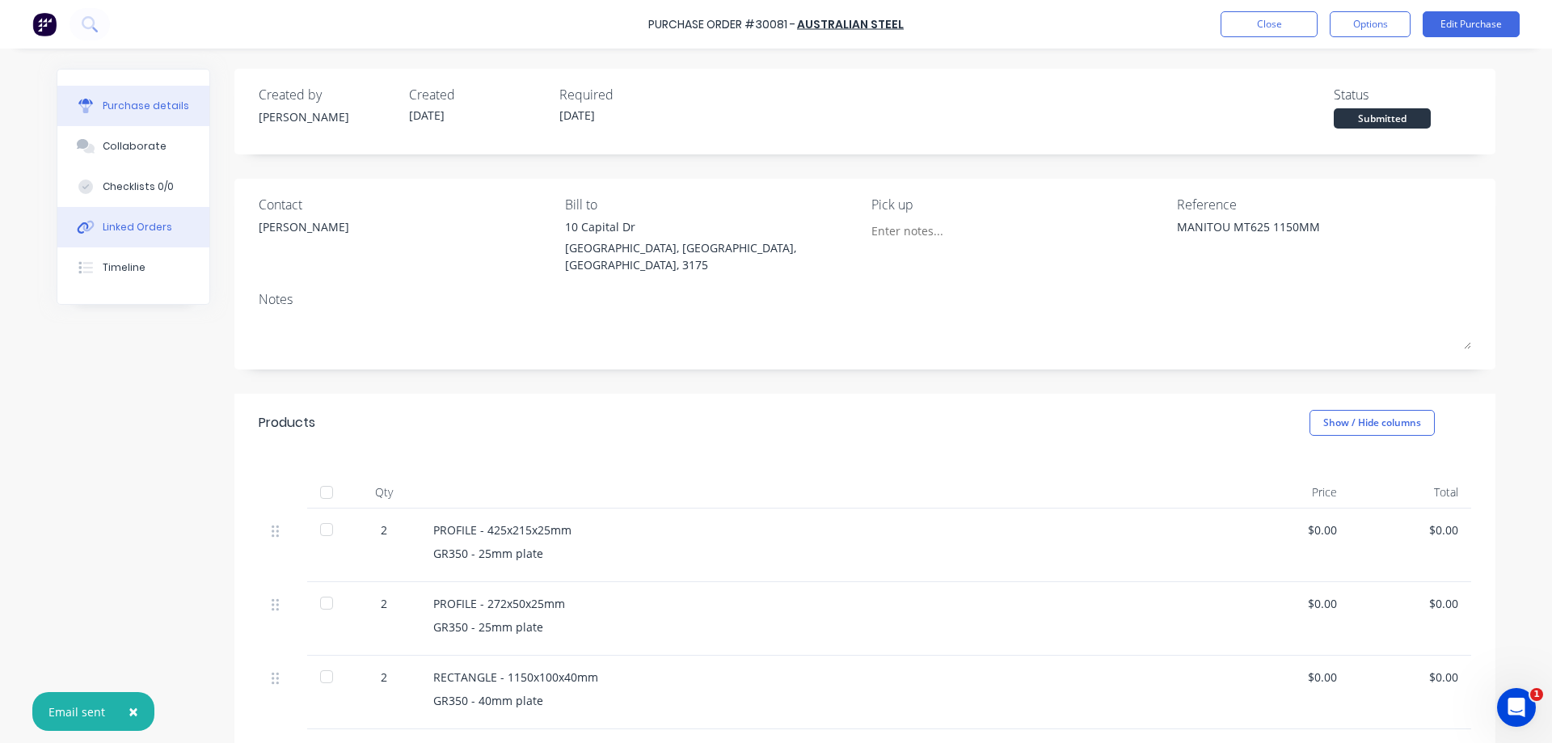
click at [116, 228] on div "Linked Orders" at bounding box center [138, 227] width 70 height 15
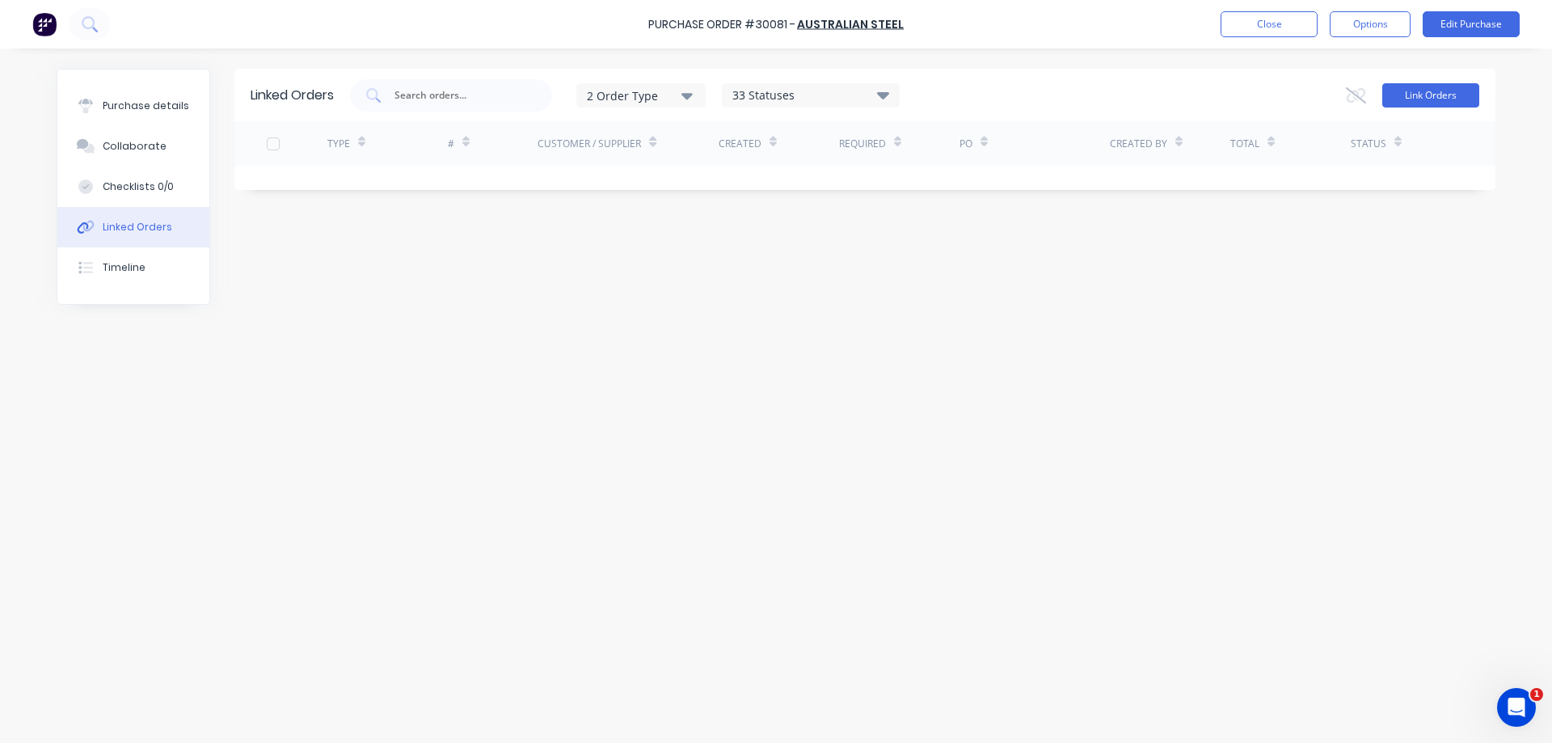
click at [1421, 99] on button "Link Orders" at bounding box center [1430, 95] width 97 height 24
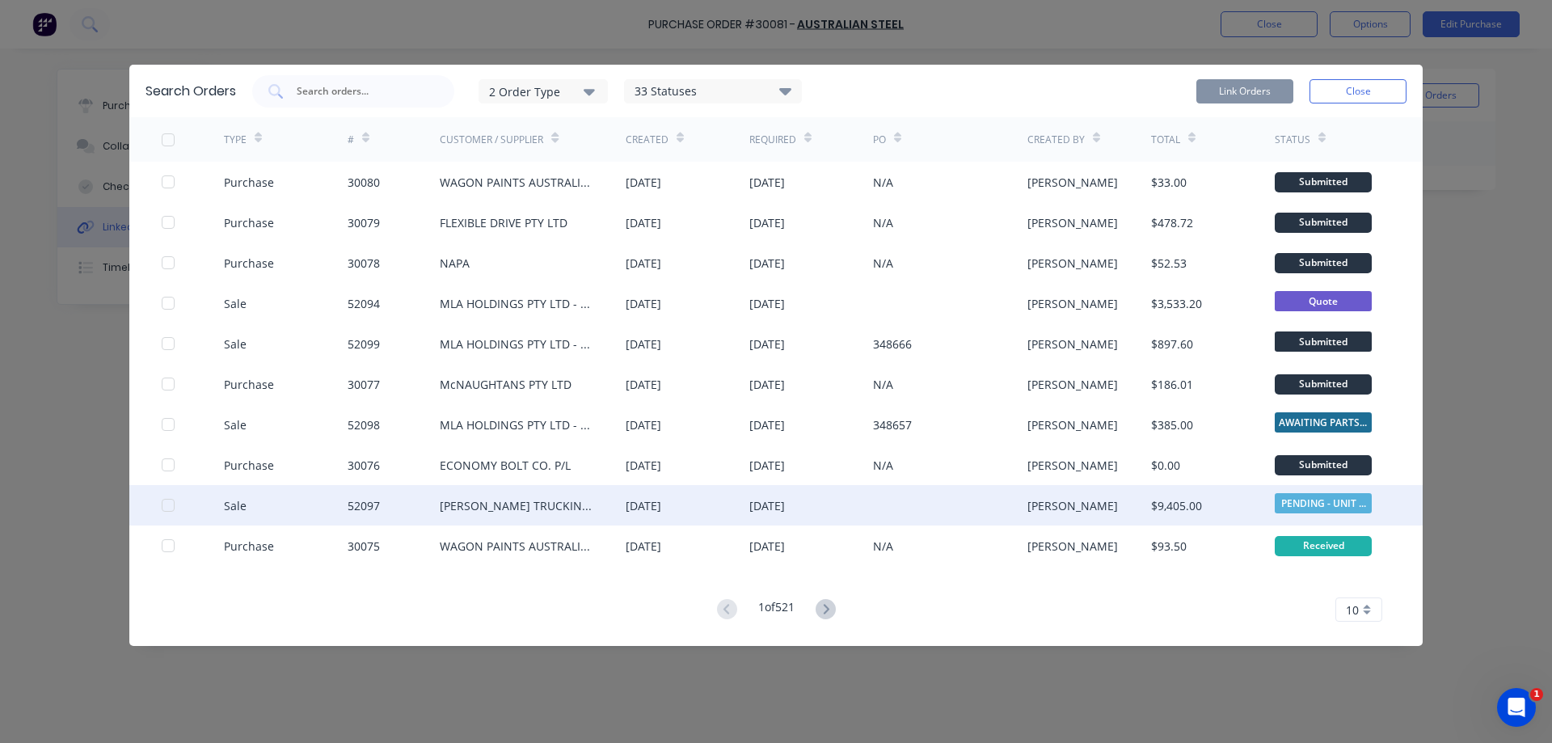
click at [165, 504] on div at bounding box center [168, 505] width 32 height 32
click at [1239, 94] on button "Link Orders" at bounding box center [1244, 91] width 97 height 24
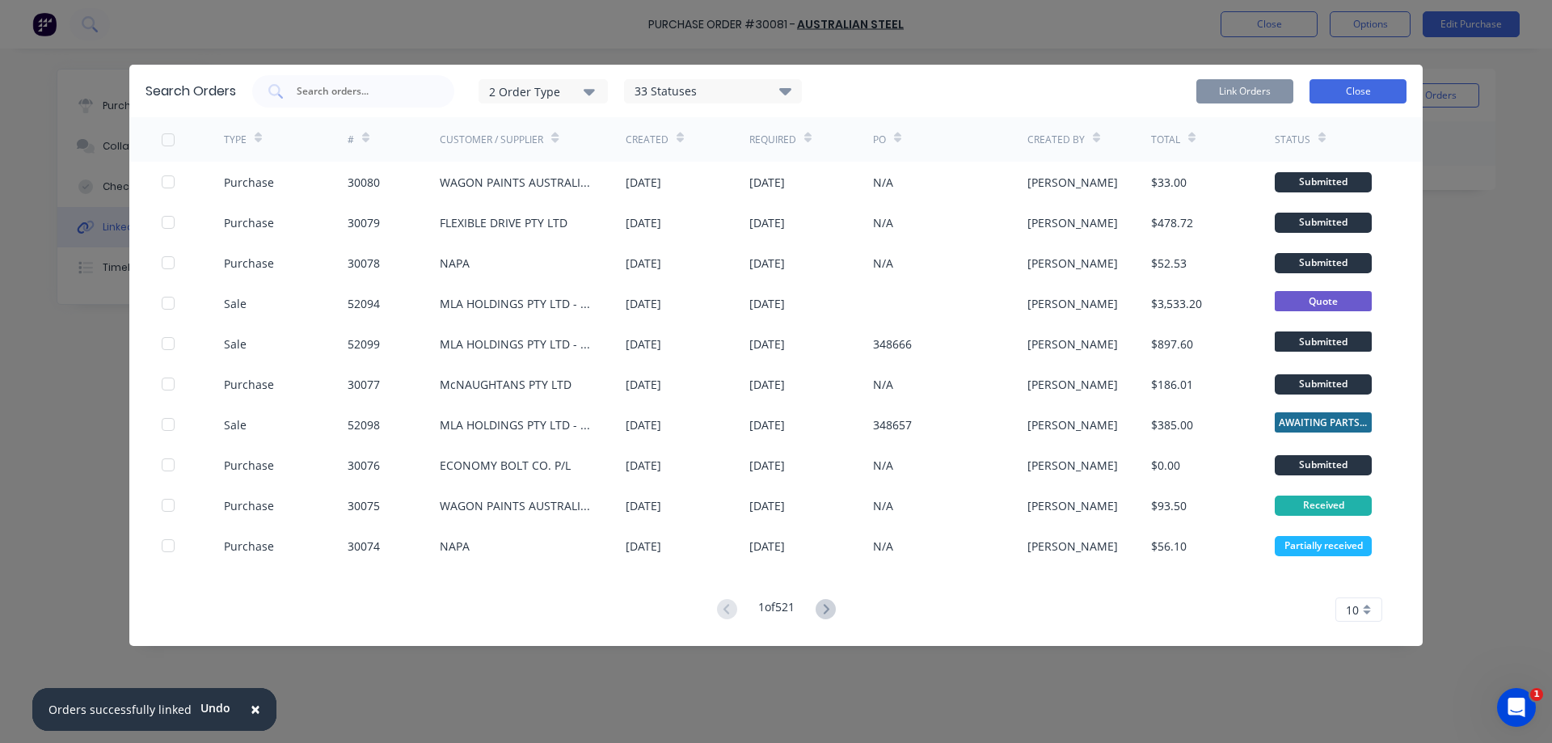
click at [1356, 91] on button "Close" at bounding box center [1358, 91] width 97 height 24
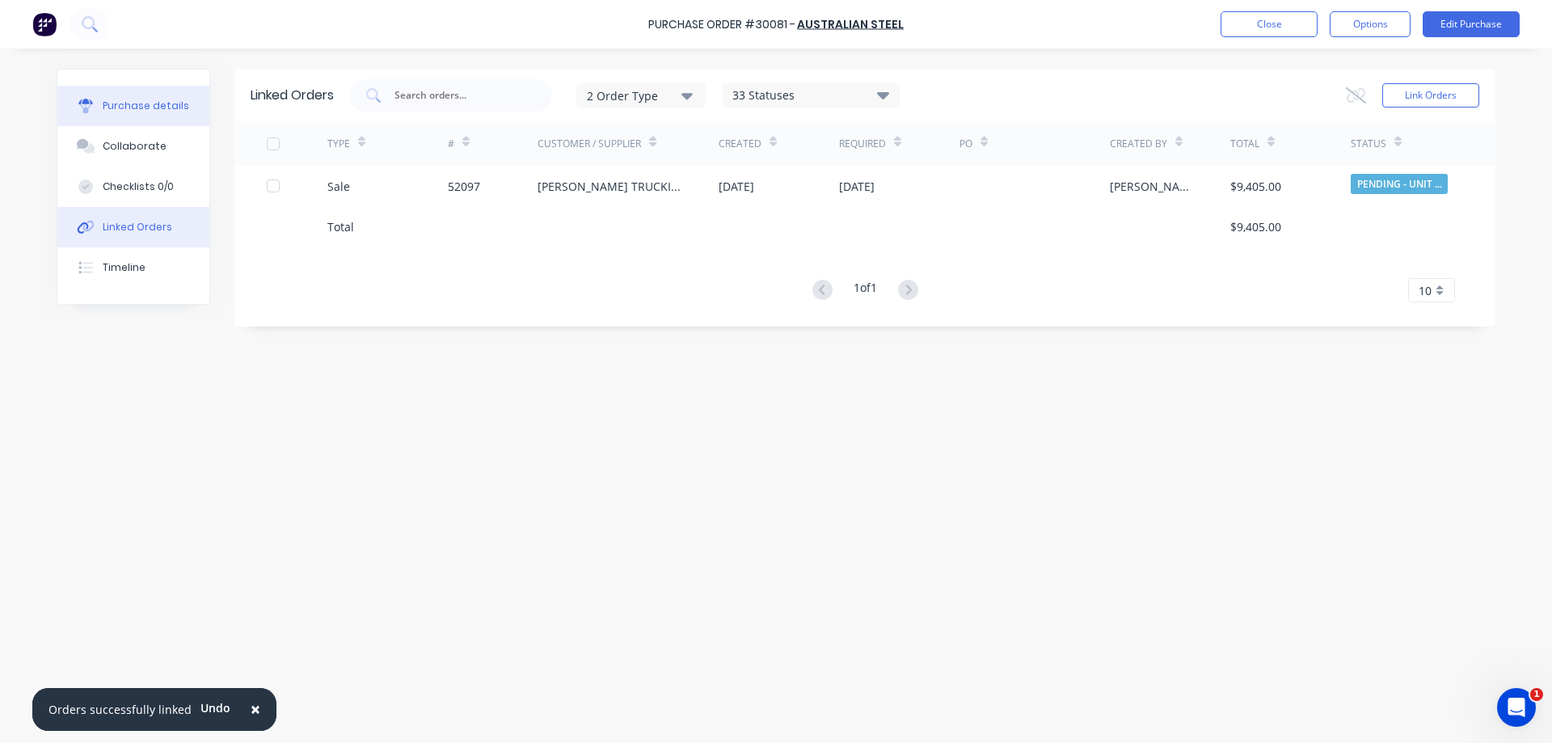
click at [152, 107] on div "Purchase details" at bounding box center [146, 106] width 86 height 15
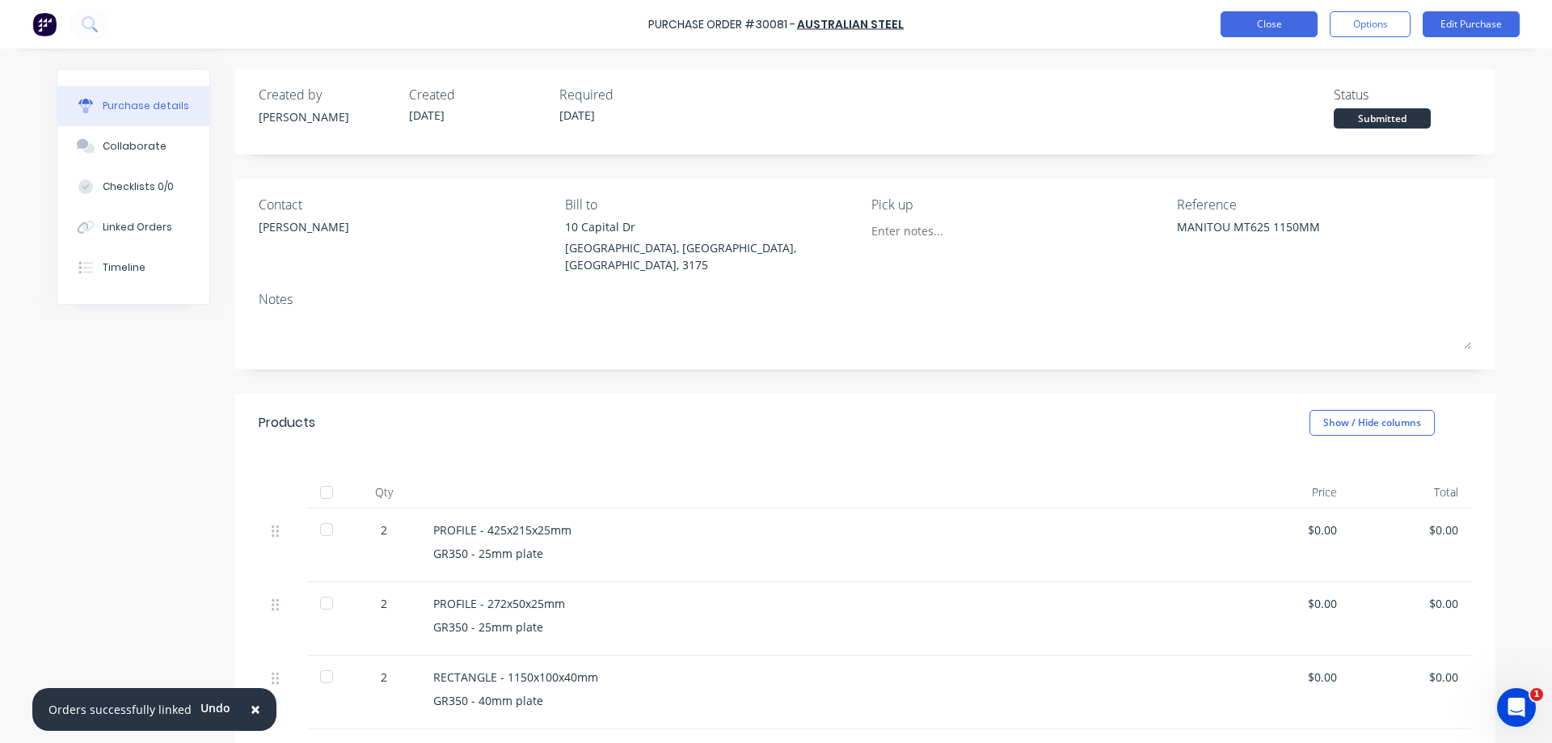
click at [1280, 30] on button "Close" at bounding box center [1269, 24] width 97 height 26
